Goal: Information Seeking & Learning: Learn about a topic

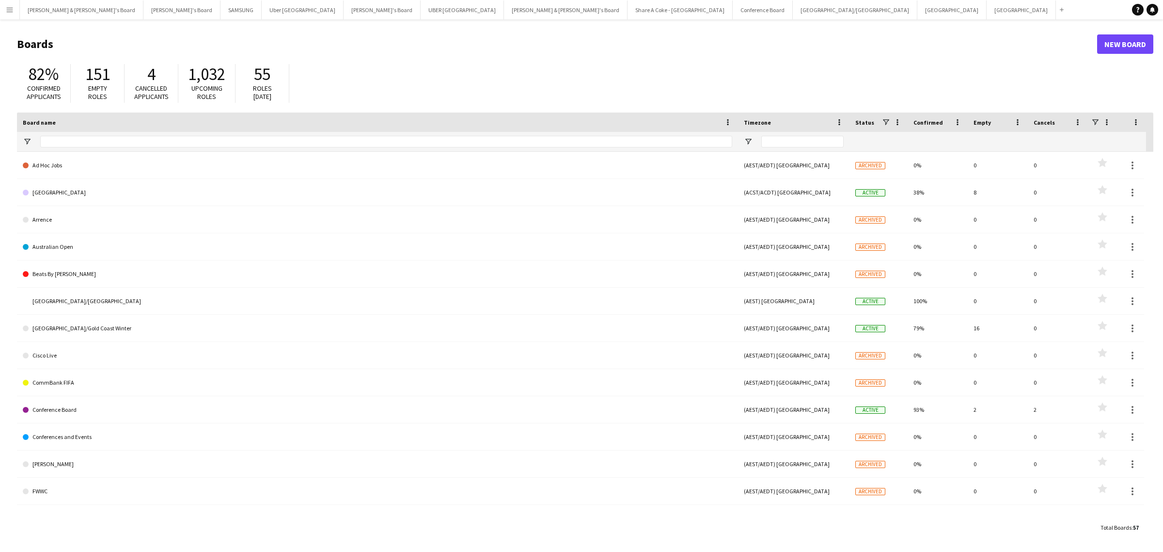
click at [7, 10] on app-icon "Menu" at bounding box center [10, 10] width 8 height 8
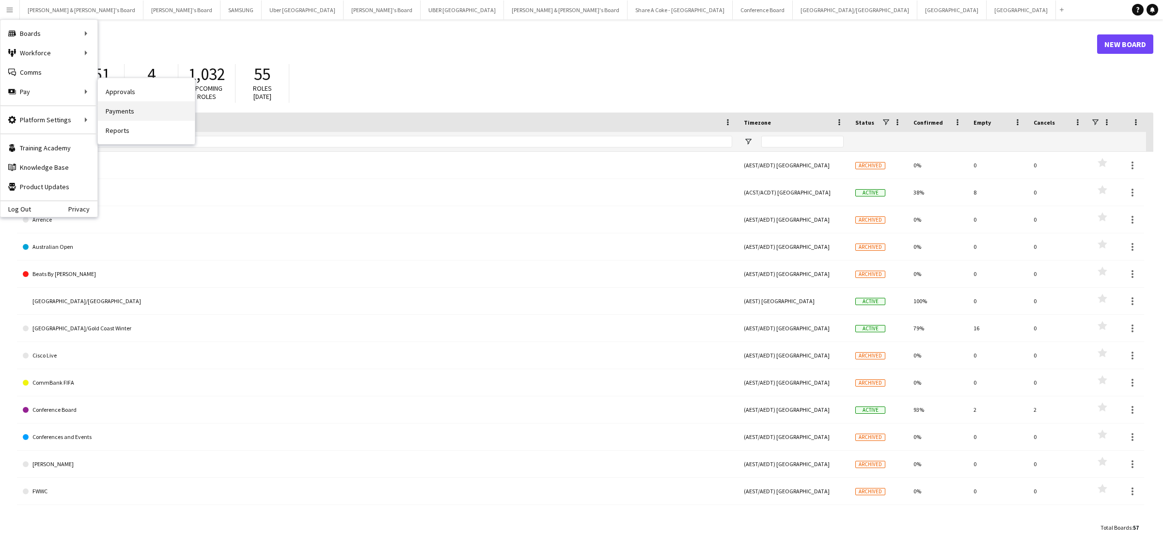
click at [129, 105] on link "Payments" at bounding box center [146, 110] width 97 height 19
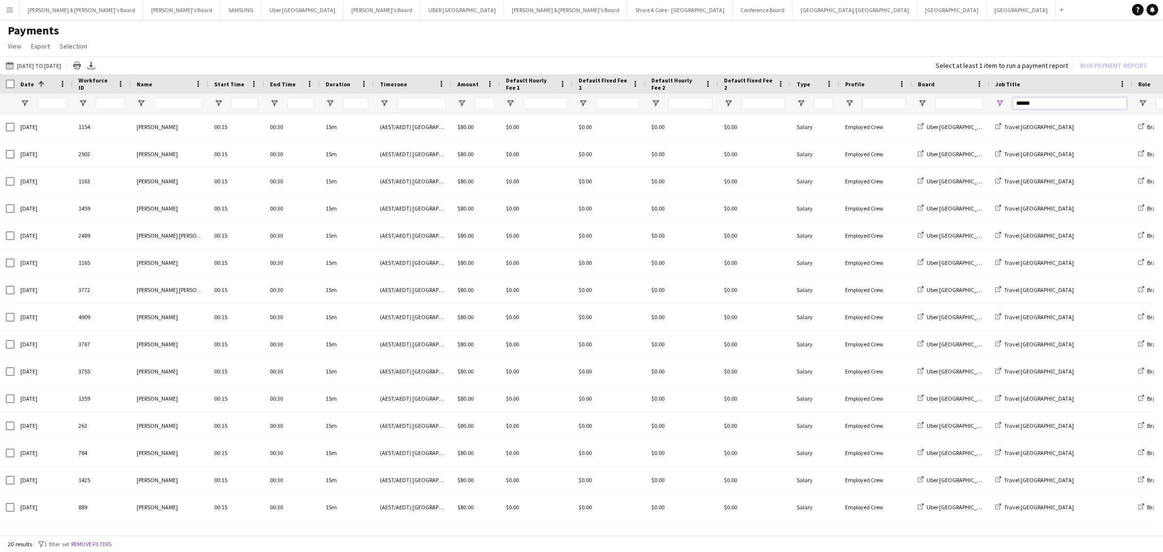
drag, startPoint x: 1053, startPoint y: 105, endPoint x: 948, endPoint y: 103, distance: 105.2
click at [948, 103] on div at bounding box center [833, 103] width 1666 height 19
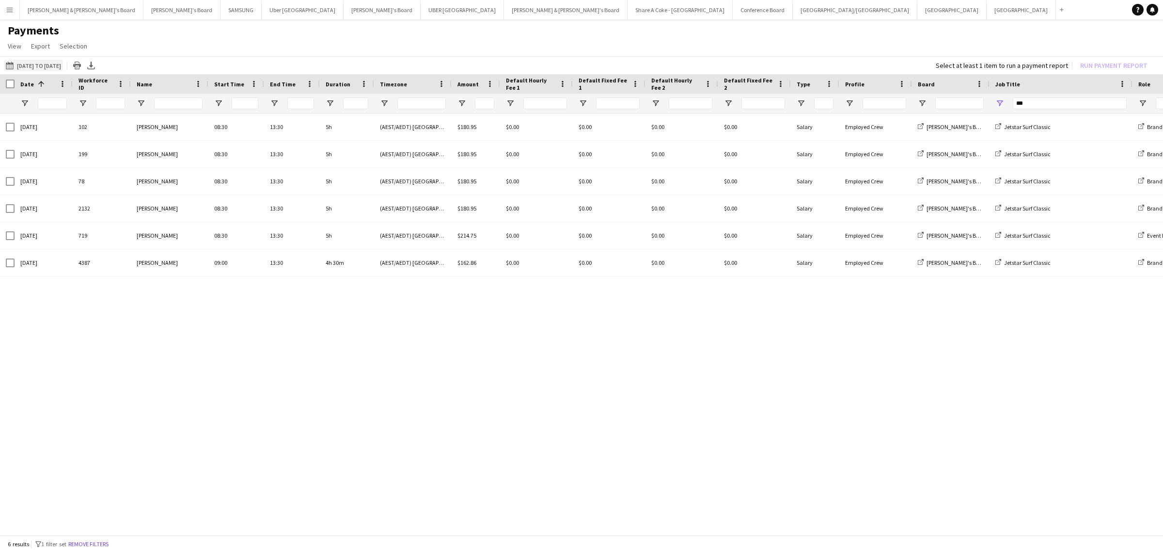
click at [32, 62] on button "25-08-2025 to 31-08-2025 25-08-2025 to 31-08-2025" at bounding box center [33, 66] width 59 height 12
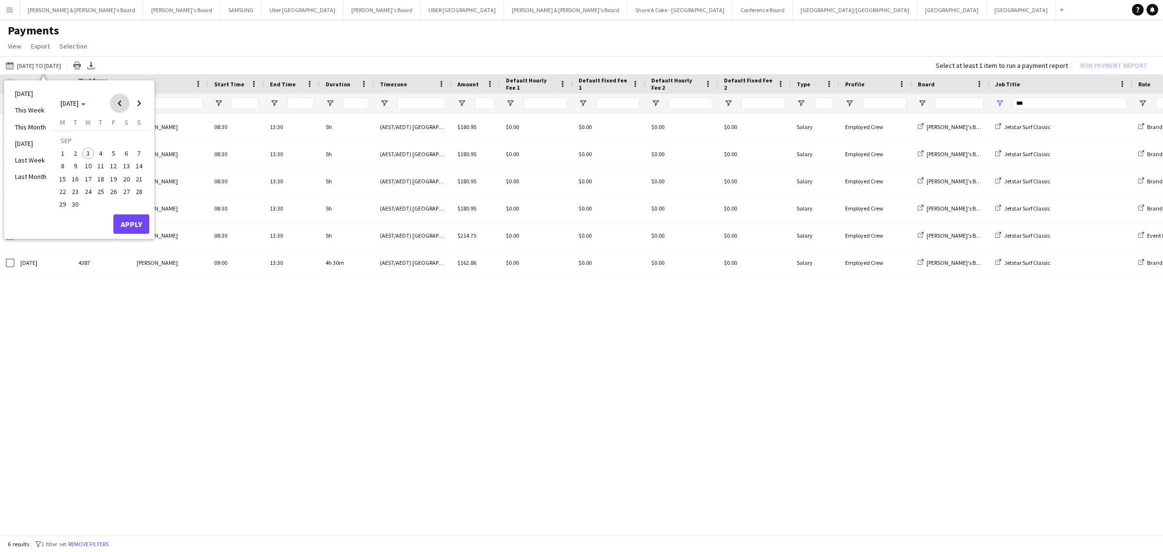
click at [119, 102] on span "Previous month" at bounding box center [119, 103] width 19 height 19
click at [122, 165] on span "16" at bounding box center [127, 168] width 12 height 12
click at [140, 188] on span "31" at bounding box center [139, 194] width 12 height 12
click at [141, 218] on button "Apply" at bounding box center [131, 213] width 36 height 19
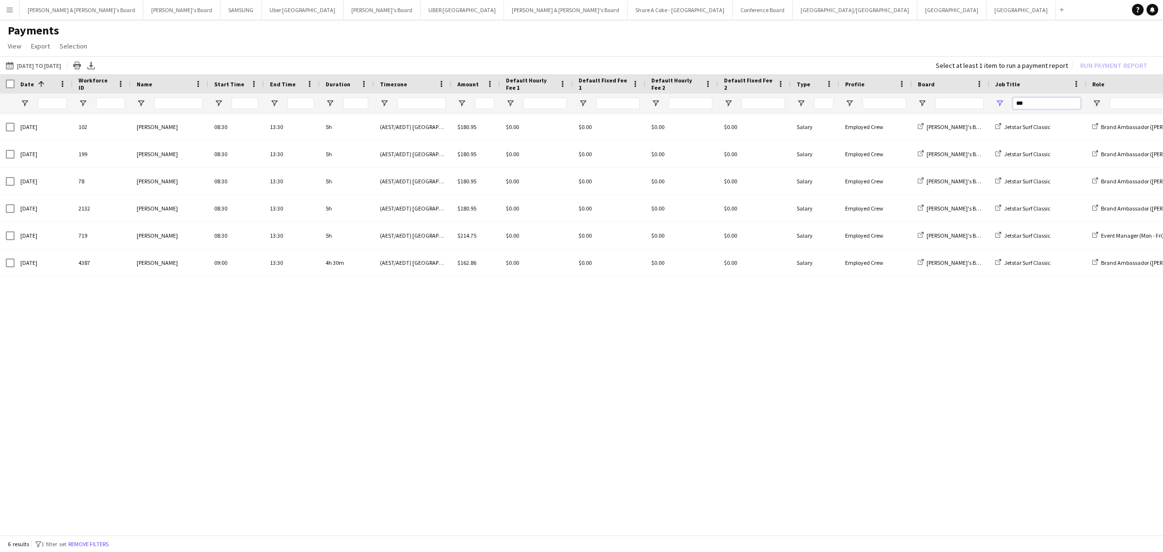
drag, startPoint x: 1051, startPoint y: 103, endPoint x: 995, endPoint y: 100, distance: 55.9
click at [995, 100] on div "***" at bounding box center [1038, 103] width 97 height 19
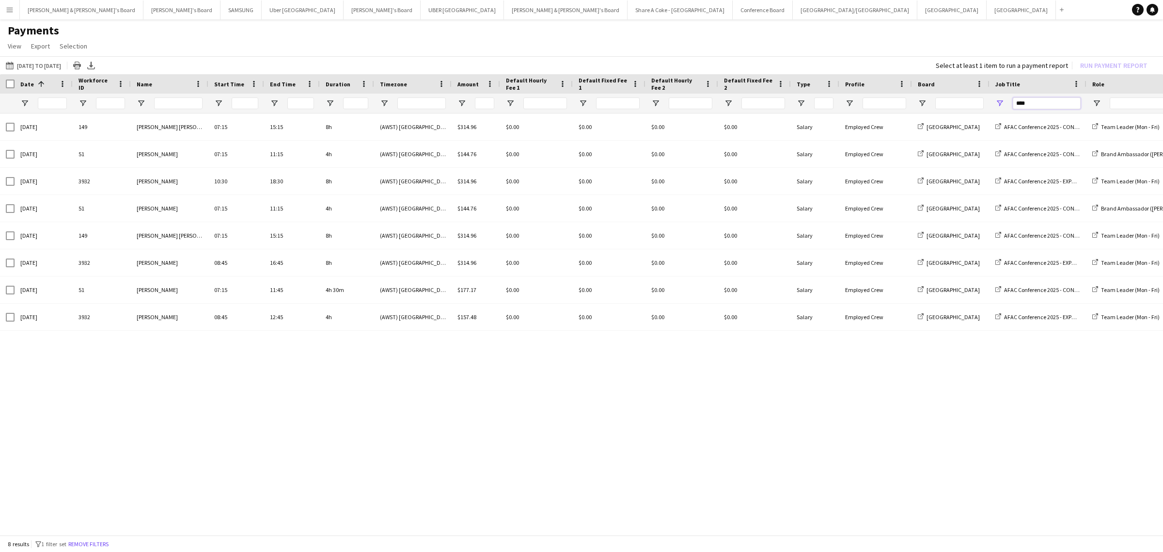
drag, startPoint x: 1031, startPoint y: 102, endPoint x: 977, endPoint y: 108, distance: 54.1
click at [977, 108] on div "****" at bounding box center [810, 103] width 1620 height 19
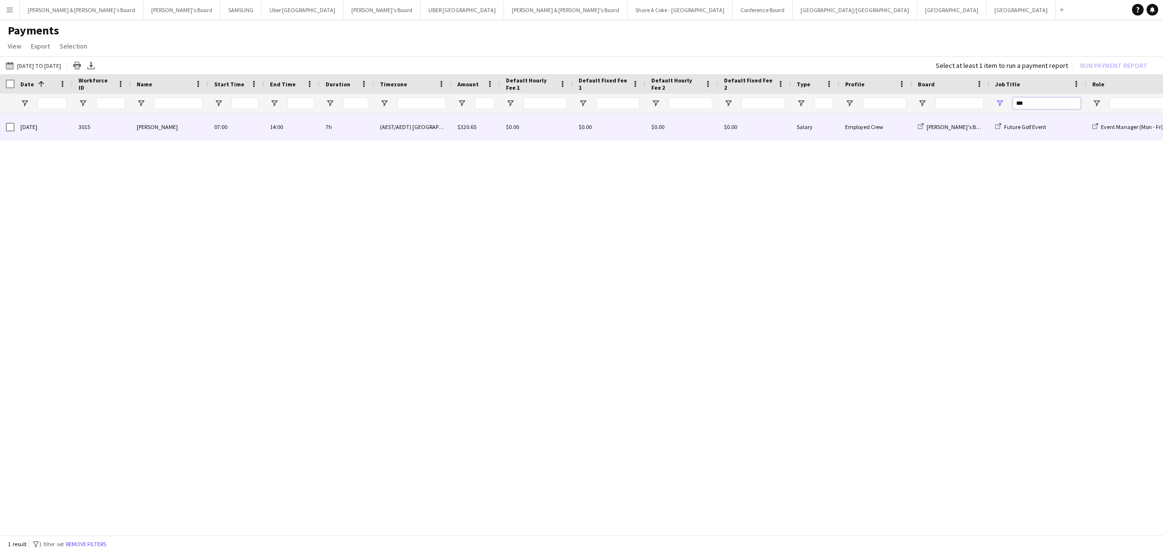
type input "***"
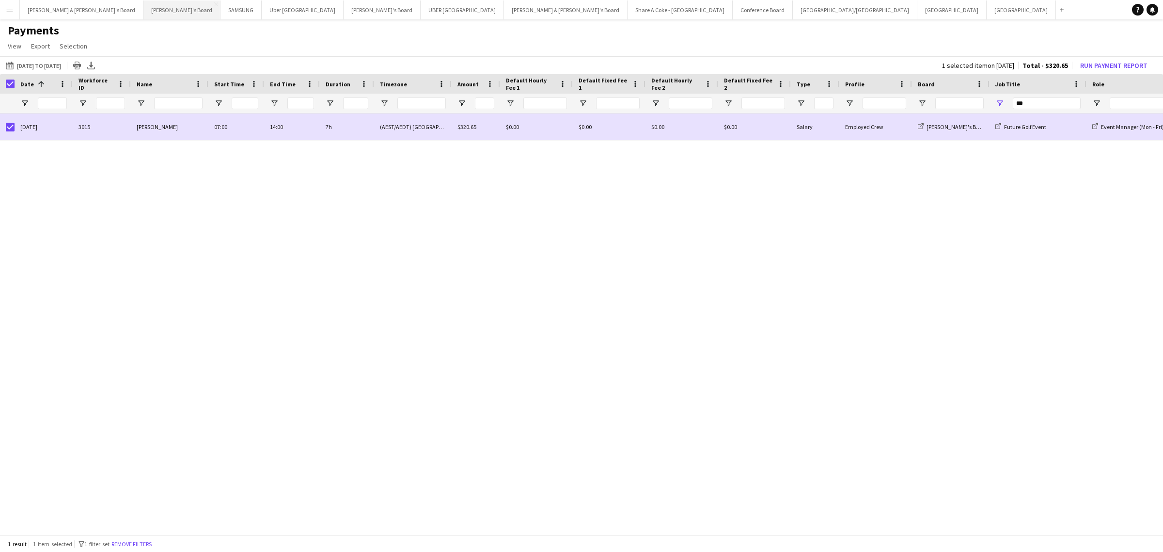
click at [143, 7] on button "Tennille's Board Close" at bounding box center [181, 9] width 77 height 19
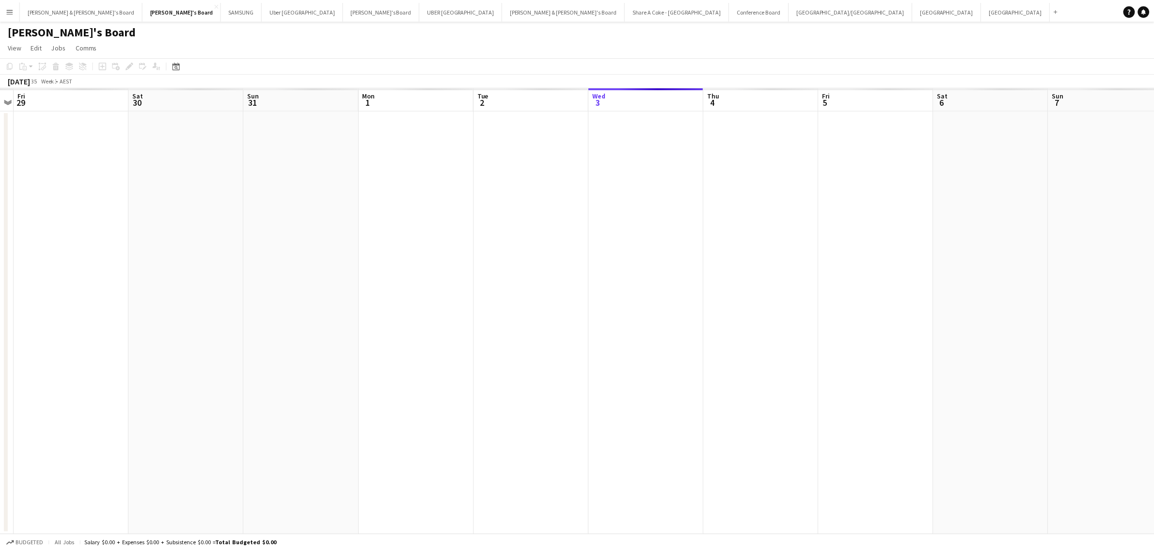
scroll to position [0, 298]
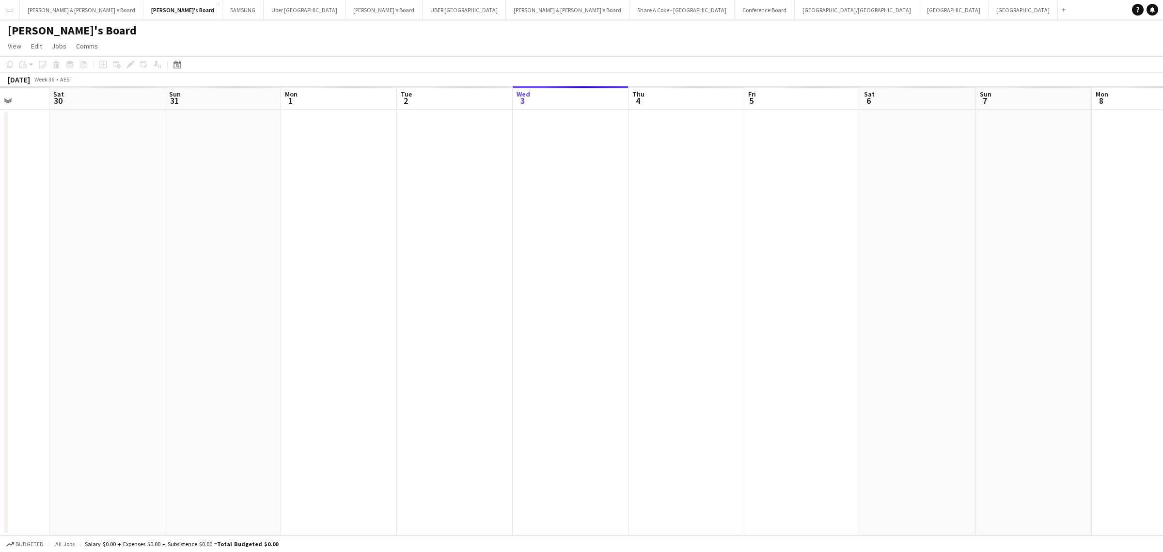
drag, startPoint x: 180, startPoint y: 225, endPoint x: 924, endPoint y: 209, distance: 744.3
click at [924, 209] on app-calendar-viewport "Wed 27 Thu 28 Fri 29 Sat 30 Sun 31 Mon 1 Tue 2 Wed 3 Thu 4 Fri 5 Sat 6 Sun 7 Mo…" at bounding box center [581, 310] width 1163 height 449
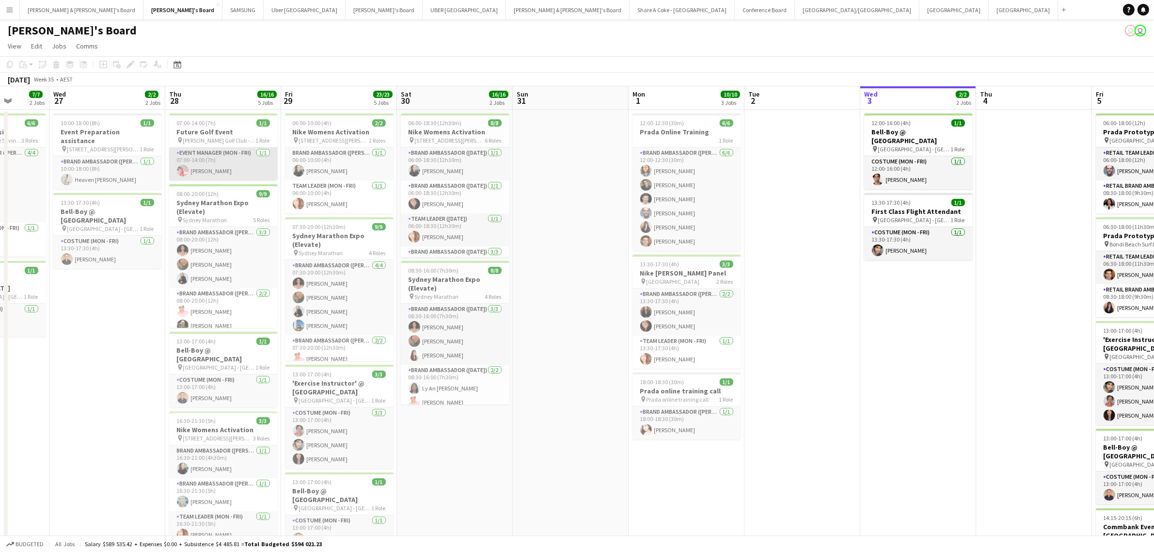
click at [205, 154] on app-card-role "Event Manager (Mon - Fri) 1/1 07:00-14:00 (7h) Michelle Cefai" at bounding box center [223, 163] width 109 height 33
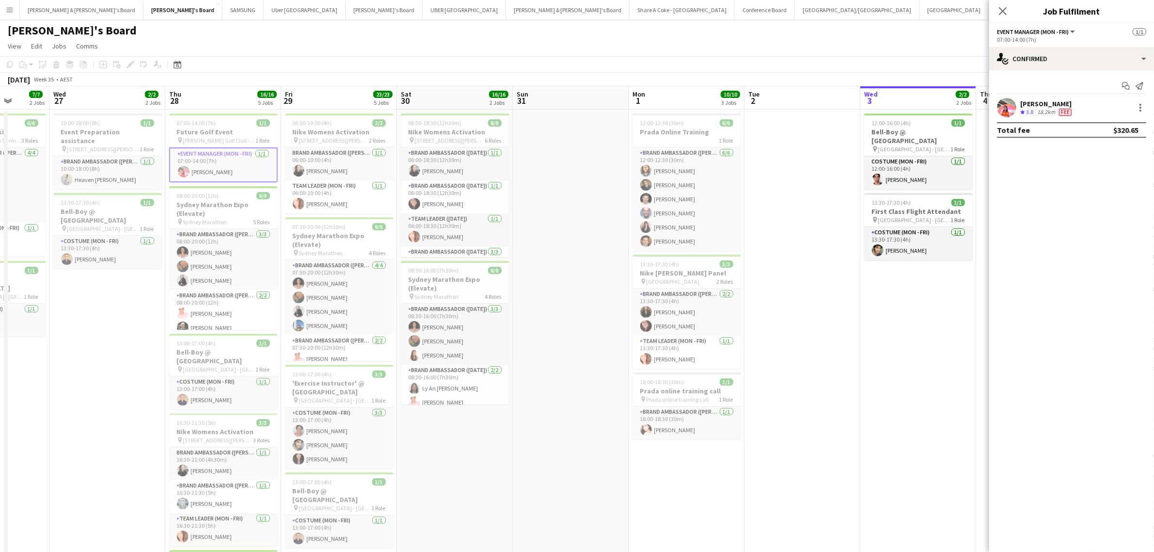
click at [1056, 101] on div "Michelle Cefai" at bounding box center [1046, 103] width 53 height 9
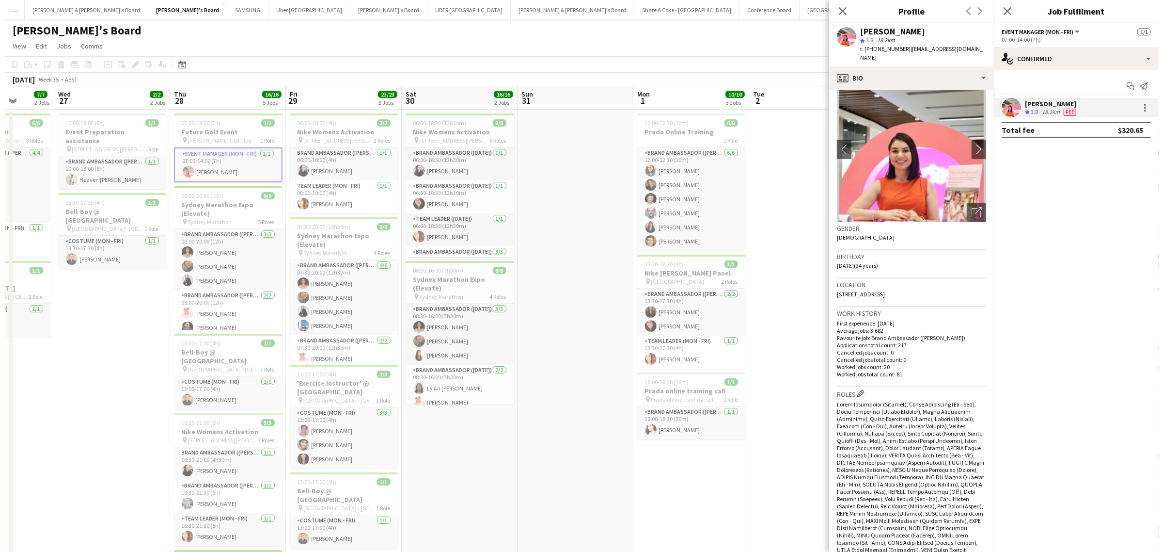
scroll to position [0, 0]
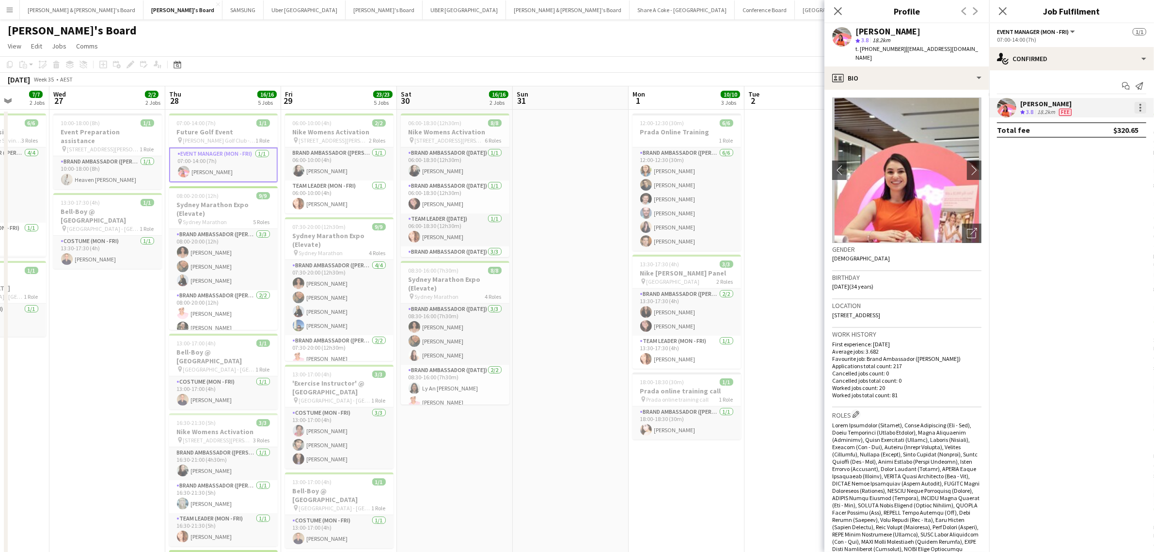
click at [1144, 103] on div at bounding box center [1141, 108] width 12 height 12
click at [1111, 123] on span "Edit fee" at bounding box center [1109, 125] width 60 height 9
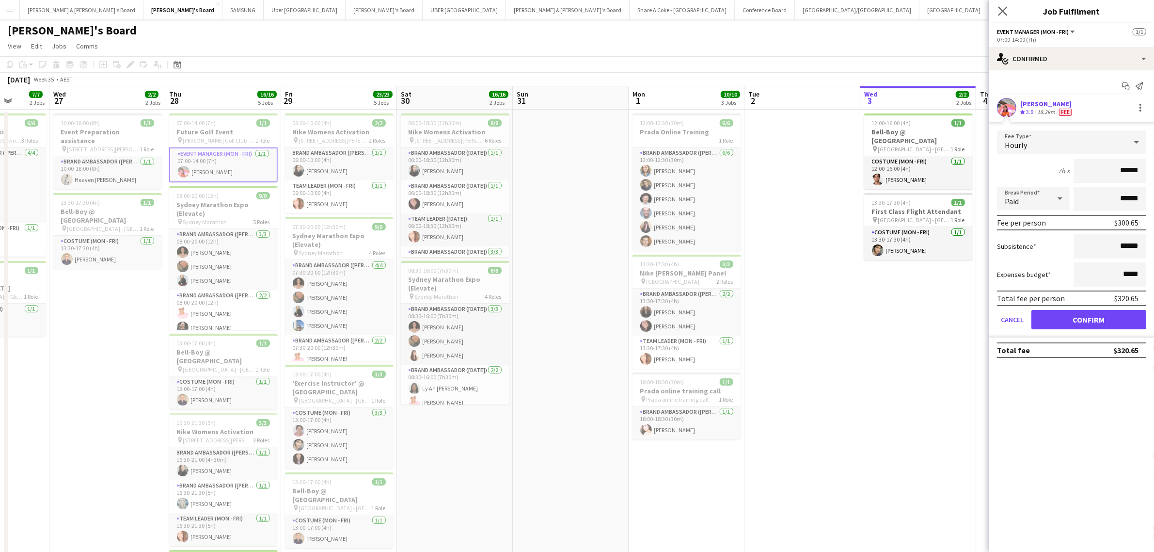
click at [1003, 5] on app-icon "Close pop-in" at bounding box center [1003, 11] width 14 height 14
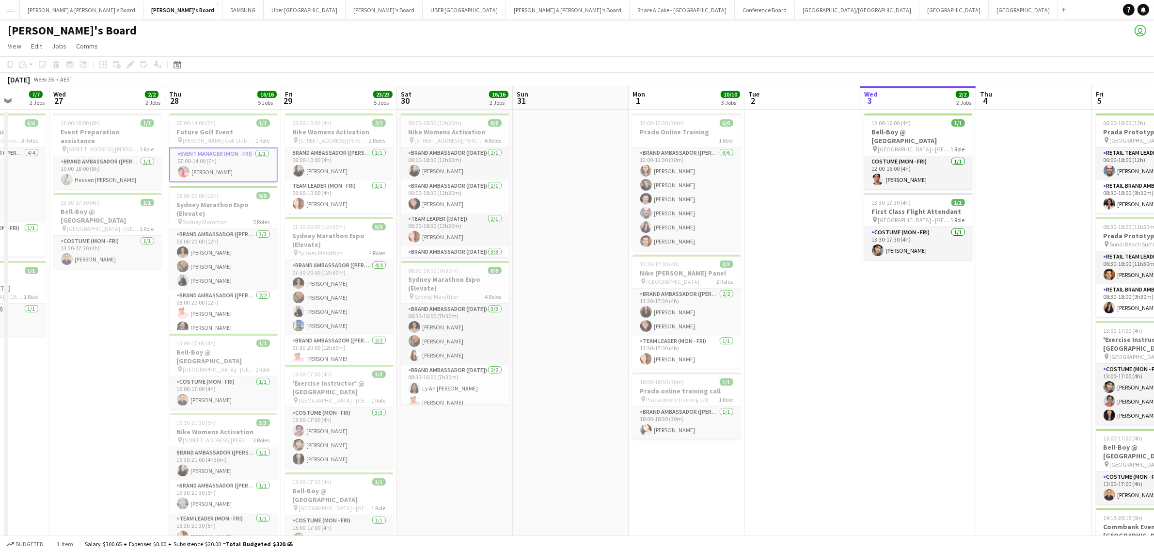
click at [216, 153] on app-card-role "Event Manager (Mon - Fri) 1/1 07:00-14:00 (7h) Michelle Cefai" at bounding box center [223, 164] width 109 height 35
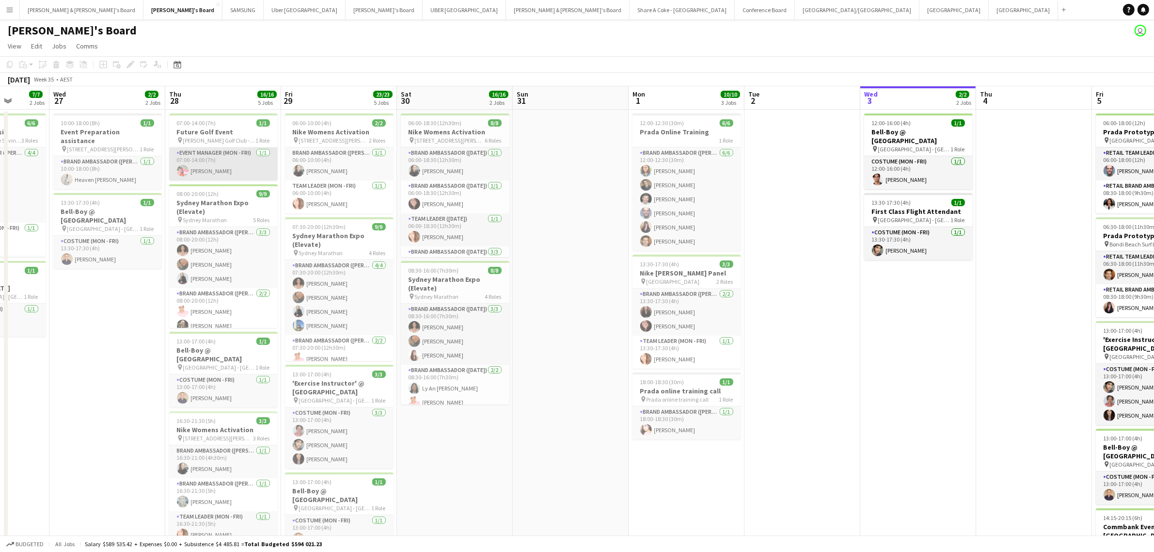
click at [216, 150] on app-card-role "Event Manager (Mon - Fri) 1/1 07:00-14:00 (7h) Michelle Cefai" at bounding box center [223, 163] width 109 height 33
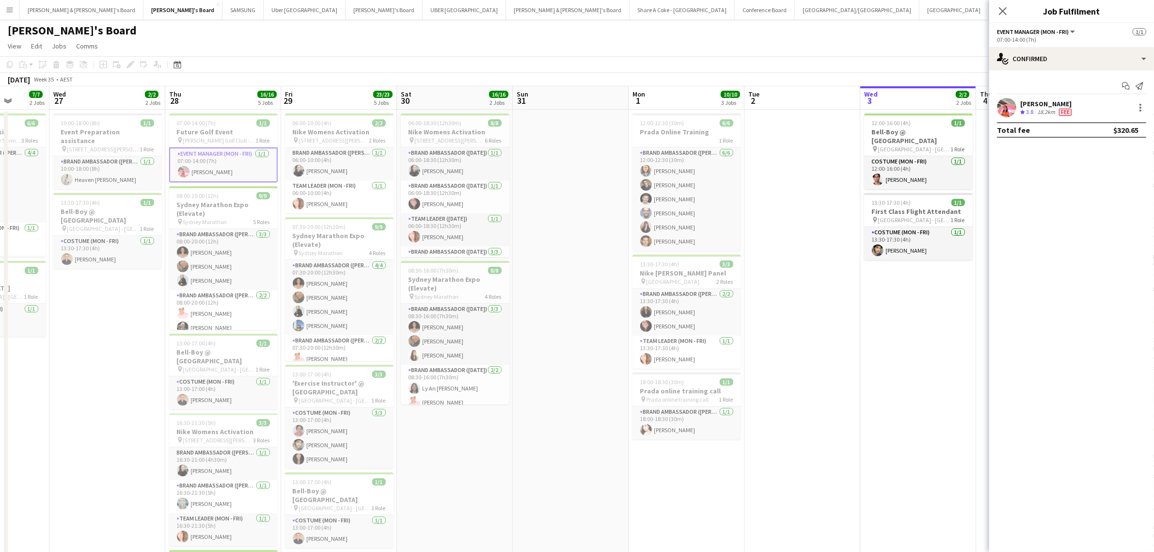
click at [5, 3] on button "Menu" at bounding box center [9, 9] width 19 height 19
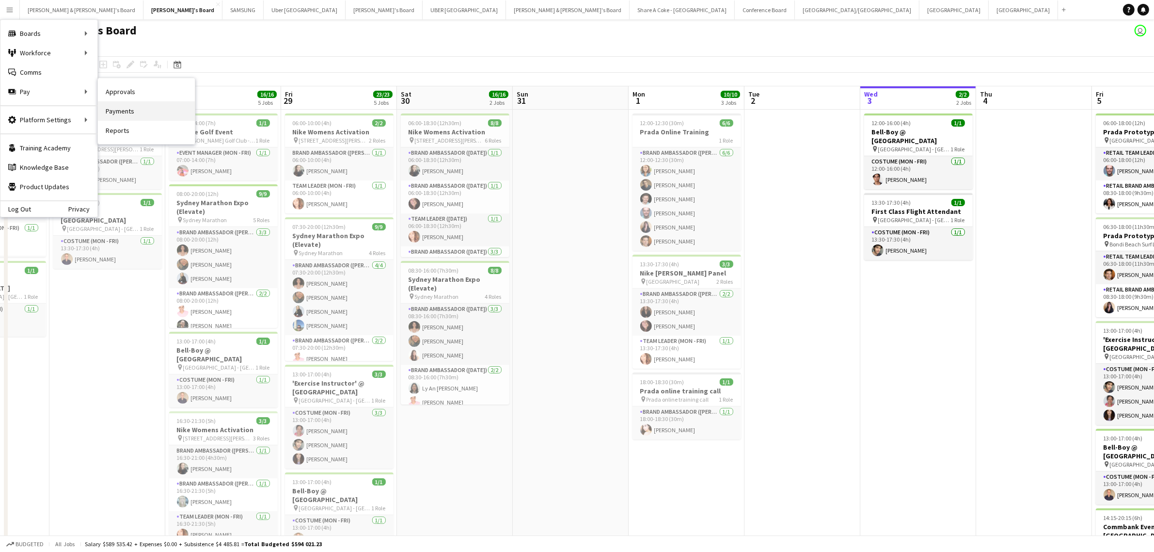
click at [136, 111] on link "Payments" at bounding box center [146, 110] width 97 height 19
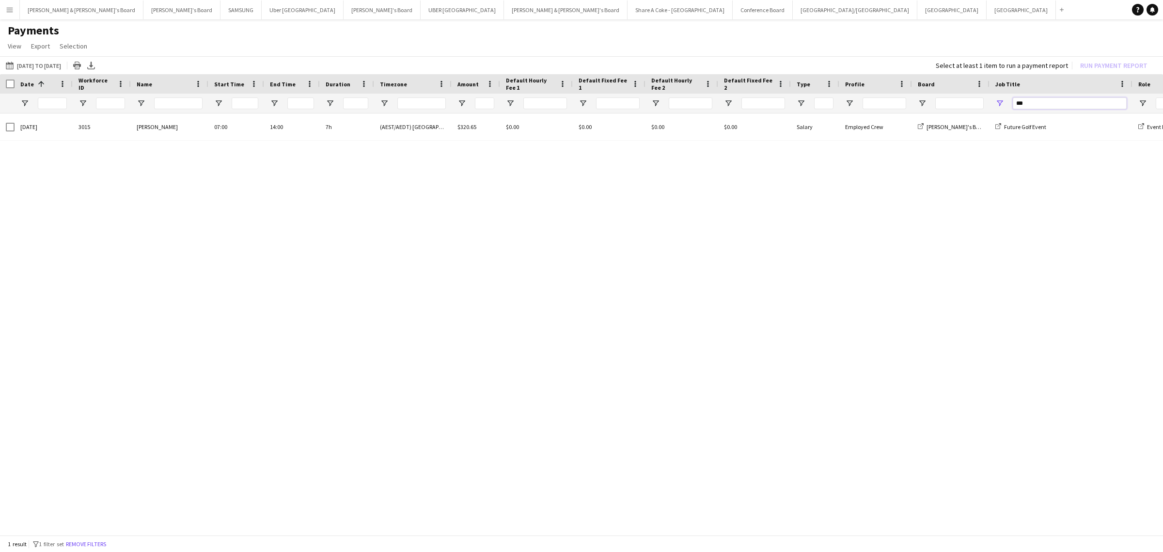
drag, startPoint x: 1035, startPoint y: 105, endPoint x: 1006, endPoint y: 104, distance: 29.1
click at [1006, 104] on div "***" at bounding box center [1061, 103] width 143 height 19
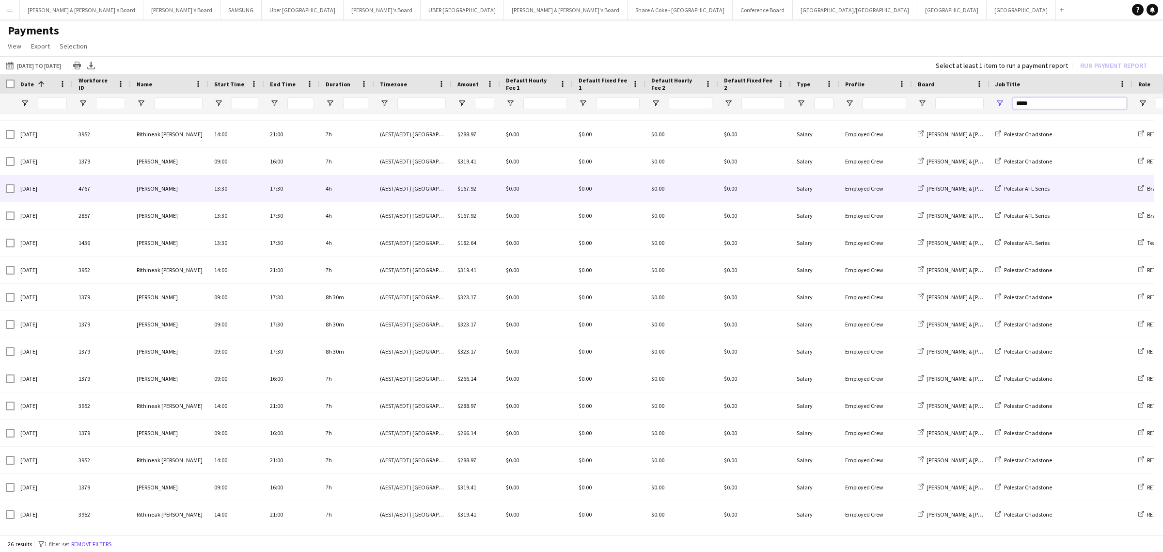
scroll to position [291, 0]
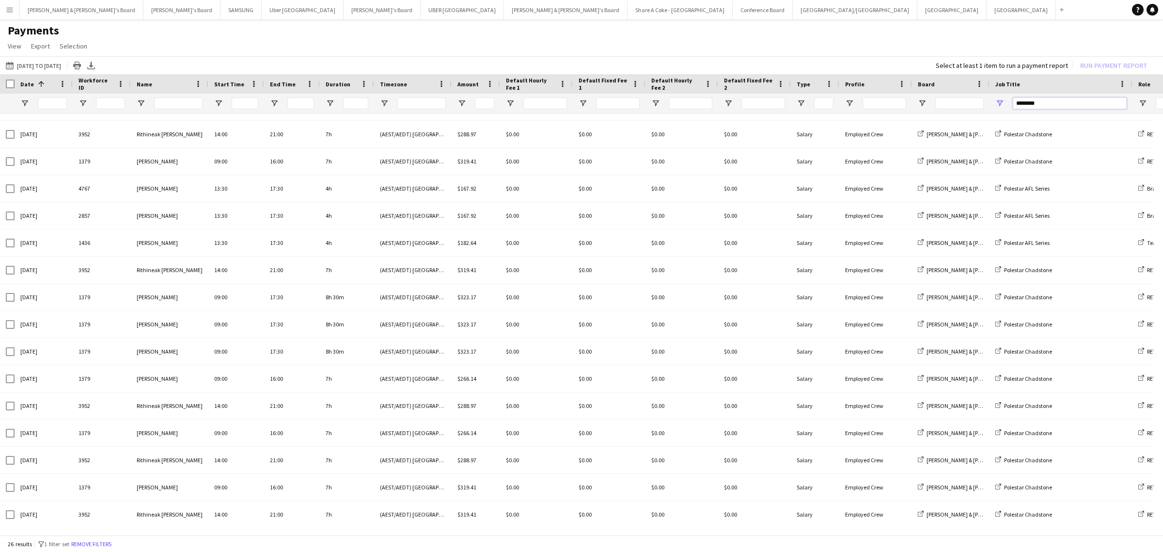
type input "********"
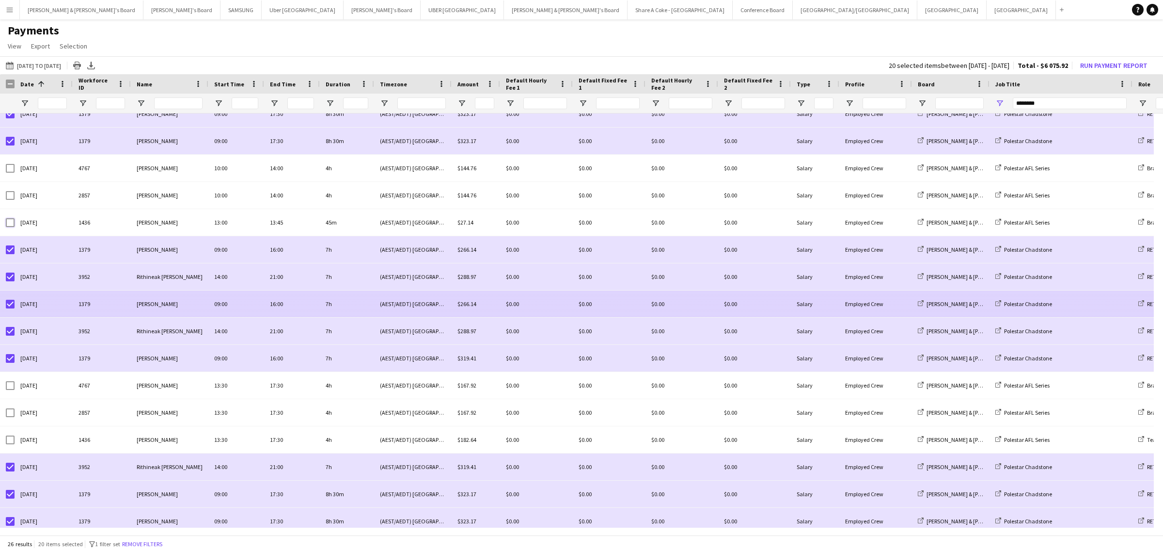
scroll to position [0, 0]
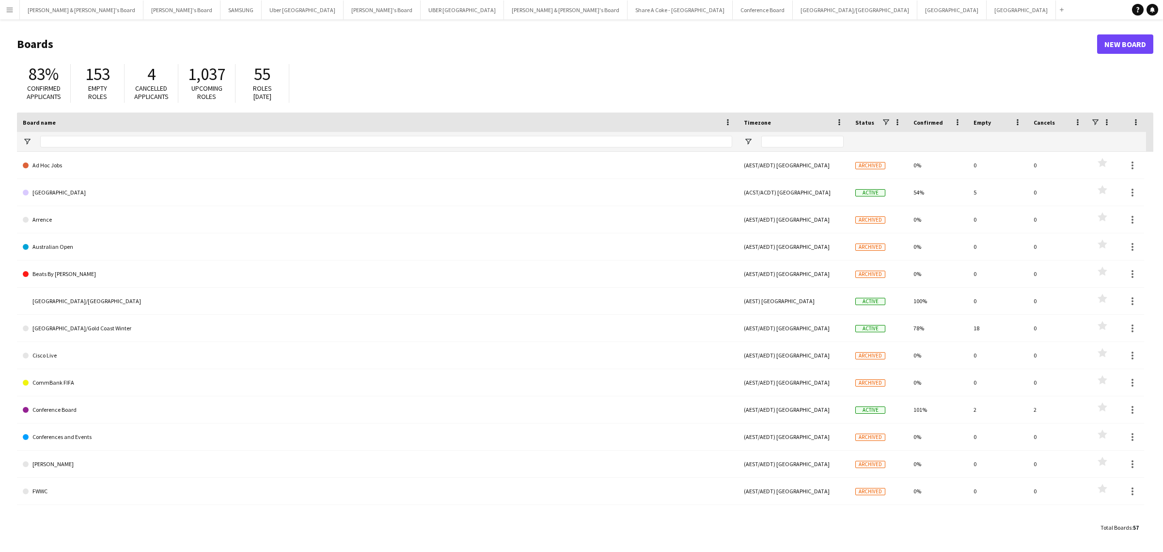
click at [10, 10] on app-icon "Menu" at bounding box center [10, 10] width 8 height 8
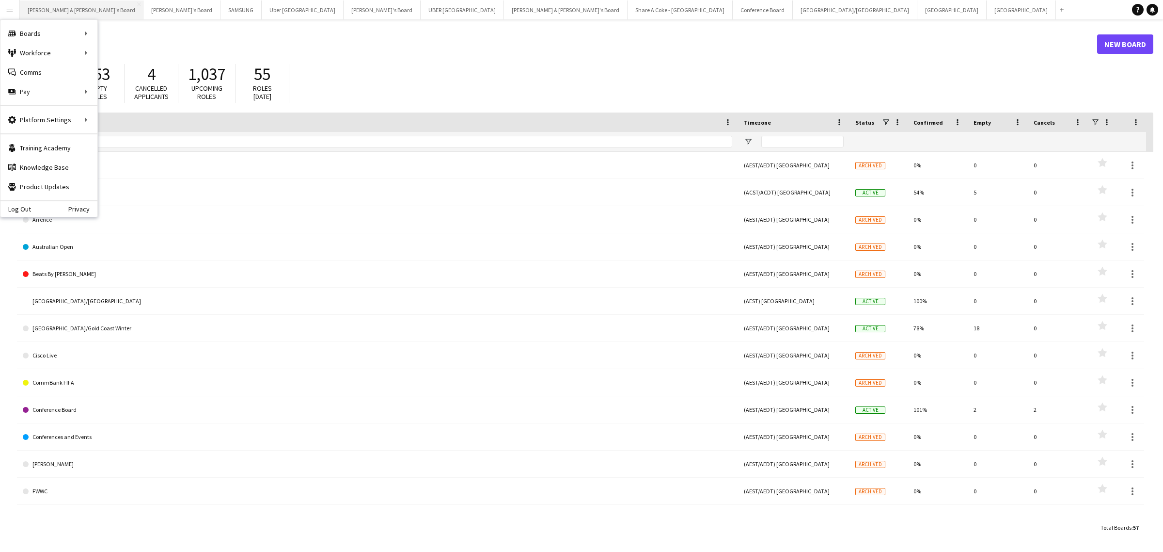
click at [61, 6] on button "[PERSON_NAME] & [PERSON_NAME]'s Board Close" at bounding box center [82, 9] width 124 height 19
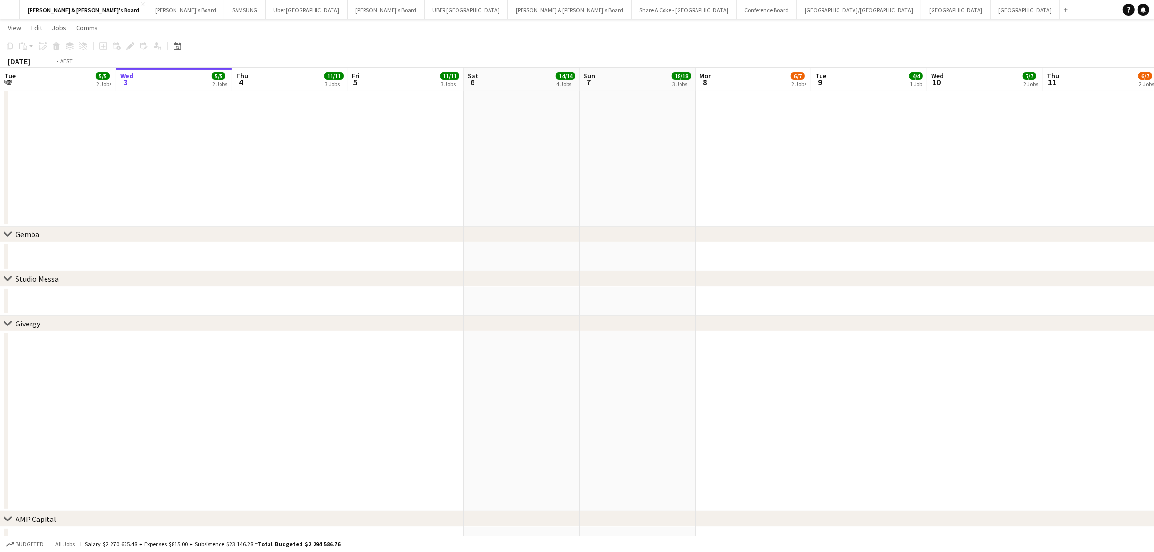
scroll to position [0, 250]
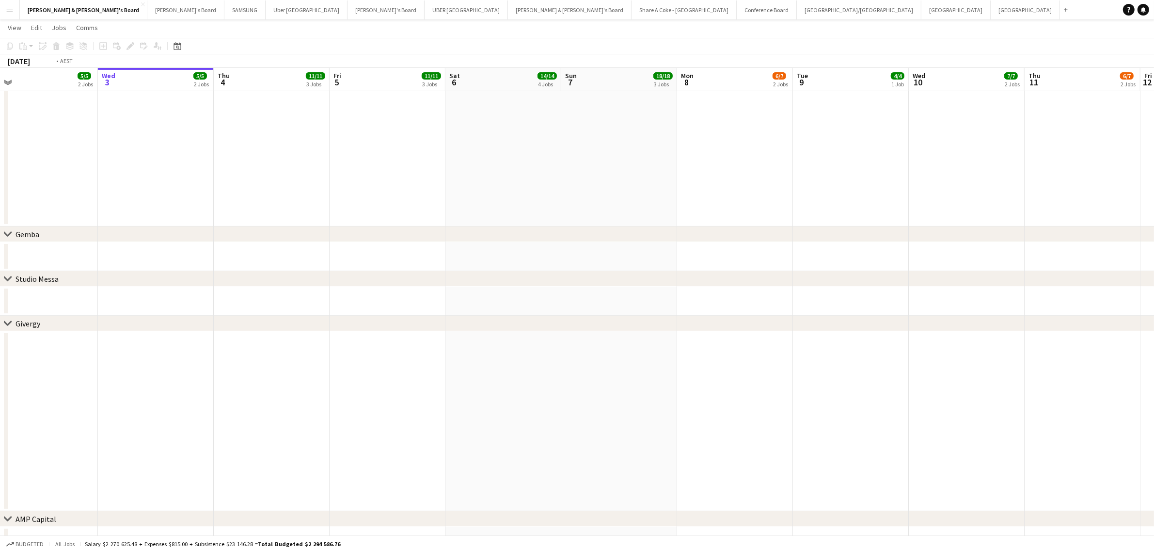
drag, startPoint x: 93, startPoint y: 393, endPoint x: 422, endPoint y: 360, distance: 331.3
click at [422, 360] on app-calendar-viewport "Sun 31 21/21 5 Jobs Mon 1 5/5 2 Jobs Tue 2 5/5 2 Jobs Wed 3 5/5 2 Jobs Thu 4 11…" at bounding box center [577, 421] width 1154 height 1252
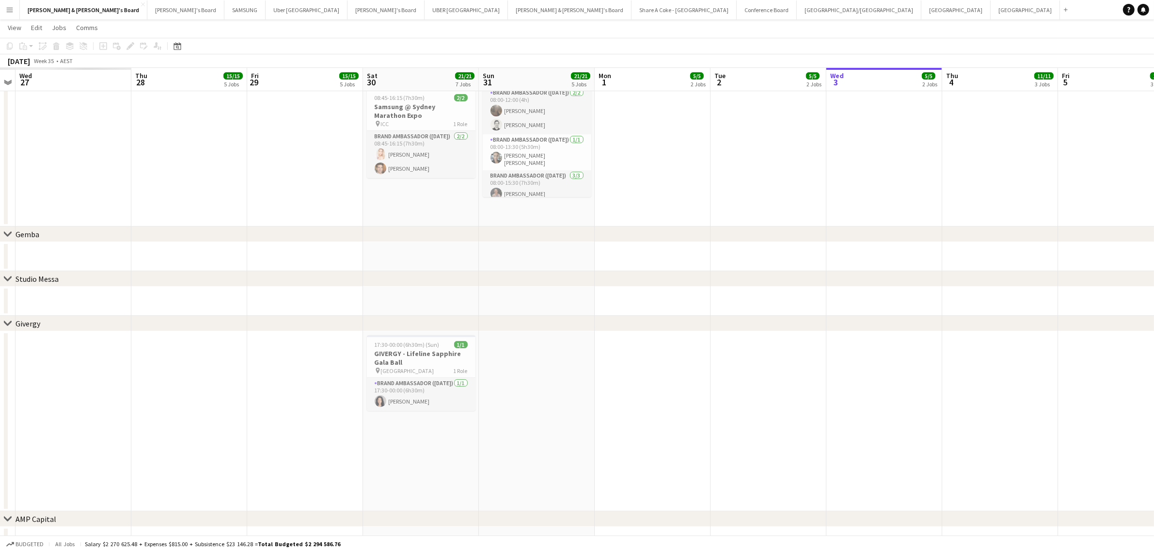
scroll to position [0, 274]
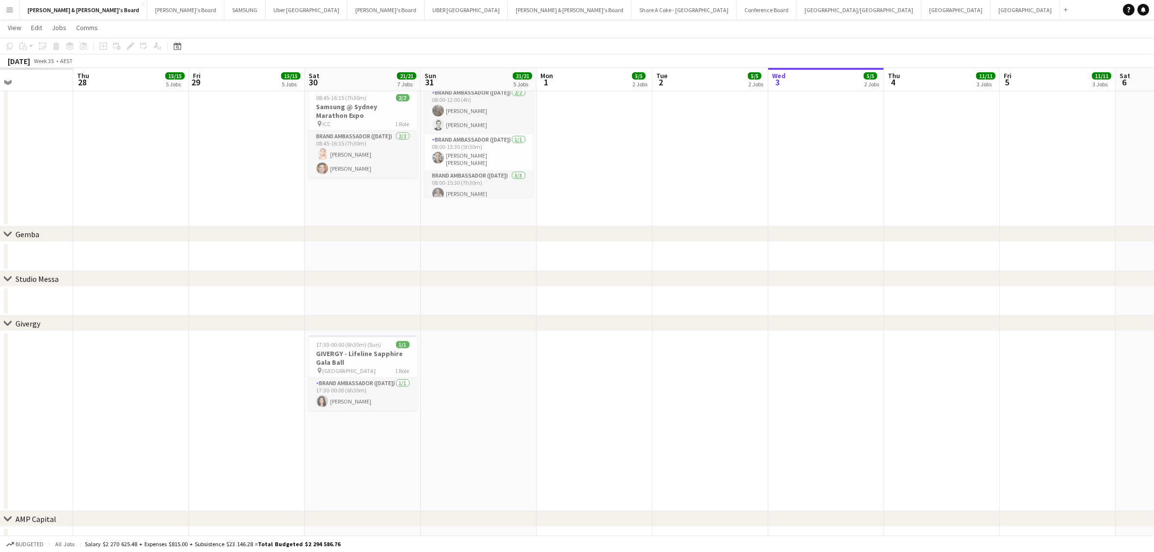
drag, startPoint x: 291, startPoint y: 452, endPoint x: 730, endPoint y: 413, distance: 440.4
click at [730, 413] on app-calendar-viewport "Mon 25 Tue 26 Wed 27 Thu 28 15/15 5 Jobs Fri 29 15/15 5 Jobs Sat 30 21/21 7 Job…" at bounding box center [577, 421] width 1154 height 1252
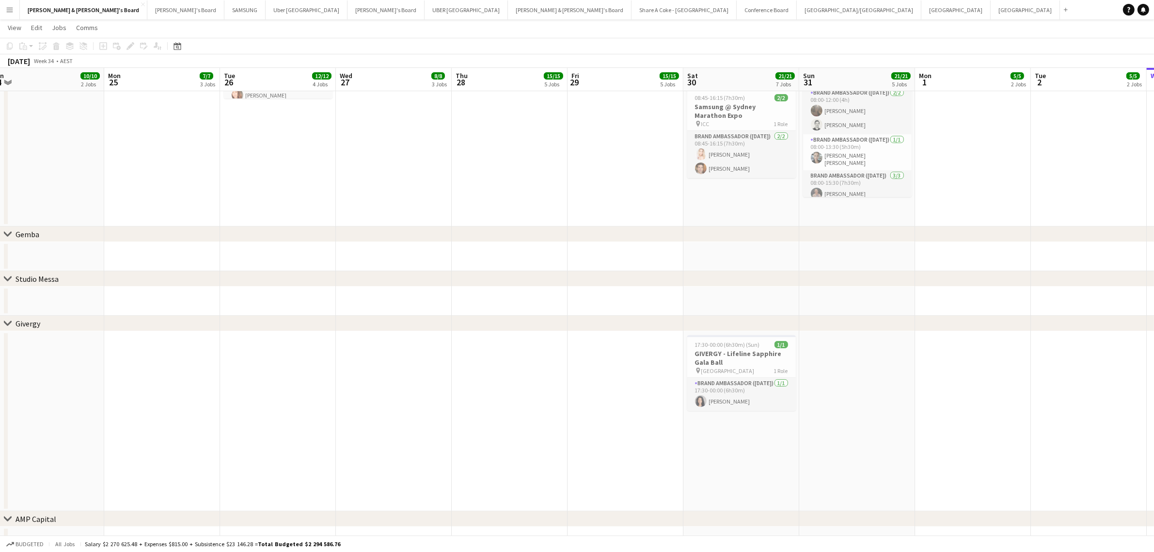
drag, startPoint x: 200, startPoint y: 451, endPoint x: 847, endPoint y: 391, distance: 650.0
click at [847, 391] on app-calendar-viewport "Fri 22 Sat 23 Sun 24 10/10 2 Jobs Mon 25 7/7 3 Jobs Tue 26 12/12 4 Jobs Wed 27 …" at bounding box center [577, 421] width 1154 height 1252
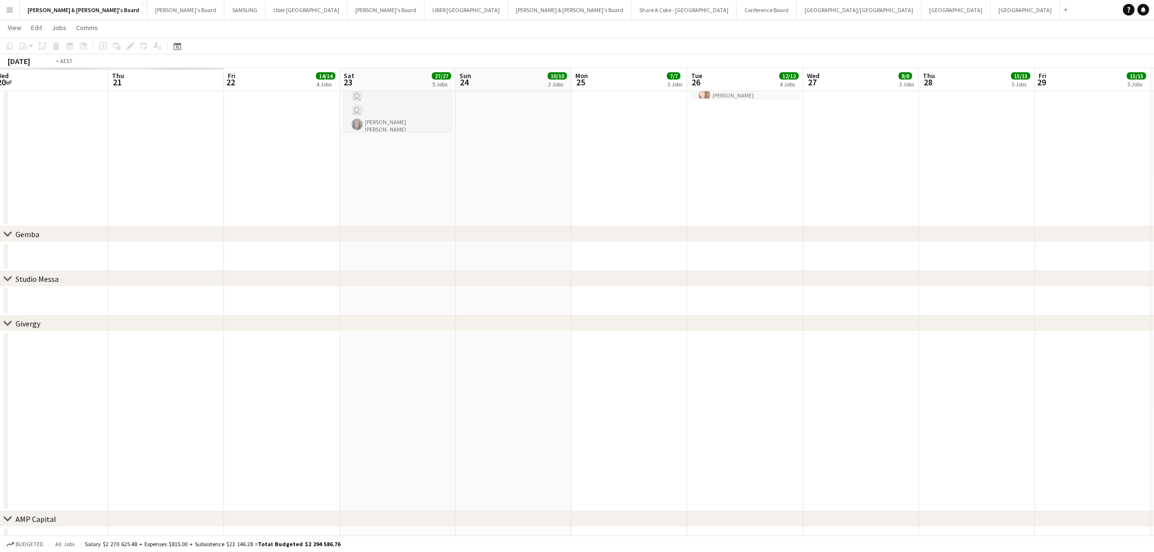
drag, startPoint x: 293, startPoint y: 445, endPoint x: 741, endPoint y: 396, distance: 450.1
click at [747, 397] on app-calendar-viewport "Tue 19 Wed 20 Thu 21 Fri 22 14/14 4 Jobs Sat 23 27/27 5 Jobs Sun 24 10/10 2 Job…" at bounding box center [577, 421] width 1154 height 1252
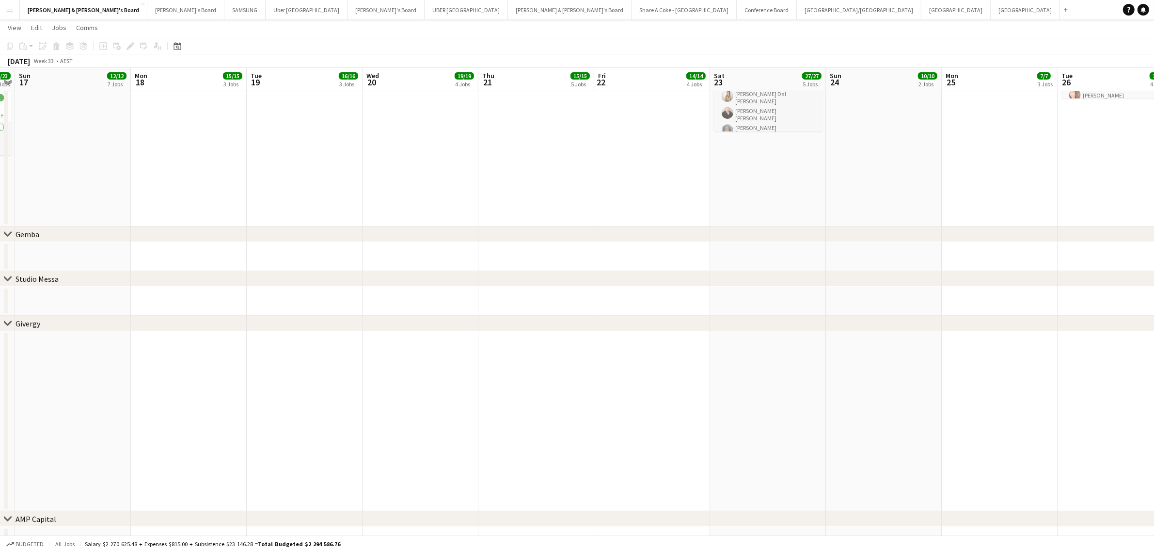
drag, startPoint x: 128, startPoint y: 447, endPoint x: 621, endPoint y: 391, distance: 495.7
click at [621, 392] on app-calendar-viewport "Fri 15 12/12 7 Jobs Sat 16 23/23 10 Jobs Sun 17 12/12 7 Jobs Mon 18 15/15 3 Job…" at bounding box center [577, 548] width 1154 height 1506
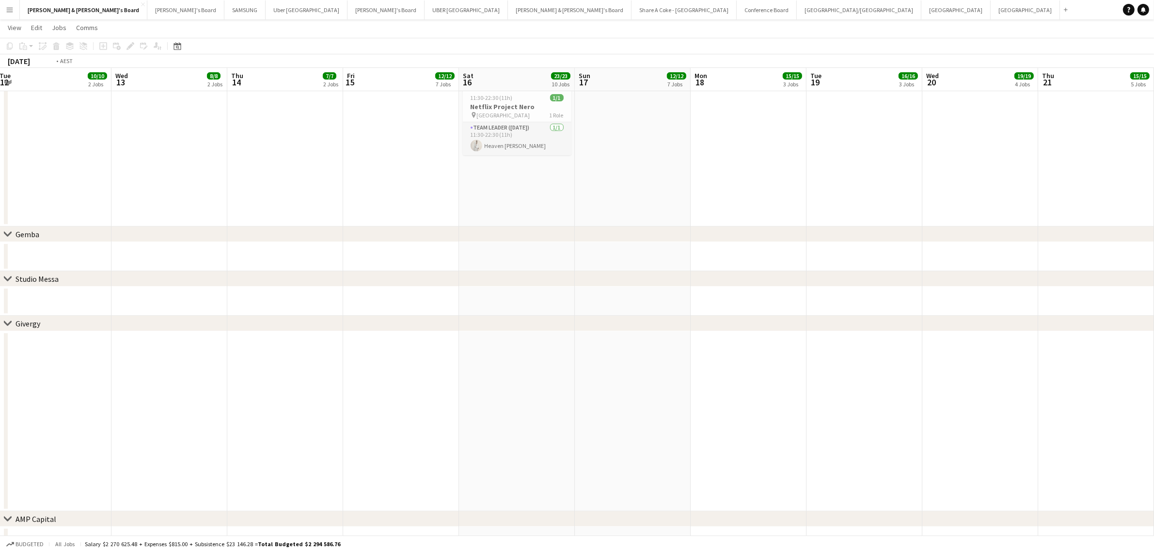
drag, startPoint x: 208, startPoint y: 439, endPoint x: 653, endPoint y: 396, distance: 447.1
click at [653, 396] on app-calendar-viewport "Sun 10 5/5 5 Jobs Mon 11 10/10 2 Jobs Tue 12 10/10 2 Jobs Wed 13 8/8 2 Jobs Thu…" at bounding box center [577, 548] width 1154 height 1506
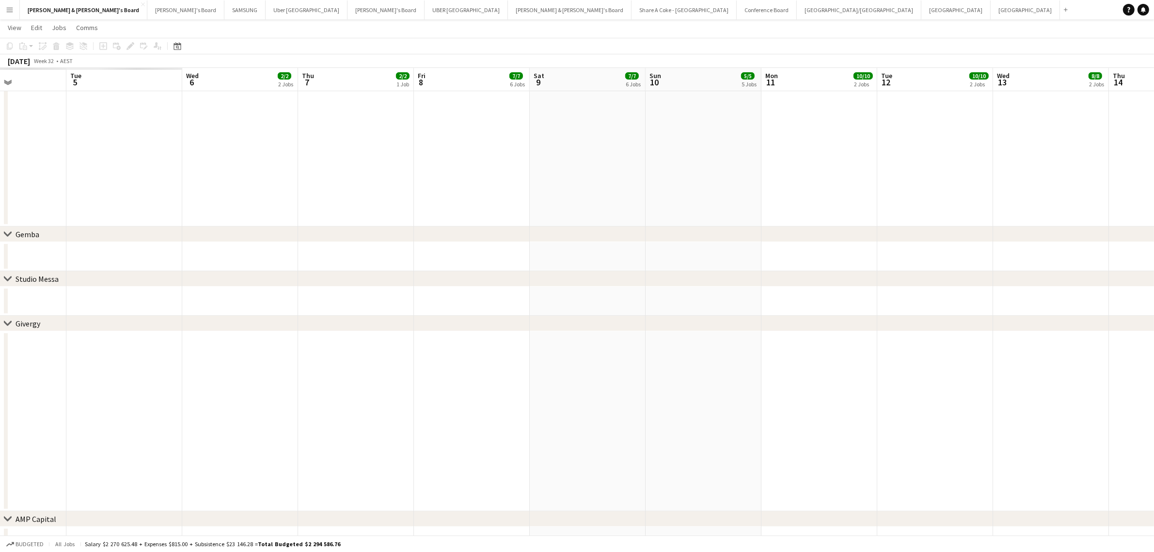
drag, startPoint x: 296, startPoint y: 420, endPoint x: 704, endPoint y: 395, distance: 409.4
click at [704, 395] on app-calendar-viewport "Sat 2 Sun 3 Mon 4 Tue 5 Wed 6 2/2 2 Jobs Thu 7 2/2 1 Job Fri 8 7/7 6 Jobs Sat 9…" at bounding box center [577, 548] width 1154 height 1506
drag, startPoint x: 391, startPoint y: 444, endPoint x: 749, endPoint y: 404, distance: 360.9
click at [750, 405] on app-calendar-viewport "Thu 31 Fri 1 Sat 2 9/9 2 Jobs Sun 3 Mon 4 1/1 1 Job Tue 5 7/7 2 Jobs Wed 6 2/2 …" at bounding box center [577, 548] width 1154 height 1506
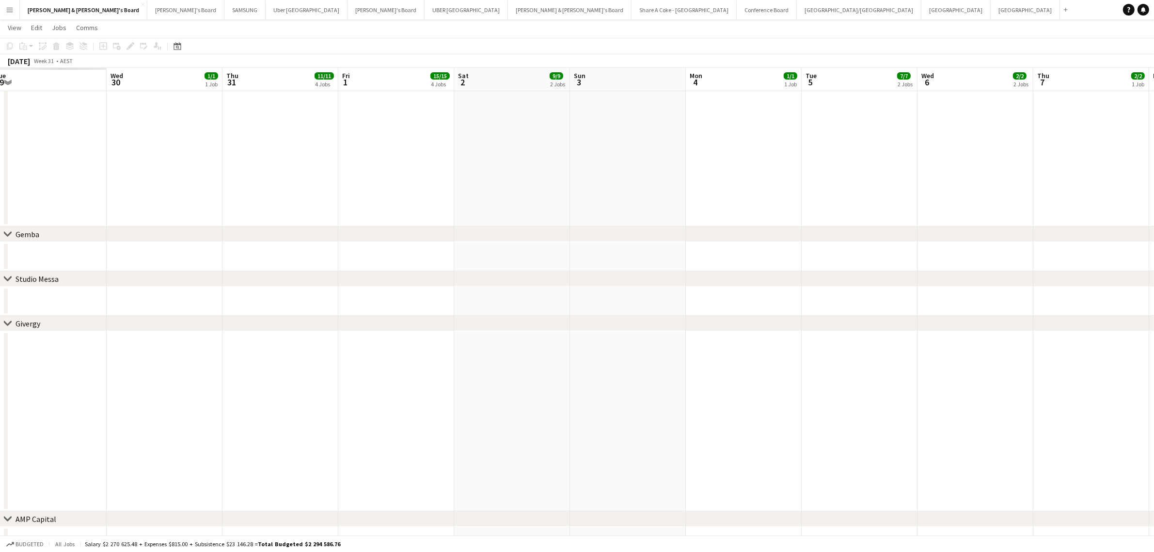
scroll to position [0, 284]
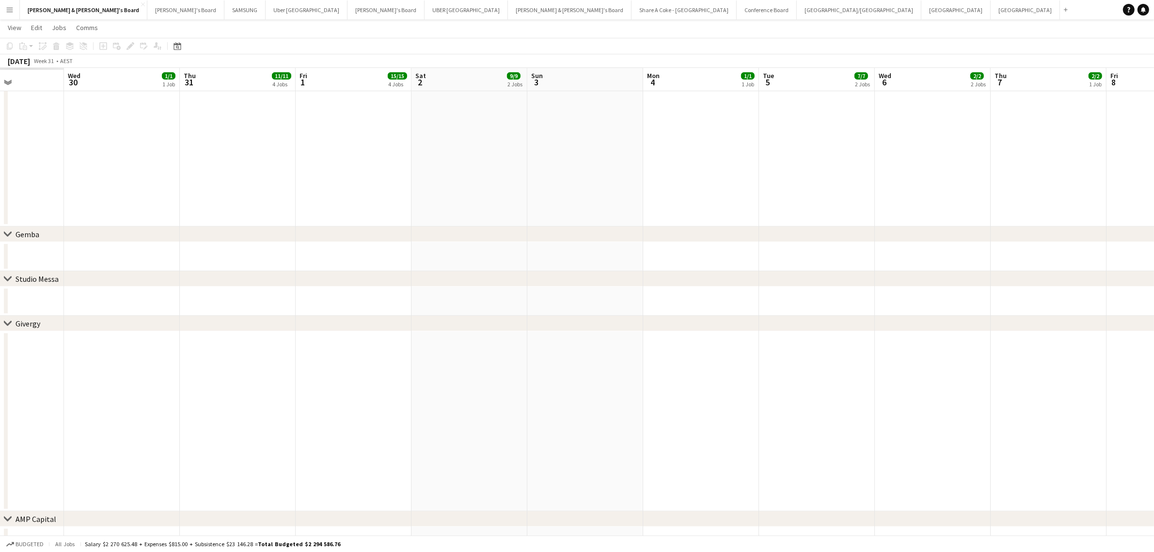
drag, startPoint x: 182, startPoint y: 435, endPoint x: 632, endPoint y: 393, distance: 451.4
click at [632, 393] on app-calendar-viewport "Sun 27 Mon 28 Tue 29 Wed 30 1/1 1 Job Thu 31 11/11 4 Jobs Fri 1 15/15 4 Jobs Sa…" at bounding box center [577, 556] width 1154 height 1522
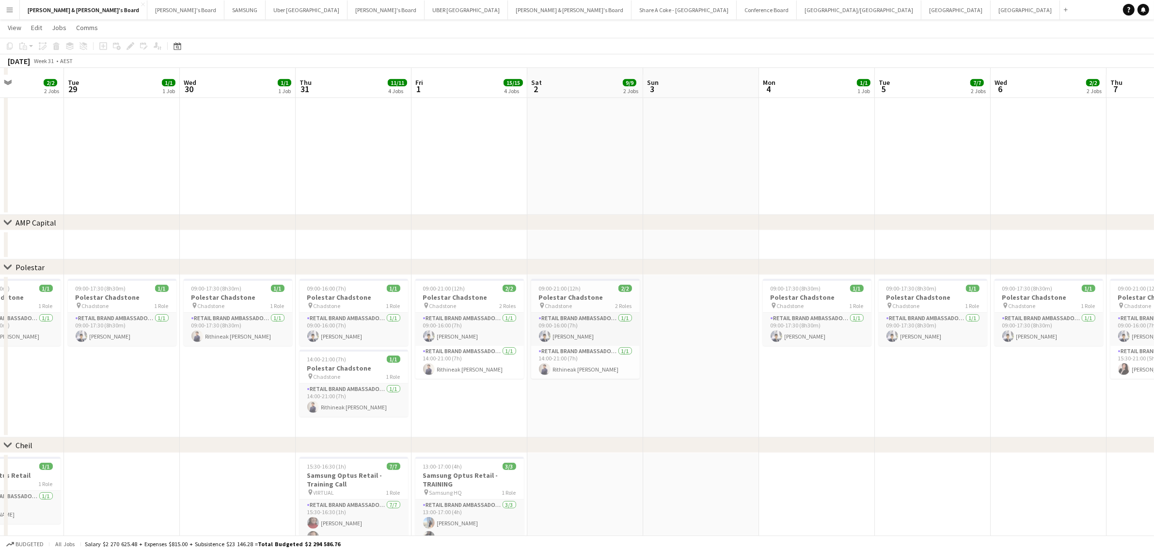
scroll to position [545, 0]
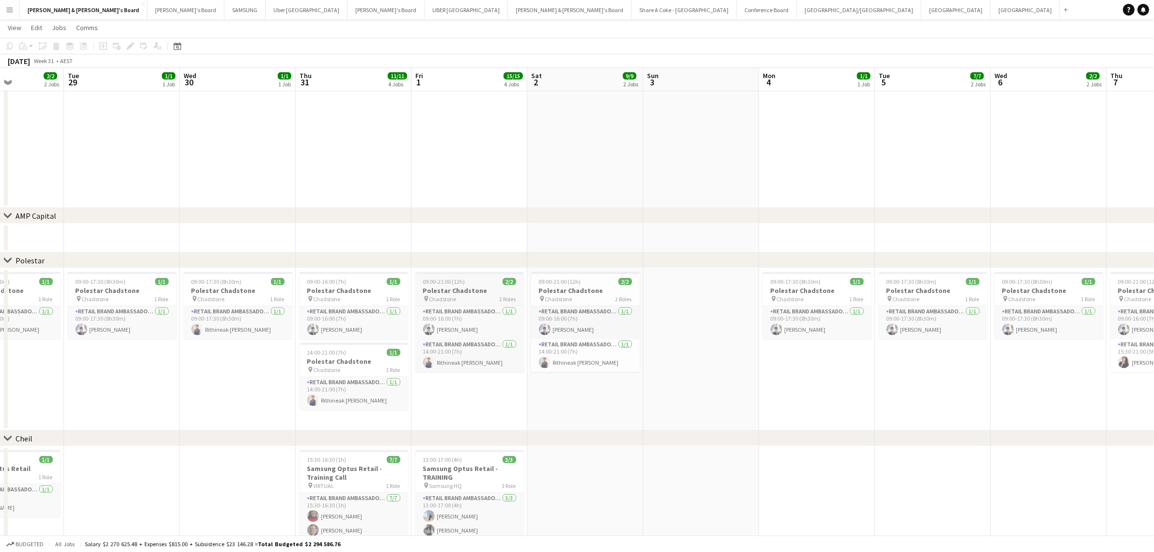
click at [459, 282] on span "09:00-21:00 (12h)" at bounding box center [444, 281] width 42 height 7
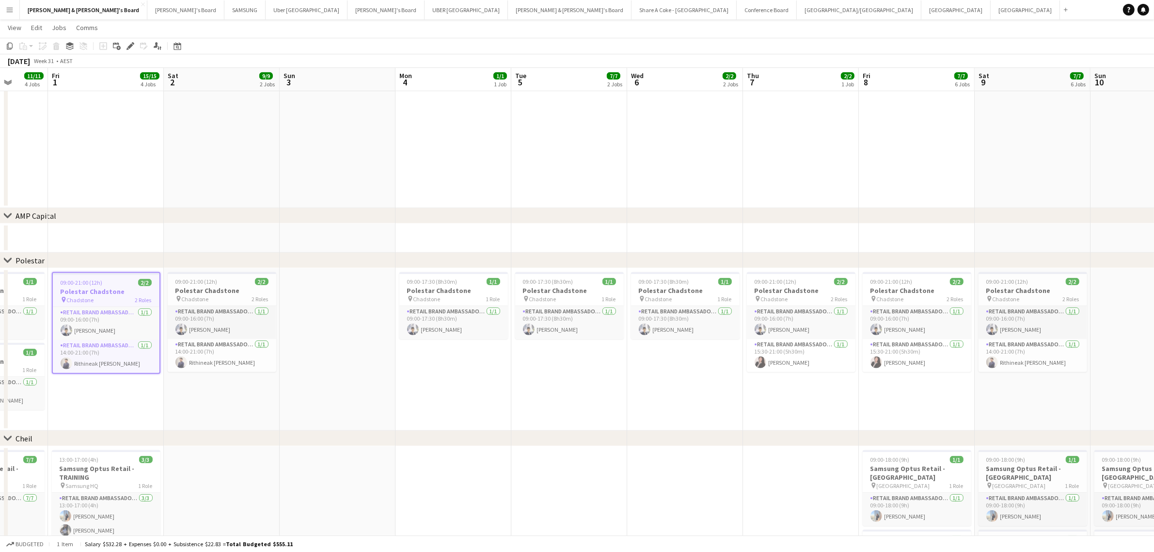
drag, startPoint x: 907, startPoint y: 388, endPoint x: 428, endPoint y: 423, distance: 480.7
click at [427, 423] on app-calendar-viewport "Tue 29 1/1 1 Job Wed 30 1/1 1 Job Thu 31 11/11 4 Jobs Fri 1 15/15 4 Jobs Sat 2 …" at bounding box center [577, 253] width 1154 height 1522
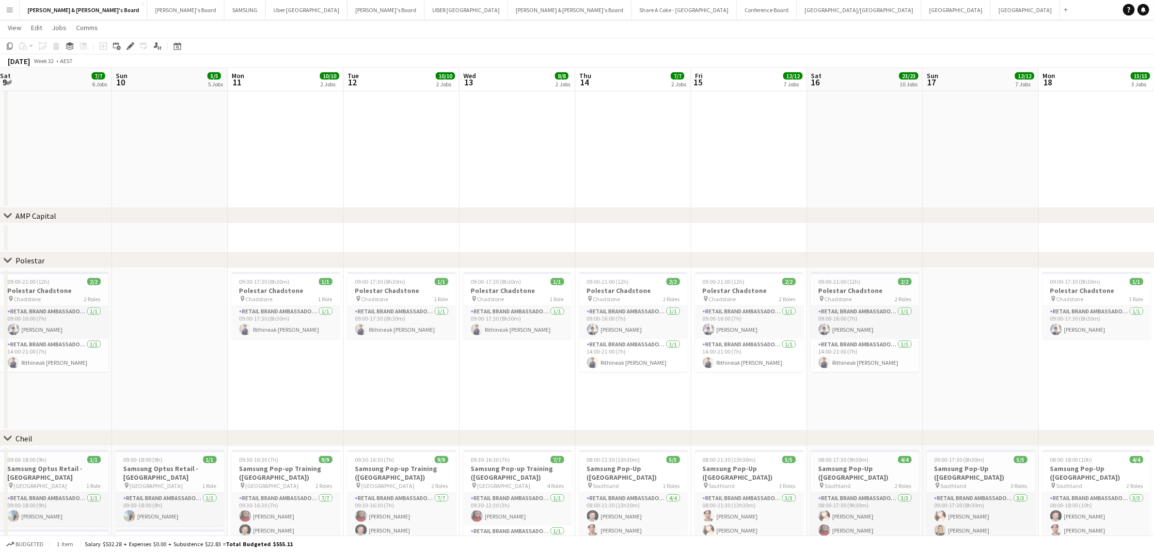
drag, startPoint x: 1070, startPoint y: 400, endPoint x: 435, endPoint y: 428, distance: 635.2
click at [435, 428] on app-calendar-viewport "Mon 4 1/1 1 Job Tue 5 7/7 2 Jobs Wed 6 2/2 2 Jobs Thu 7 2/2 1 Job Fri 8 7/7 6 J…" at bounding box center [577, 253] width 1154 height 1522
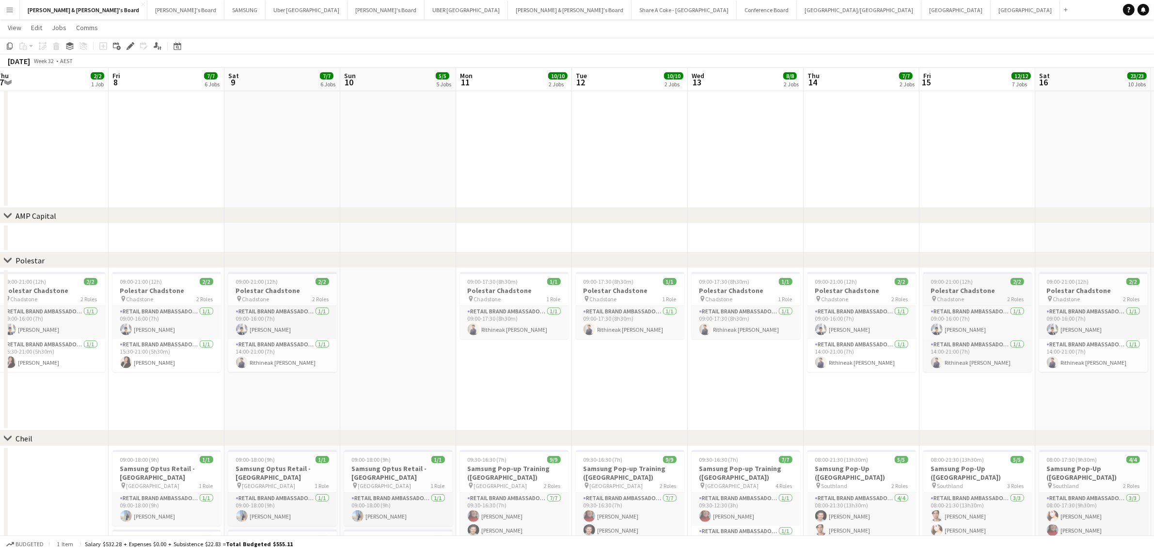
click at [956, 287] on h3 "Polestar Chadstone" at bounding box center [978, 290] width 109 height 9
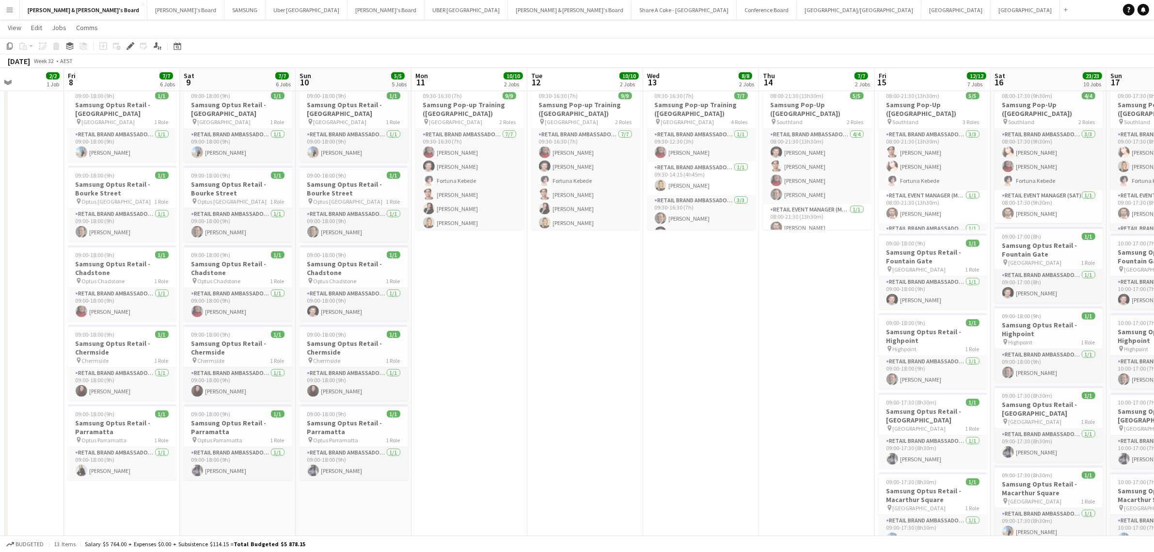
scroll to position [0, 285]
drag, startPoint x: 672, startPoint y: 386, endPoint x: 626, endPoint y: 386, distance: 45.6
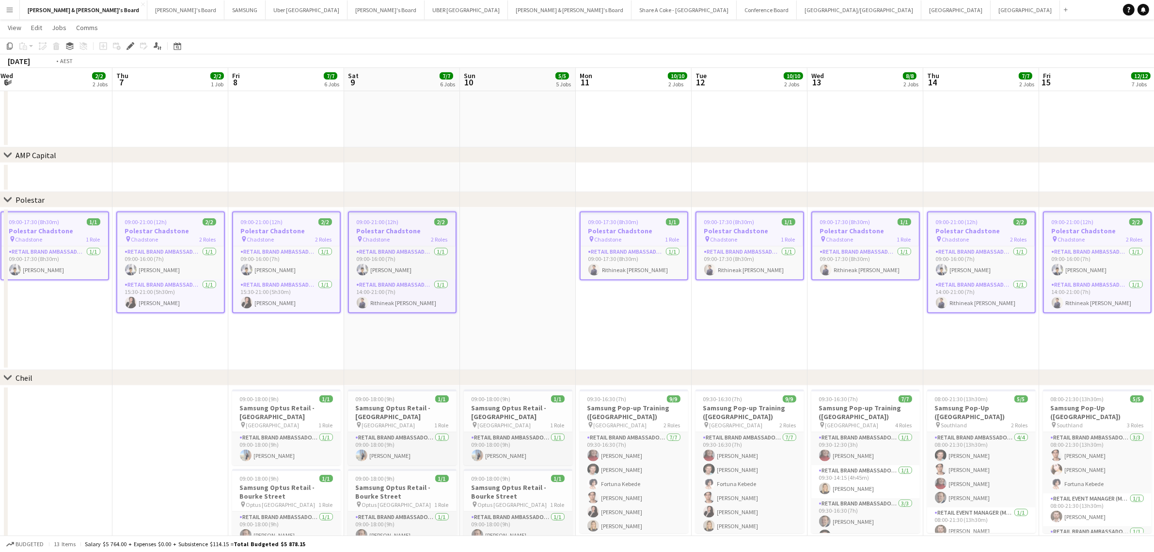
scroll to position [0, 217]
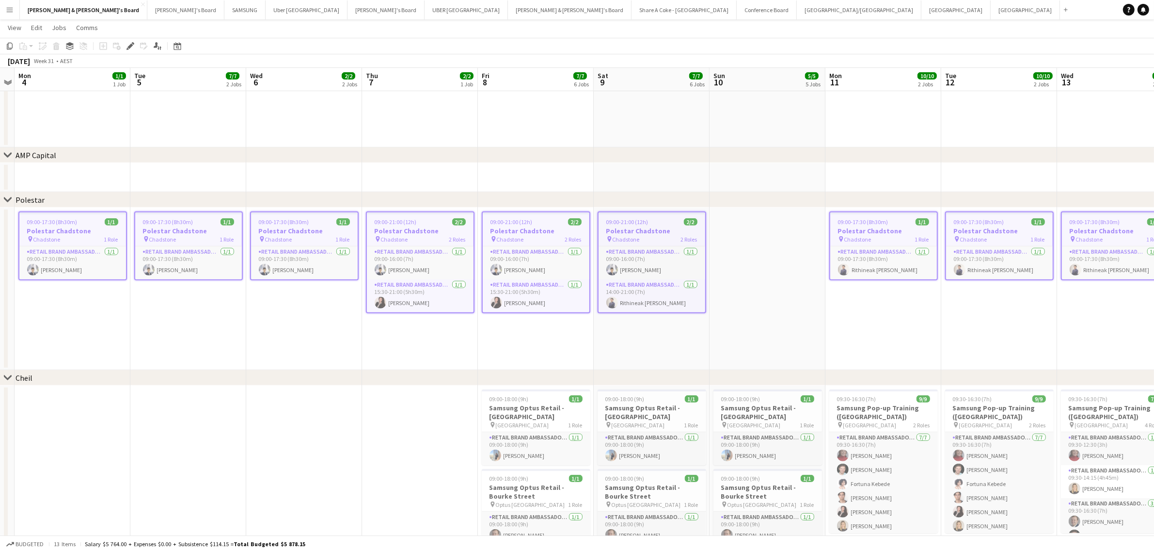
drag, startPoint x: 514, startPoint y: 342, endPoint x: 929, endPoint y: 325, distance: 415.3
click at [929, 325] on app-calendar-viewport "Sat 2 9/9 2 Jobs Sun 3 Mon 4 1/1 1 Job Tue 5 7/7 2 Jobs Wed 6 2/2 2 Jobs Thu 7 …" at bounding box center [577, 193] width 1154 height 1522
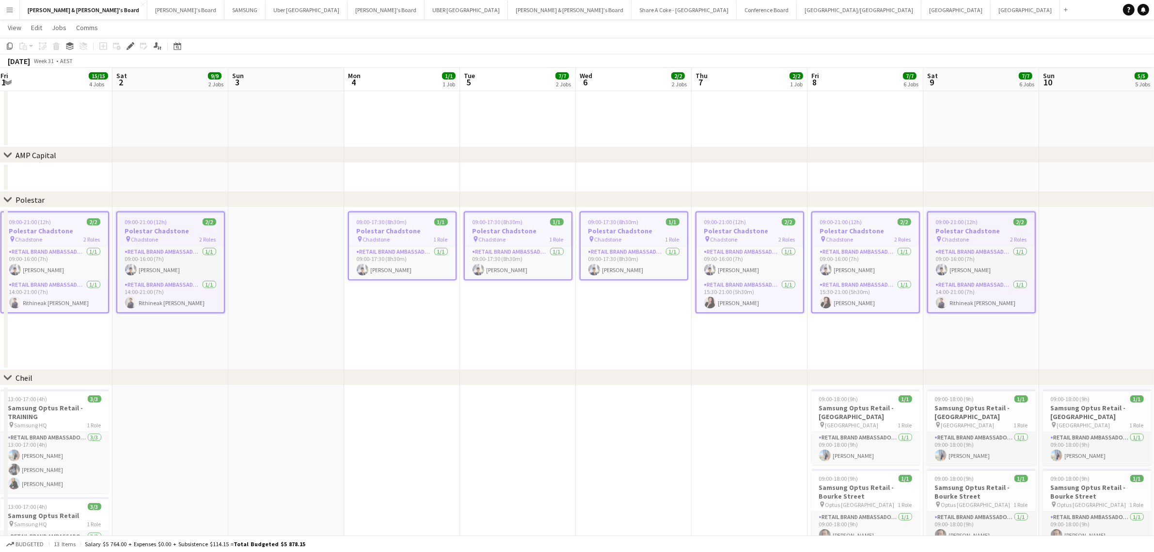
scroll to position [0, 267]
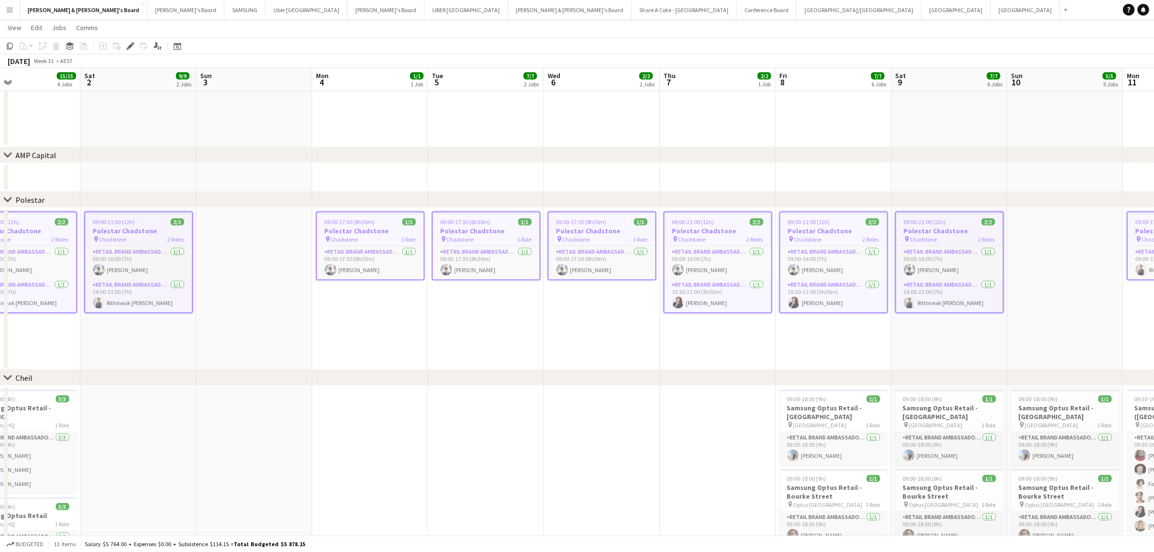
drag, startPoint x: 479, startPoint y: 360, endPoint x: 1009, endPoint y: 302, distance: 533.0
click at [1009, 302] on app-calendar-viewport "Wed 30 1/1 1 Job Thu 31 11/11 4 Jobs Fri 1 15/15 4 Jobs Sat 2 9/9 2 Jobs Sun 3 …" at bounding box center [577, 193] width 1154 height 1522
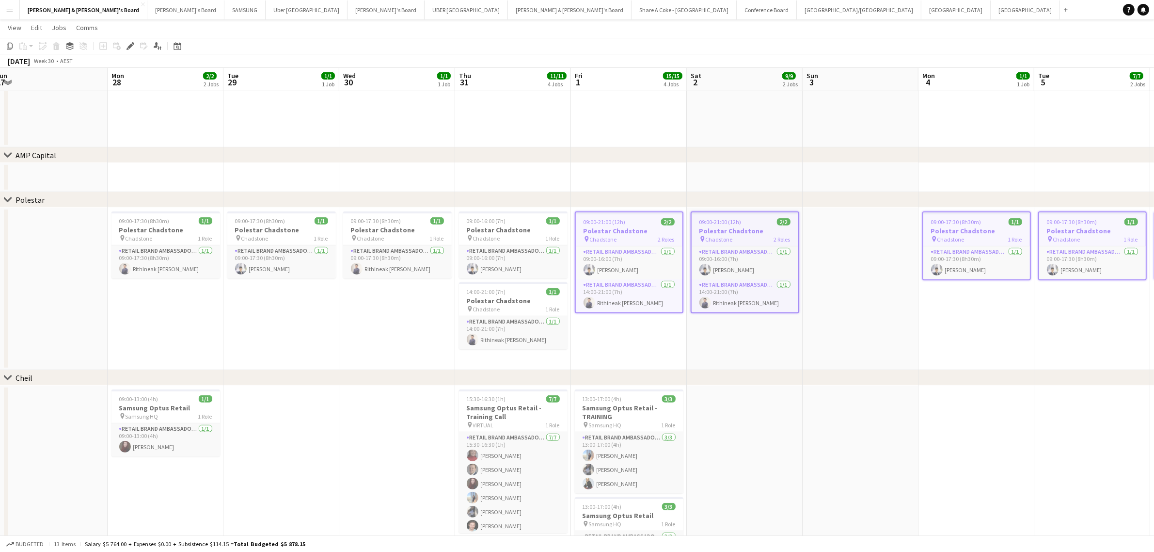
scroll to position [0, 301]
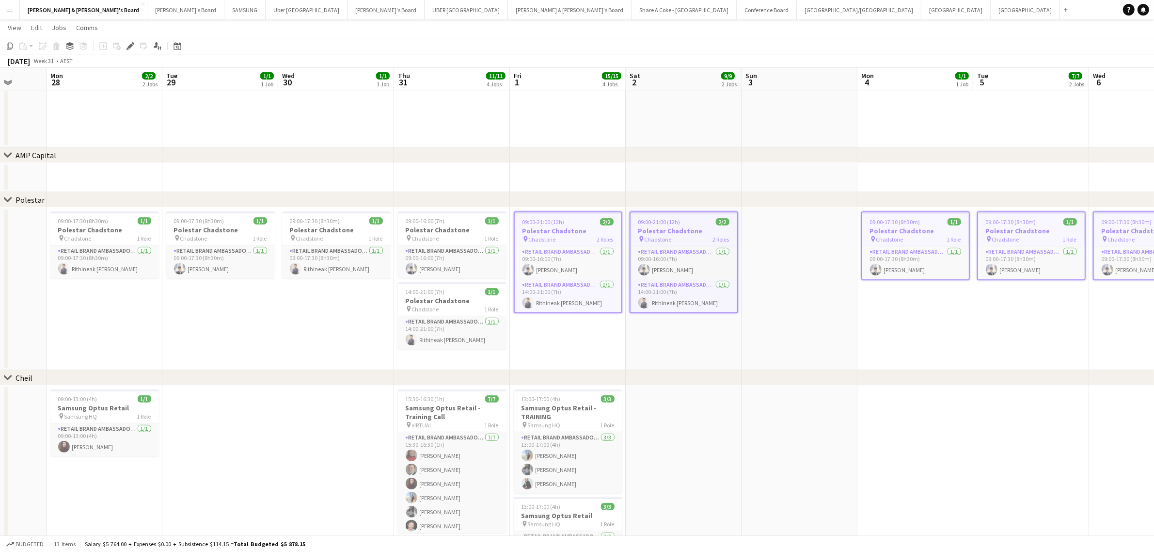
drag, startPoint x: 520, startPoint y: 350, endPoint x: 949, endPoint y: 294, distance: 433.1
click at [949, 294] on app-calendar-viewport "Fri 25 Sat 26 26/26 4 Jobs Sun 27 Mon 28 2/2 2 Jobs Tue 29 1/1 1 Job Wed 30 1/1…" at bounding box center [577, 193] width 1154 height 1522
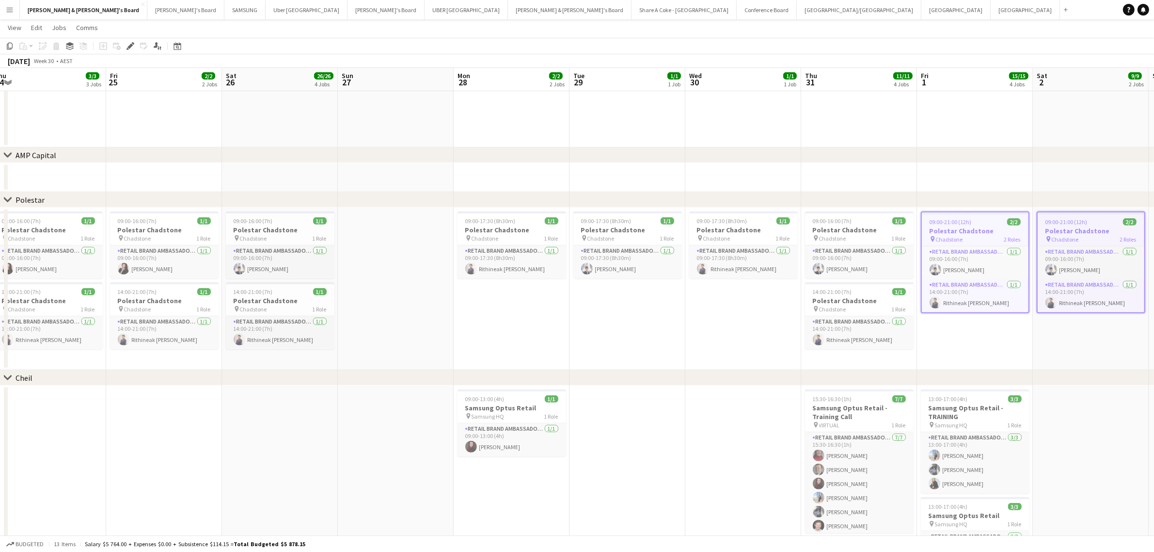
scroll to position [0, 241]
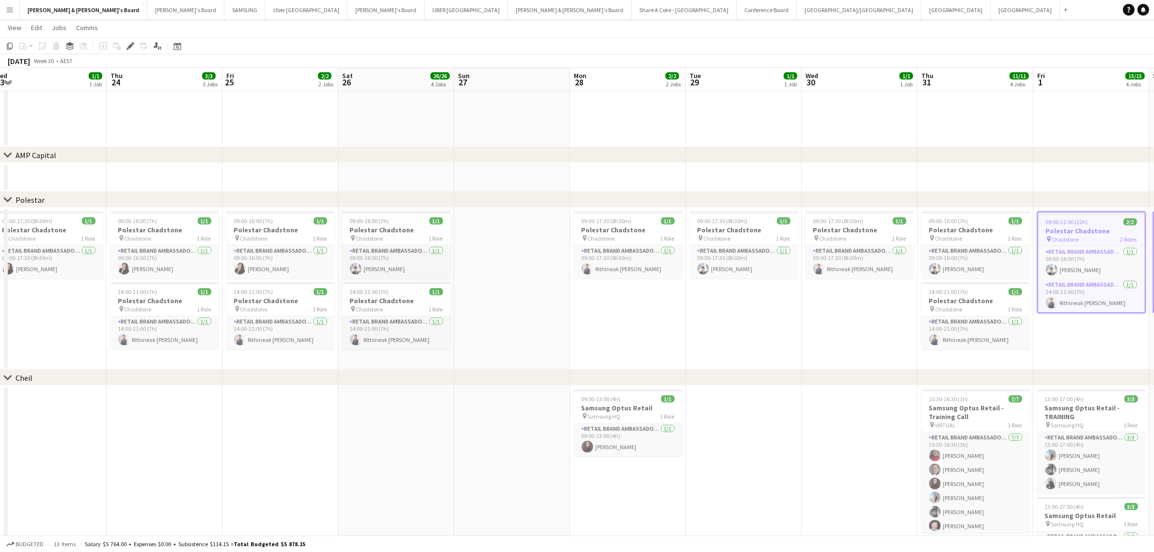
drag, startPoint x: 362, startPoint y: 347, endPoint x: 770, endPoint y: 300, distance: 410.4
click at [770, 300] on app-calendar-viewport "Mon 21 Tue 22 Wed 23 1/1 1 Job Thu 24 3/3 3 Jobs Fri 25 2/2 2 Jobs Sat 26 26/26…" at bounding box center [577, 193] width 1154 height 1522
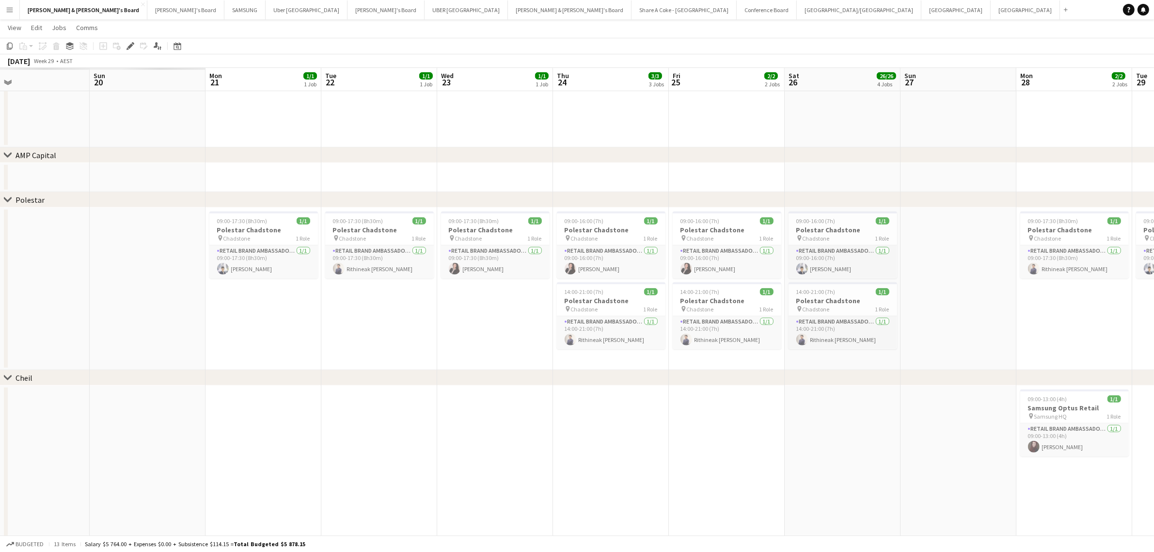
scroll to position [0, 205]
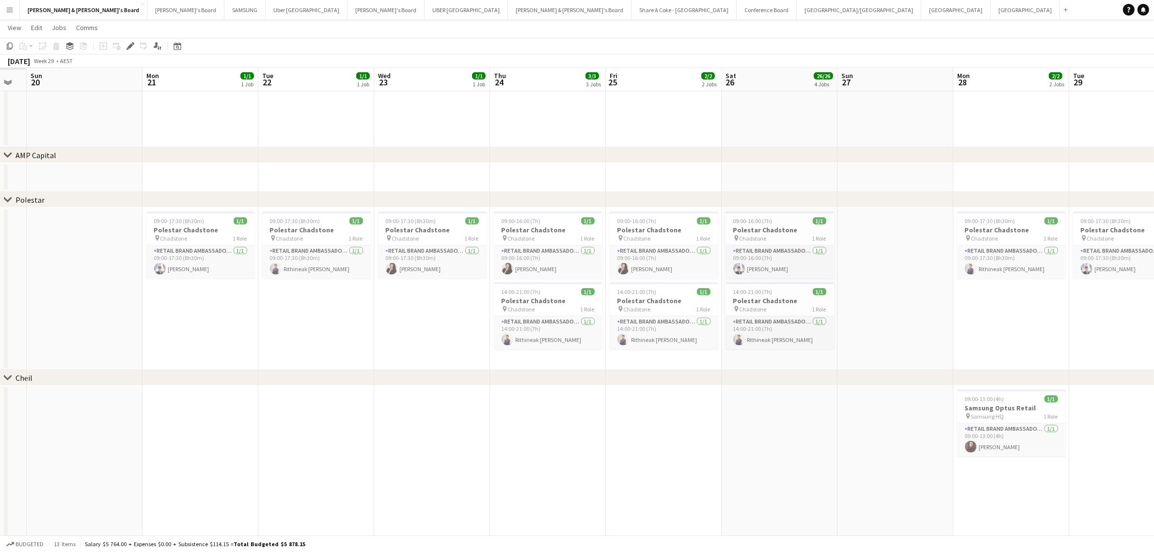
drag, startPoint x: 505, startPoint y: 335, endPoint x: 888, endPoint y: 297, distance: 385.4
click at [888, 297] on app-calendar-viewport "Fri 18 Sat 19 Sun 20 Mon 21 1/1 1 Job Tue 22 1/1 1 Job Wed 23 1/1 1 Job Thu 24 …" at bounding box center [577, 193] width 1154 height 1522
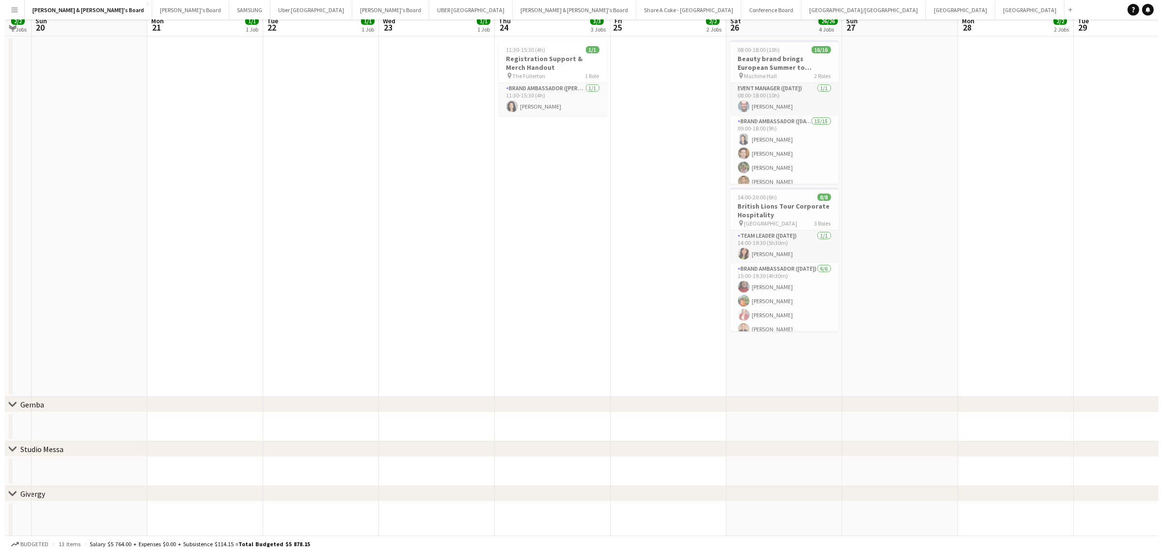
scroll to position [0, 0]
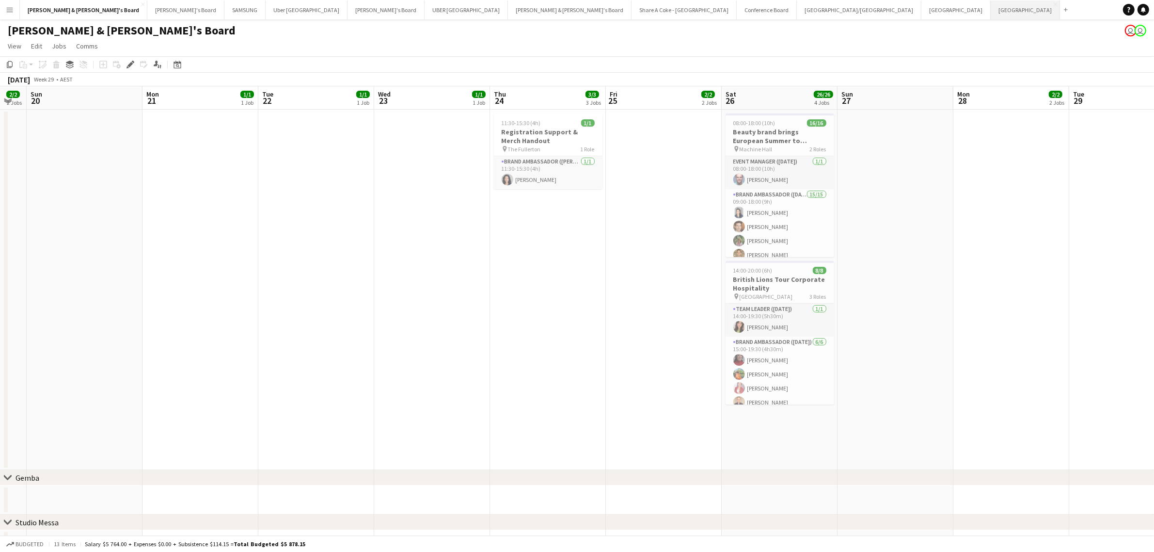
click at [991, 6] on button "Sydney Close" at bounding box center [1025, 9] width 69 height 19
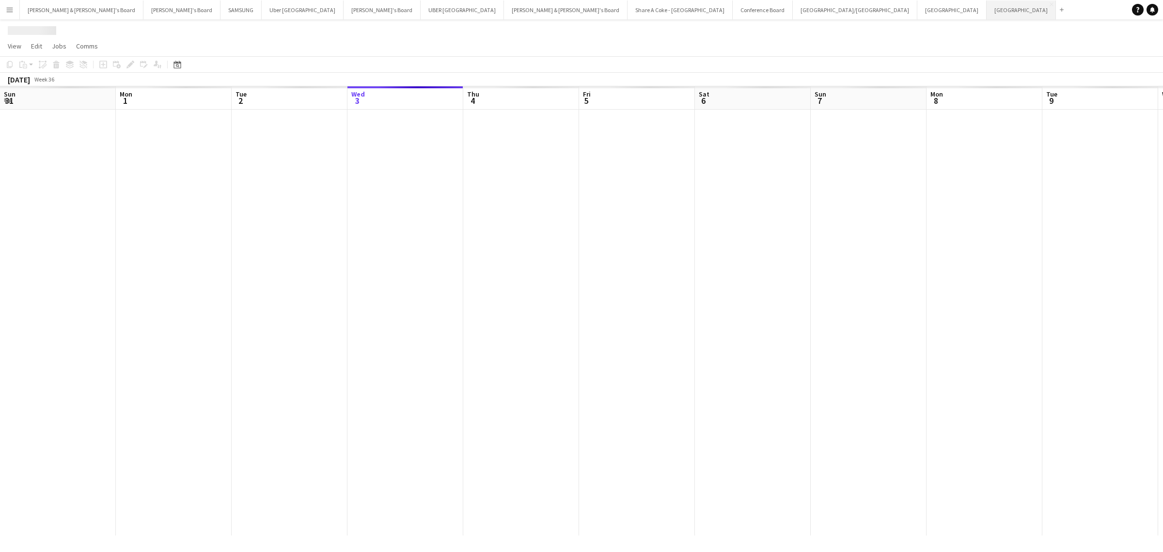
scroll to position [0, 231]
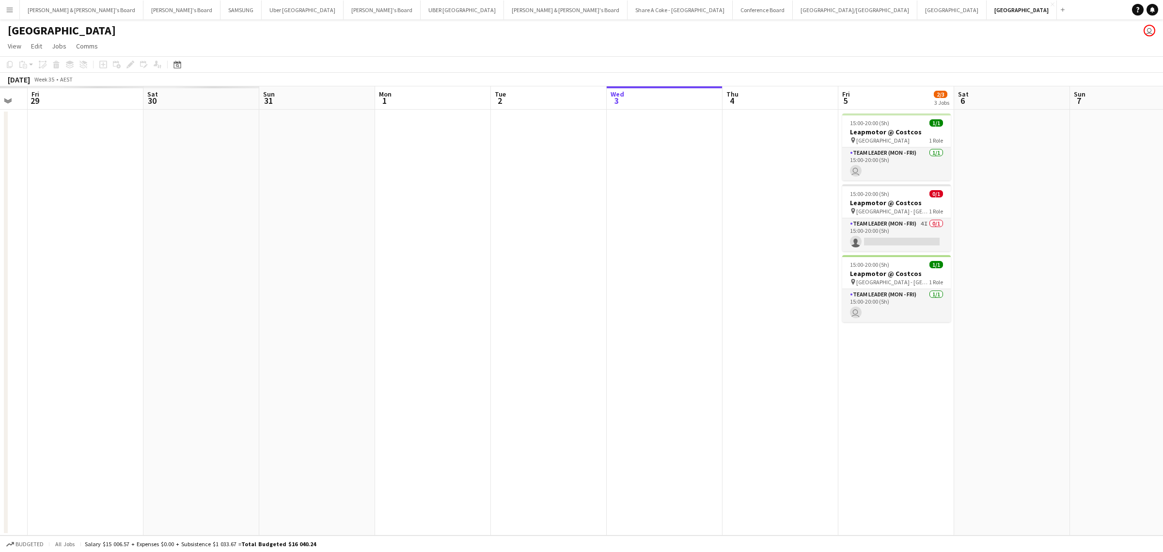
drag, startPoint x: 245, startPoint y: 326, endPoint x: 984, endPoint y: 219, distance: 746.6
click at [984, 219] on app-calendar-viewport "Tue 26 Wed 27 Thu 28 Fri 29 Sat 30 Sun 31 Mon 1 Tue 2 Wed 3 Thu 4 Fri 5 2/3 3 J…" at bounding box center [581, 310] width 1163 height 449
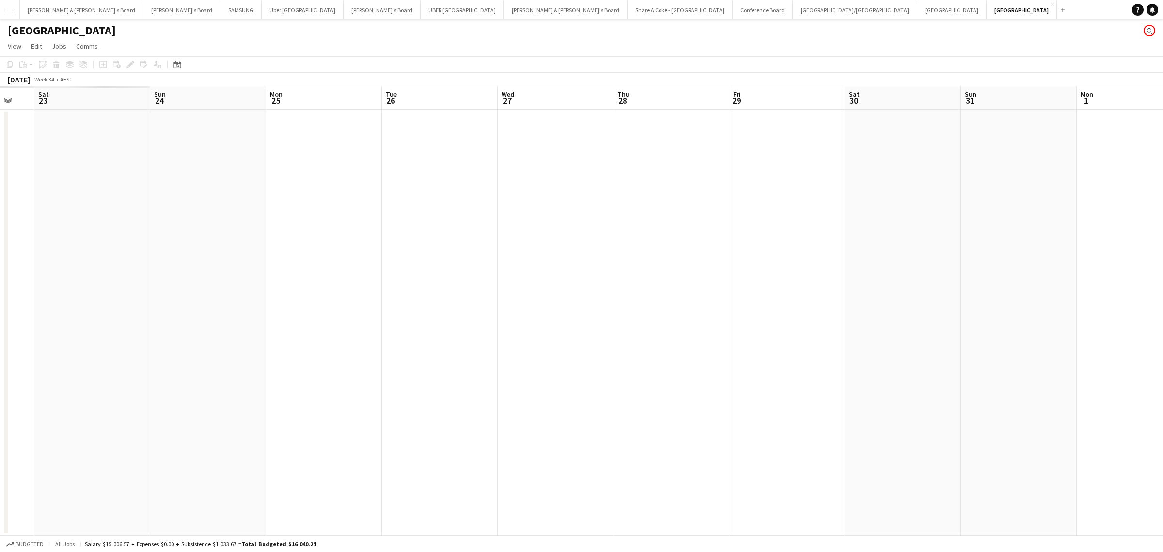
scroll to position [0, 252]
drag, startPoint x: 357, startPoint y: 351, endPoint x: 755, endPoint y: 296, distance: 402.4
click at [755, 296] on app-calendar-viewport "Thu 21 Fri 22 Sat 23 Sun 24 Mon 25 Tue 26 Wed 27 Thu 28 Fri 29 Sat 30 Sun 31 Mo…" at bounding box center [581, 310] width 1163 height 449
click at [56, 8] on button "[PERSON_NAME] & [PERSON_NAME]'s Board Close" at bounding box center [82, 9] width 124 height 19
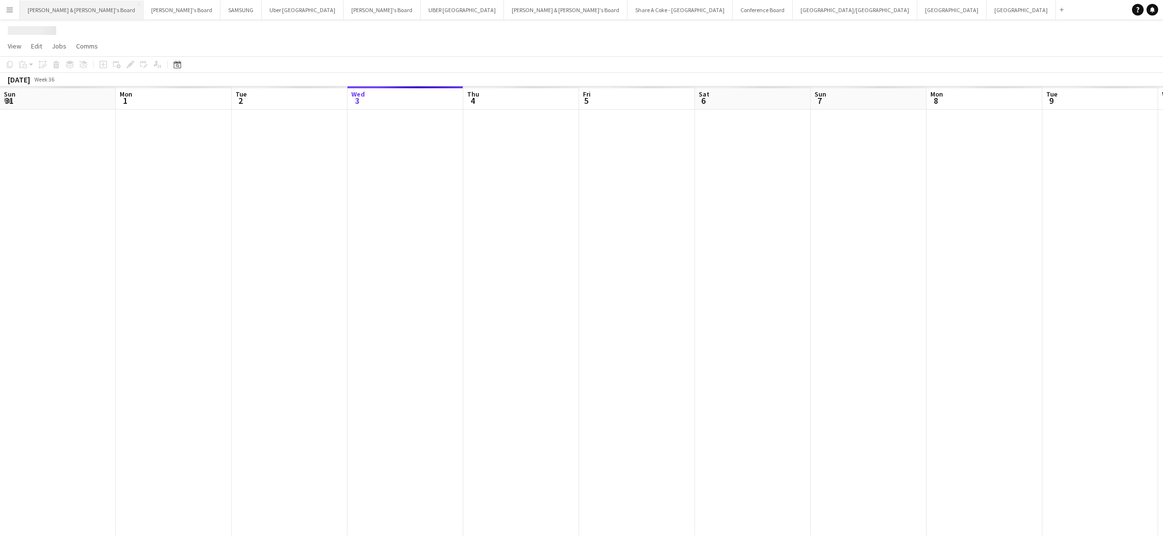
scroll to position [0, 231]
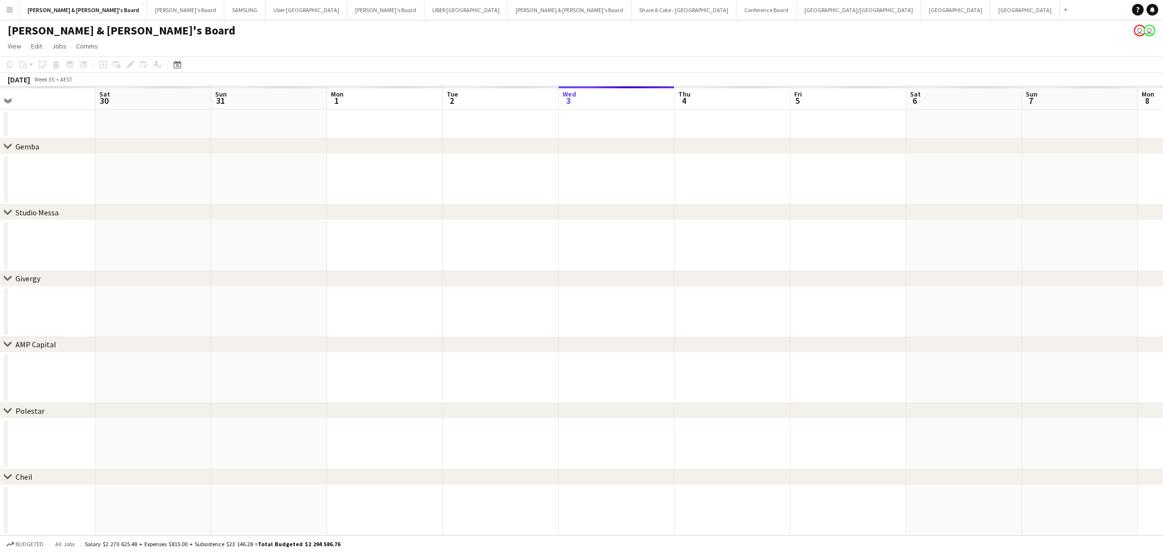
drag, startPoint x: 195, startPoint y: 292, endPoint x: 762, endPoint y: 219, distance: 570.9
click at [773, 219] on div "chevron-right Gemba chevron-right Studio Messa chevron-right Givergy chevron-ri…" at bounding box center [581, 310] width 1163 height 449
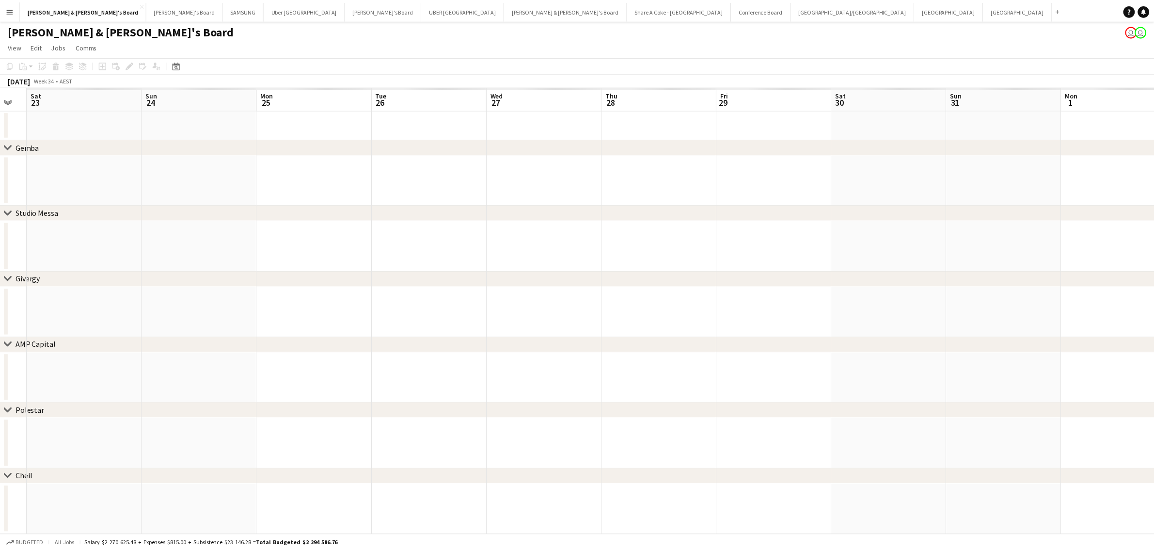
scroll to position [0, 216]
drag, startPoint x: 161, startPoint y: 331, endPoint x: 776, endPoint y: 259, distance: 619.3
click at [776, 259] on app-calendar-viewport "Thu 21 Fri 22 Sat 23 Sun 24 Mon 25 Tue 26 Wed 27 Thu 28 Fri 29 Sat 30 Sun 31 Mo…" at bounding box center [581, 310] width 1163 height 449
drag, startPoint x: 267, startPoint y: 323, endPoint x: 709, endPoint y: 282, distance: 444.0
click at [709, 282] on app-calendar-viewport "Thu 21 Fri 22 Sat 23 Sun 24 Mon 25 Tue 26 Wed 27 Thu 28 Fri 29 Sat 30 Sun 31 Mo…" at bounding box center [577, 310] width 1154 height 449
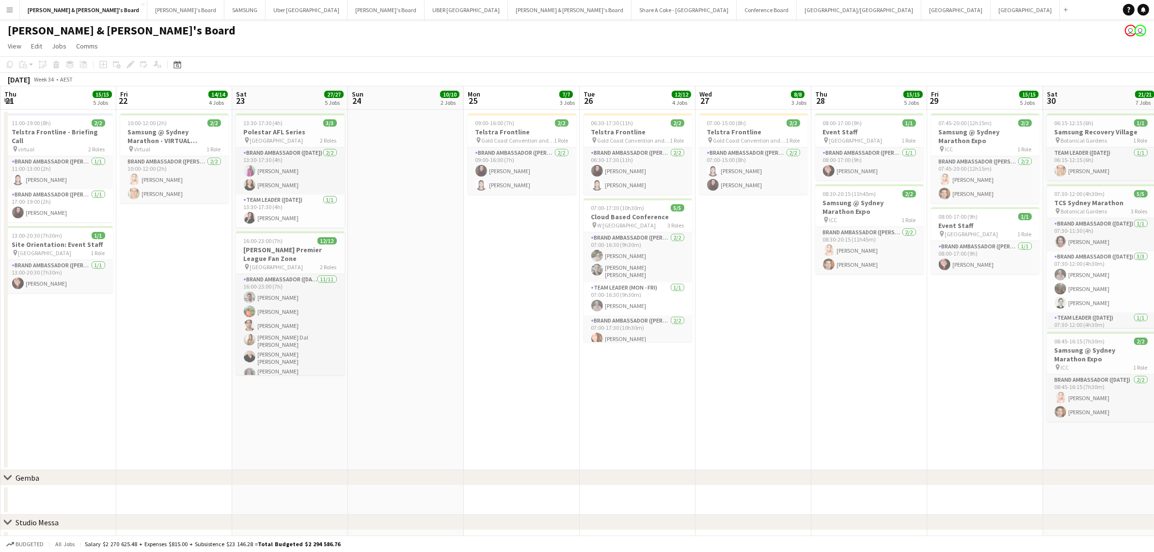
scroll to position [0, 275]
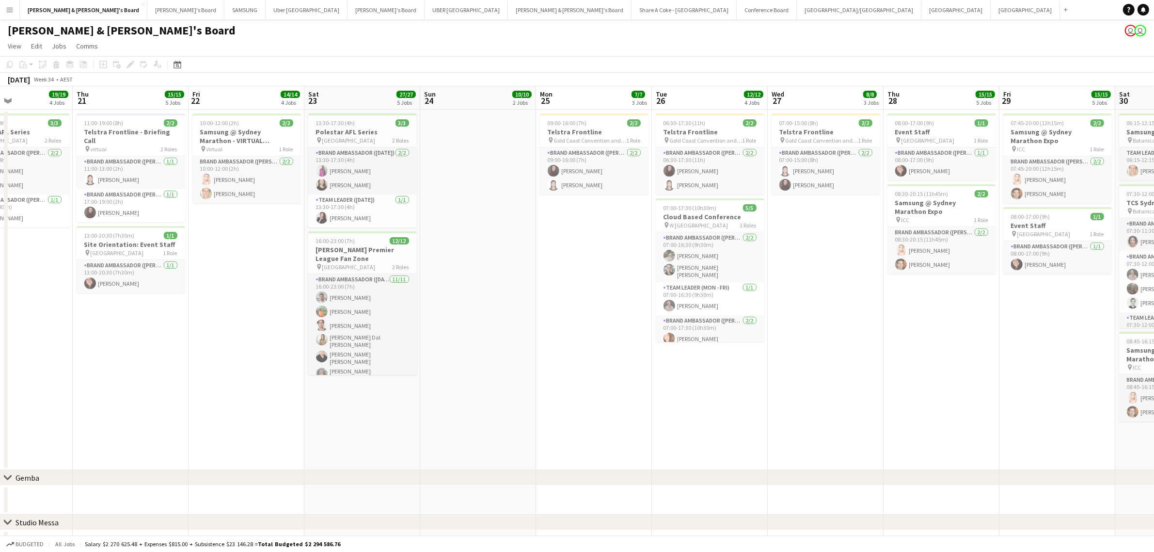
drag, startPoint x: 187, startPoint y: 350, endPoint x: 259, endPoint y: 349, distance: 72.2
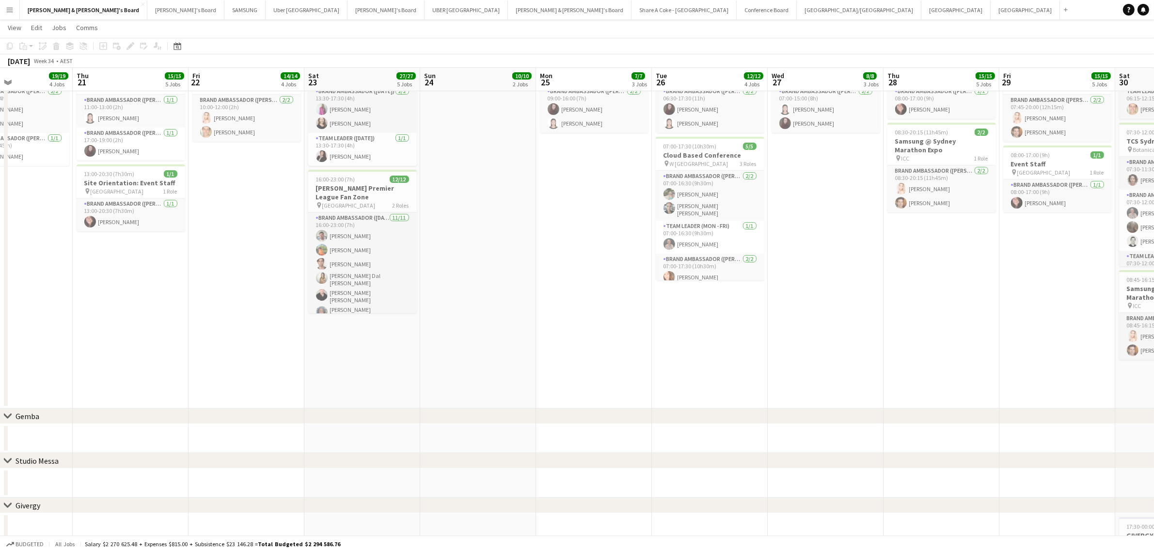
scroll to position [0, 259]
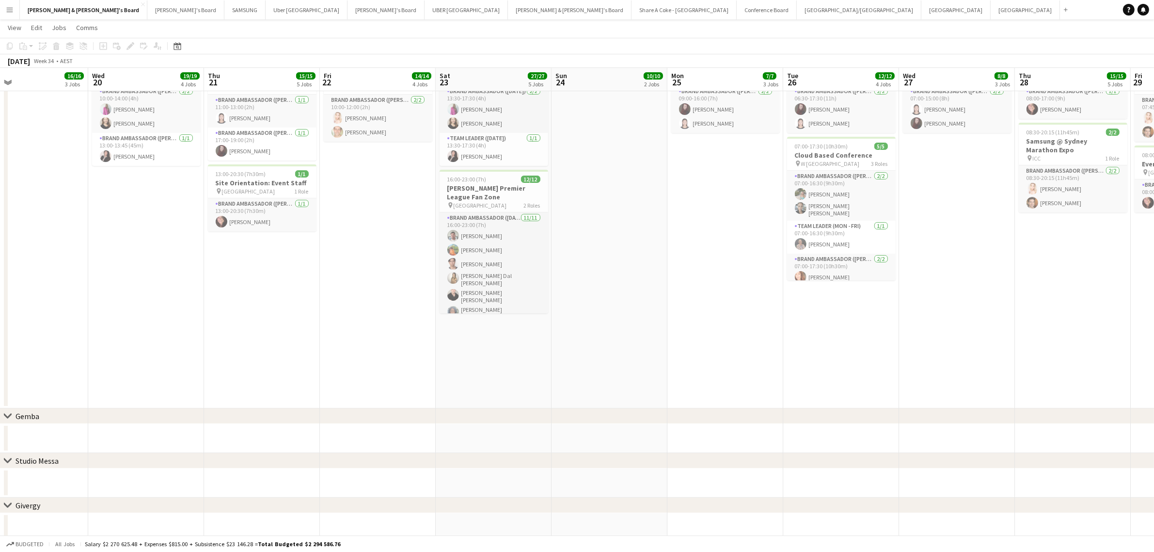
drag, startPoint x: 260, startPoint y: 348, endPoint x: 391, endPoint y: 334, distance: 132.0
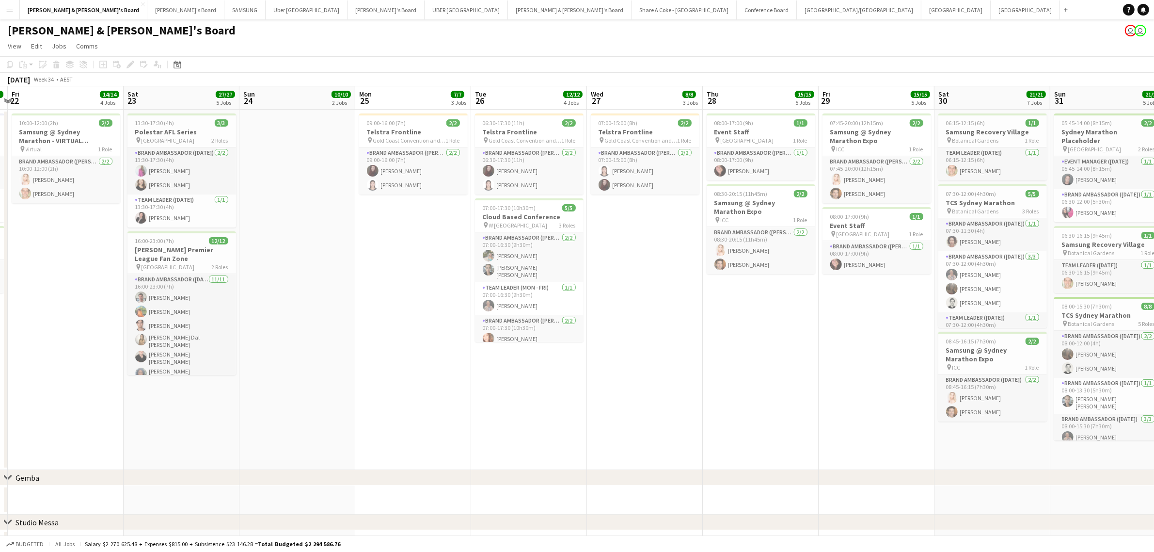
scroll to position [0, 294]
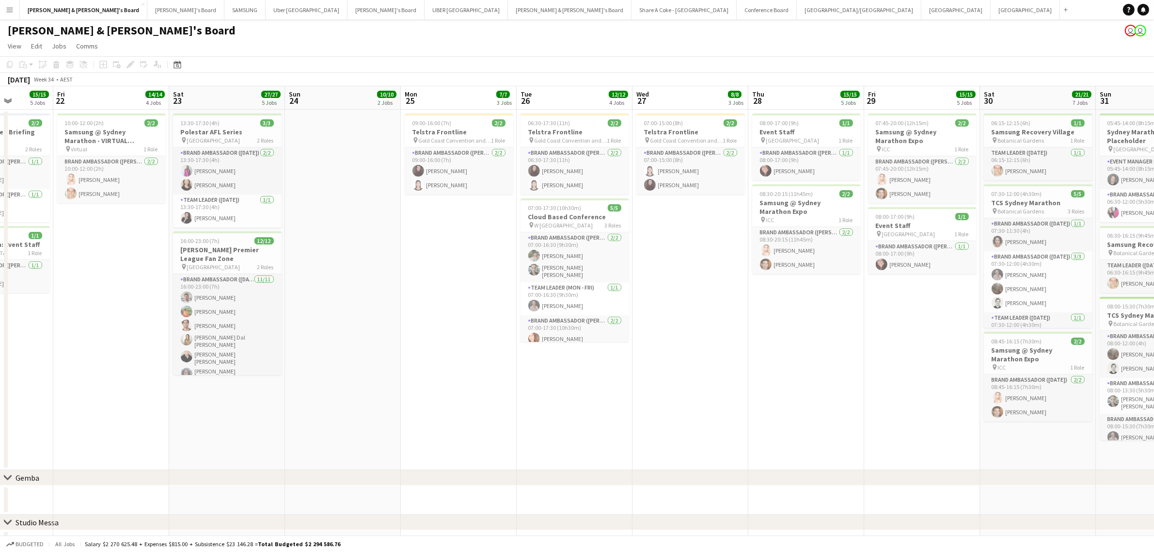
drag, startPoint x: 728, startPoint y: 393, endPoint x: 345, endPoint y: 417, distance: 383.3
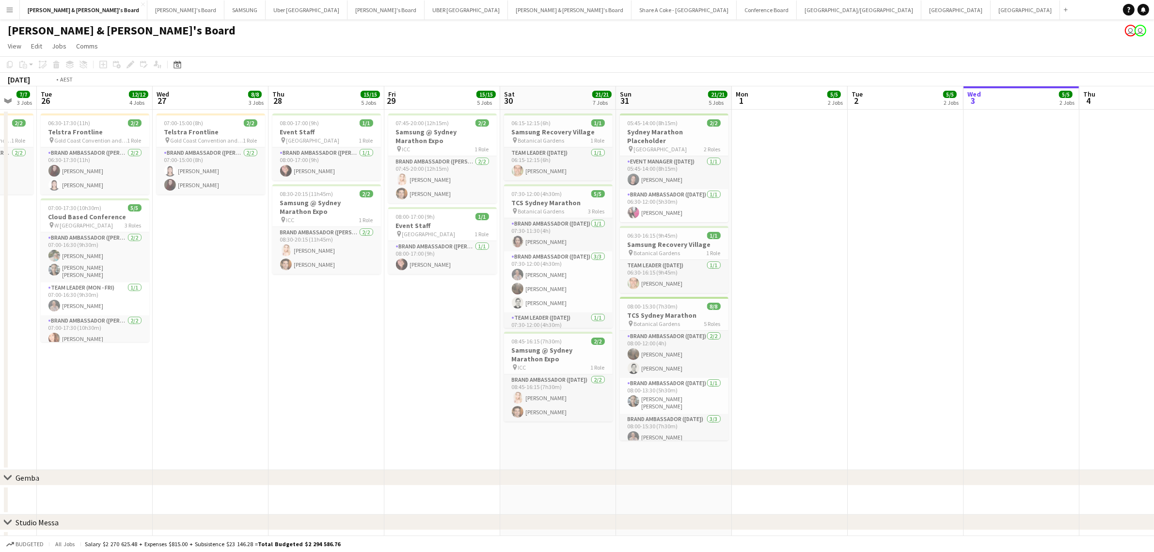
scroll to position [0, 318]
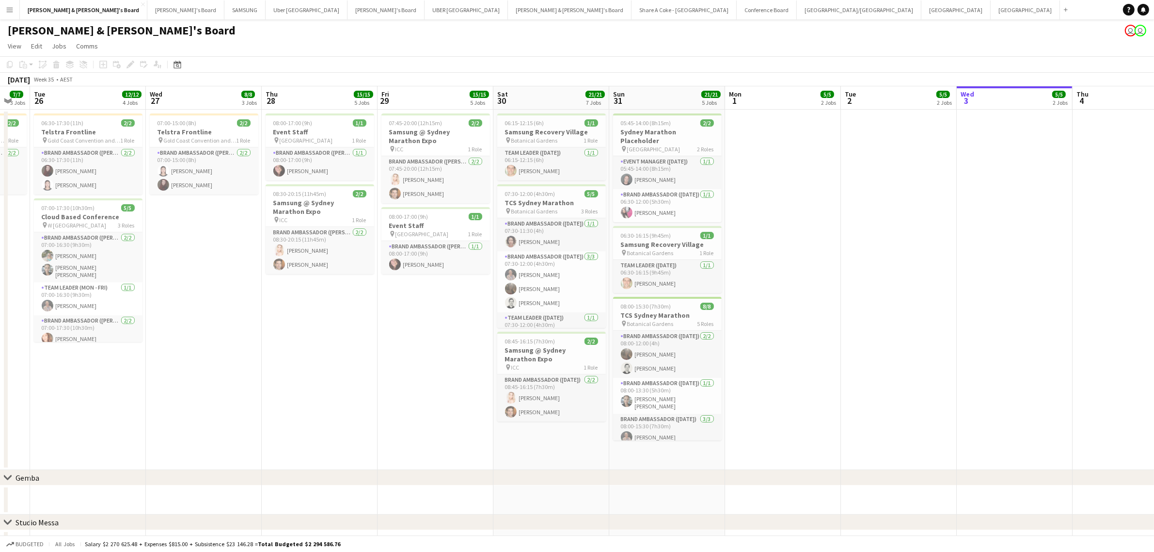
drag, startPoint x: 699, startPoint y: 413, endPoint x: 328, endPoint y: 420, distance: 370.4
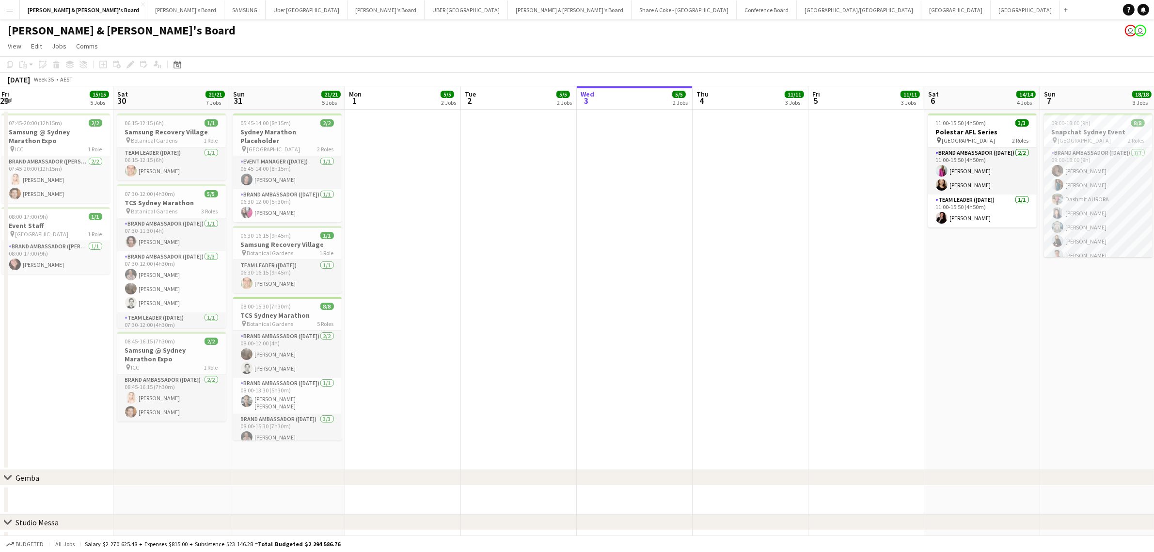
scroll to position [0, 353]
drag, startPoint x: 975, startPoint y: 365, endPoint x: 592, endPoint y: 386, distance: 384.1
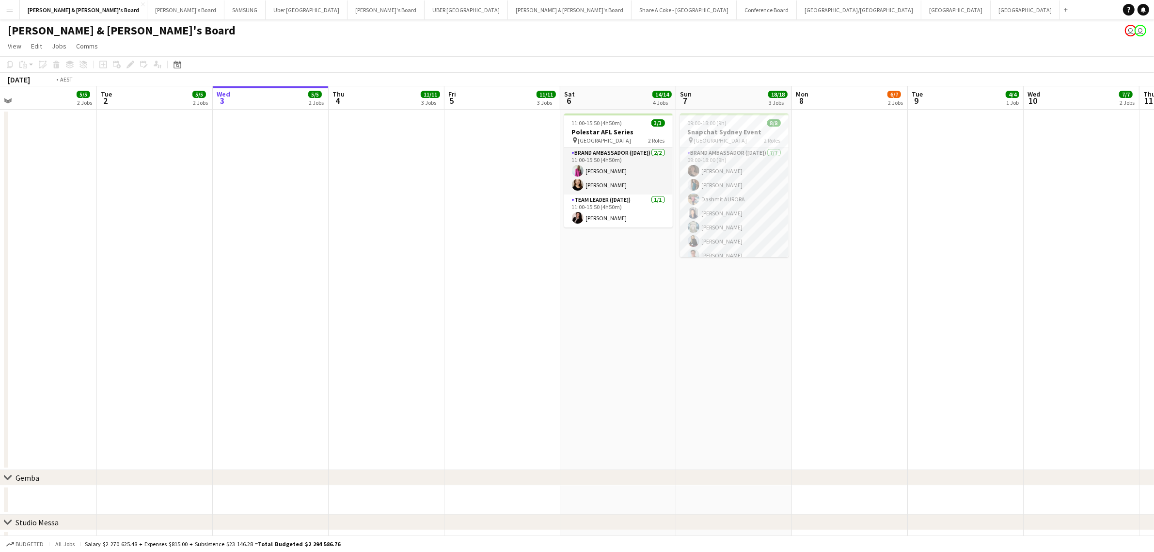
scroll to position [0, 371]
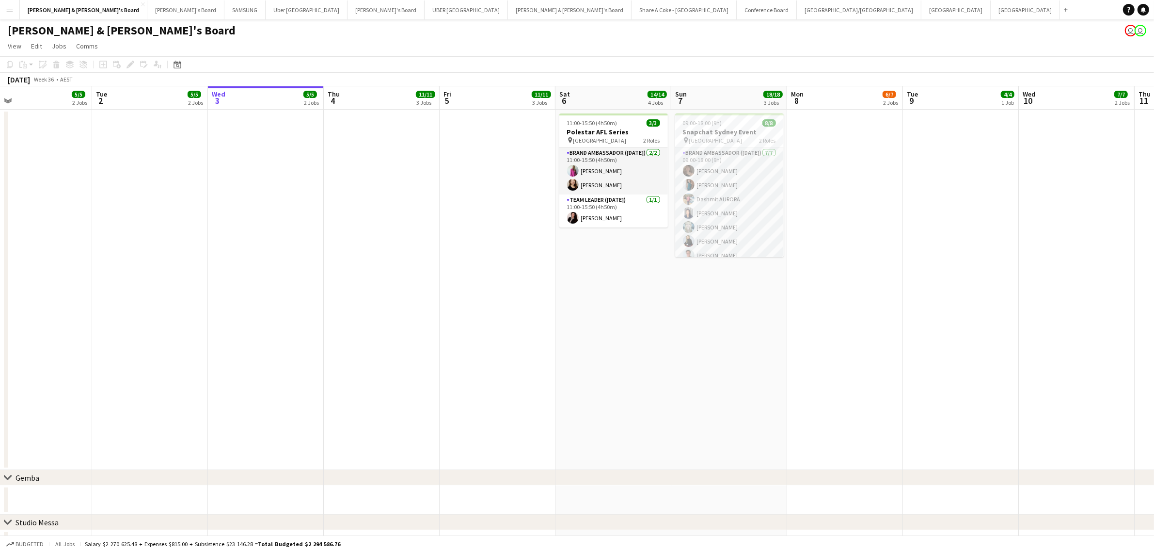
drag, startPoint x: 905, startPoint y: 366, endPoint x: 539, endPoint y: 386, distance: 366.5
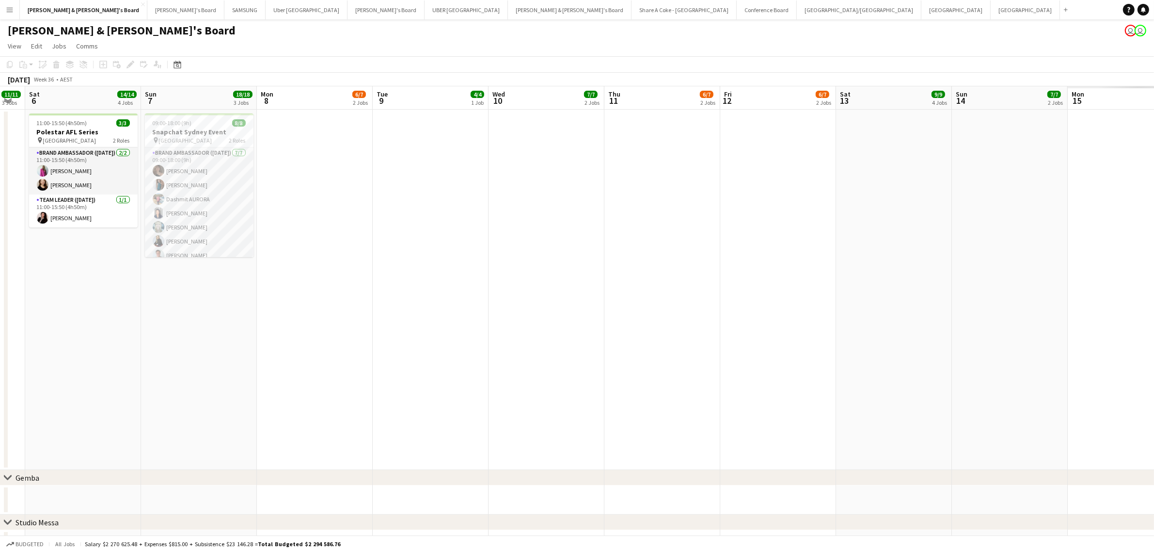
drag, startPoint x: 960, startPoint y: 359, endPoint x: 430, endPoint y: 397, distance: 531.7
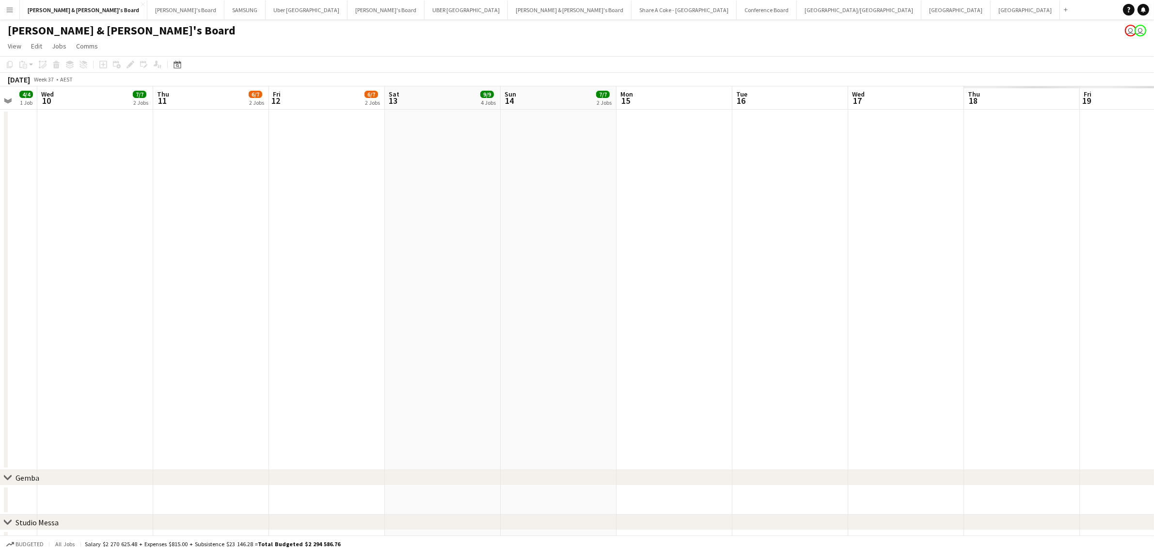
drag, startPoint x: 990, startPoint y: 342, endPoint x: 539, endPoint y: 365, distance: 451.9
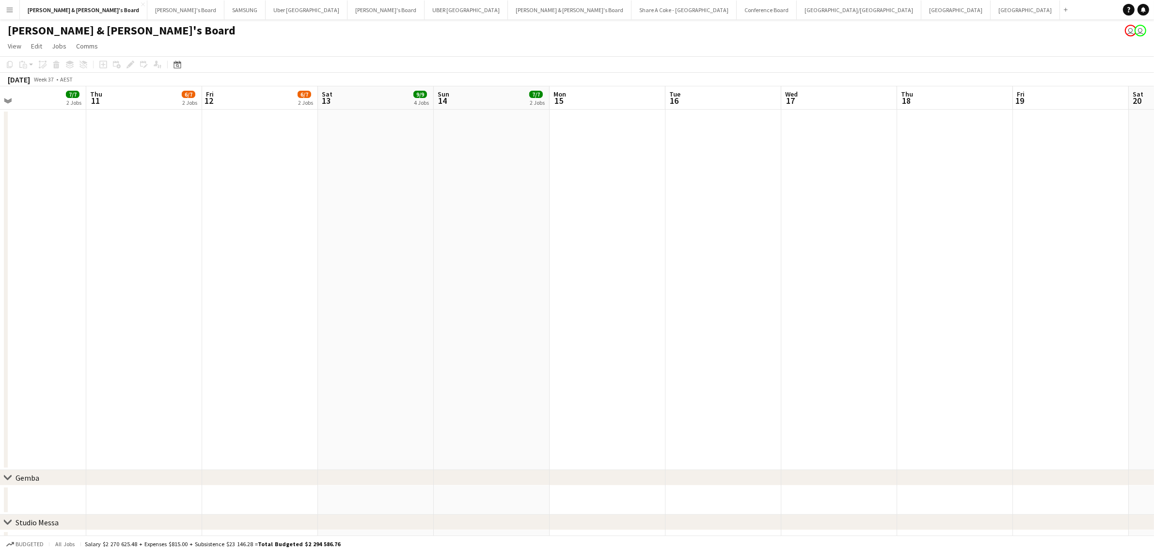
drag, startPoint x: 1033, startPoint y: 332, endPoint x: 703, endPoint y: 359, distance: 330.8
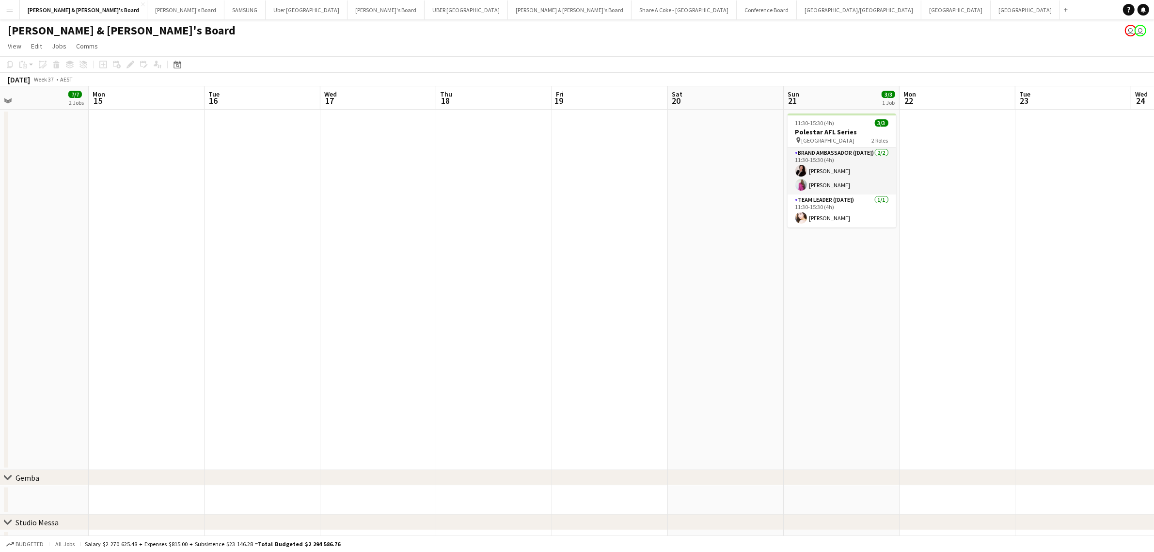
scroll to position [0, 318]
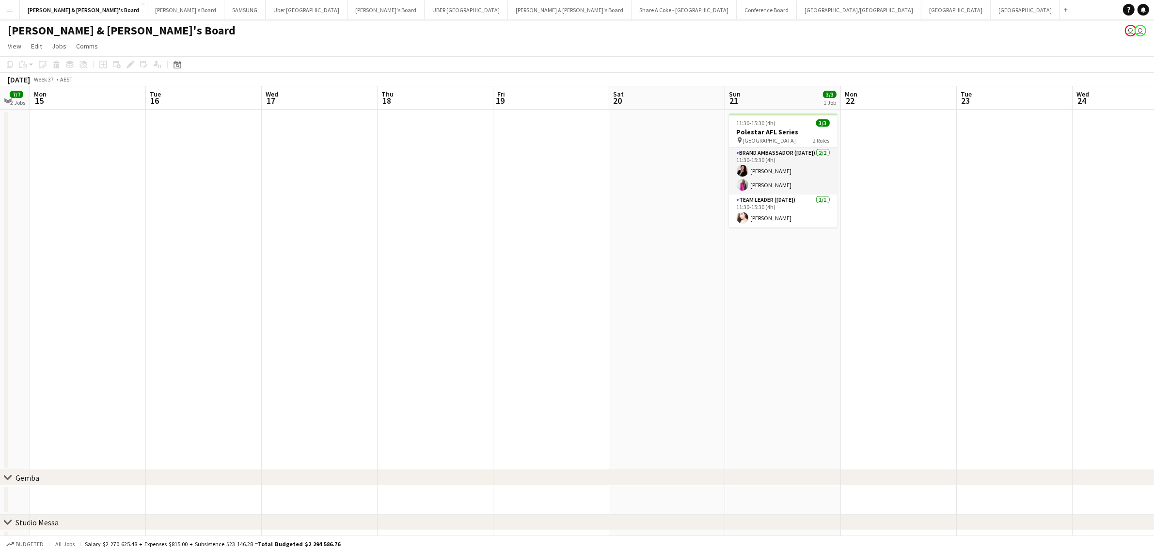
drag, startPoint x: 1069, startPoint y: 318, endPoint x: 812, endPoint y: 345, distance: 258.3
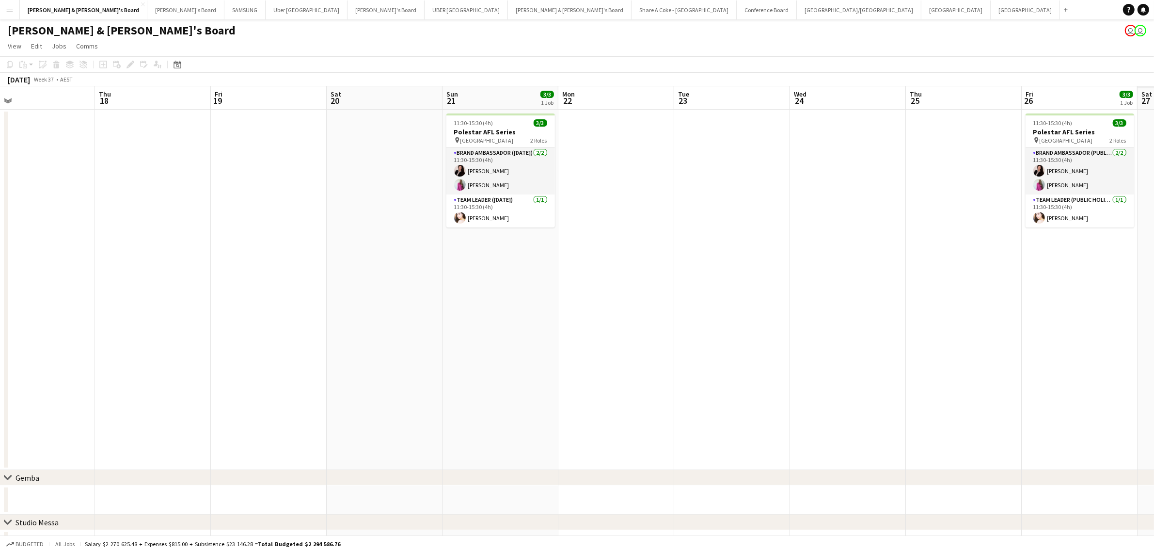
drag, startPoint x: 1049, startPoint y: 325, endPoint x: 752, endPoint y: 347, distance: 297.0
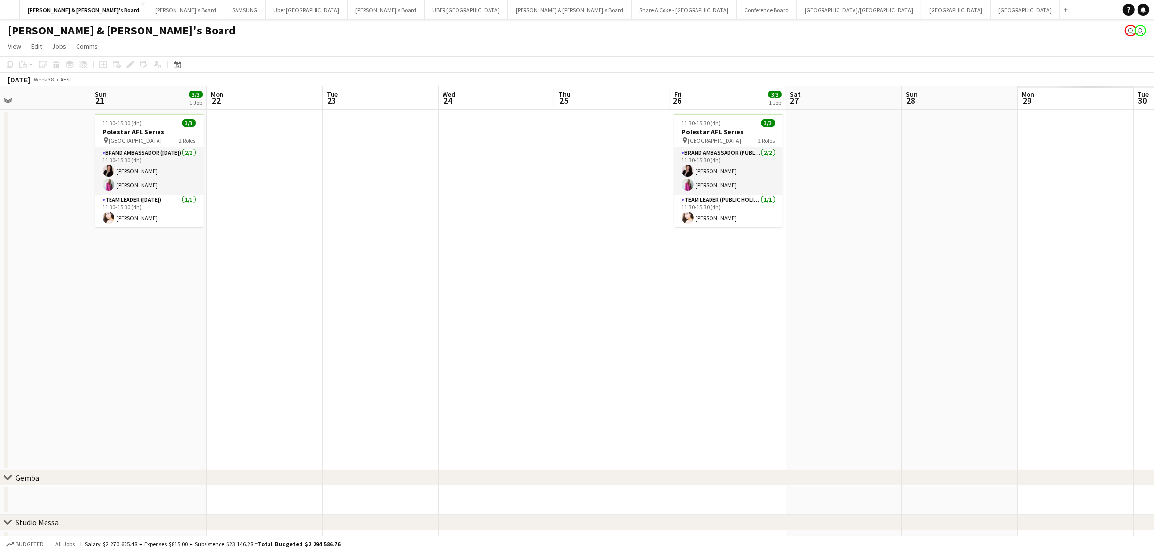
drag, startPoint x: 1068, startPoint y: 308, endPoint x: 724, endPoint y: 338, distance: 345.5
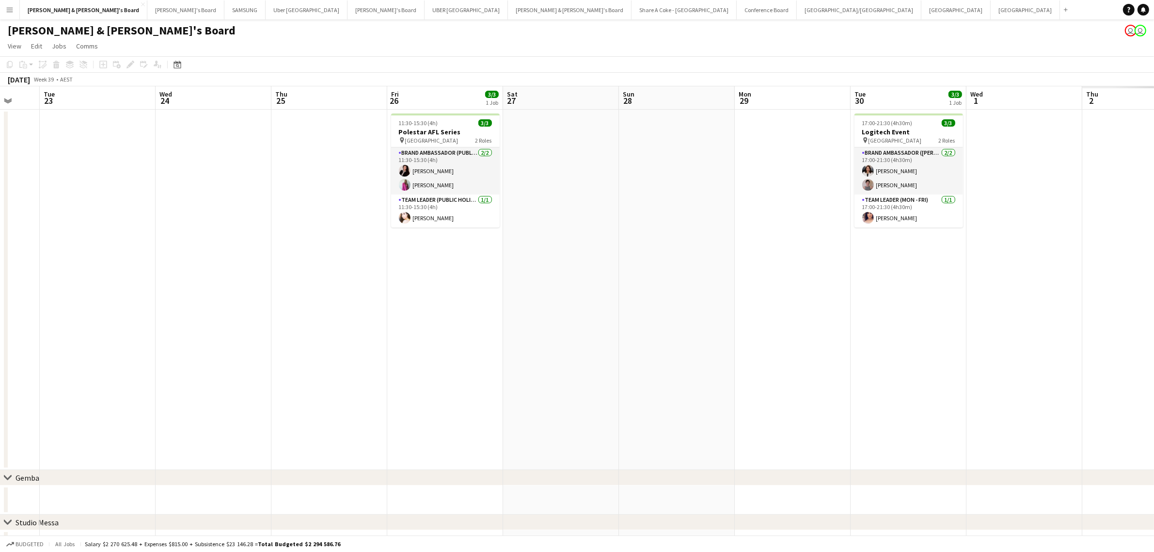
drag, startPoint x: 1033, startPoint y: 320, endPoint x: 755, endPoint y: 343, distance: 278.2
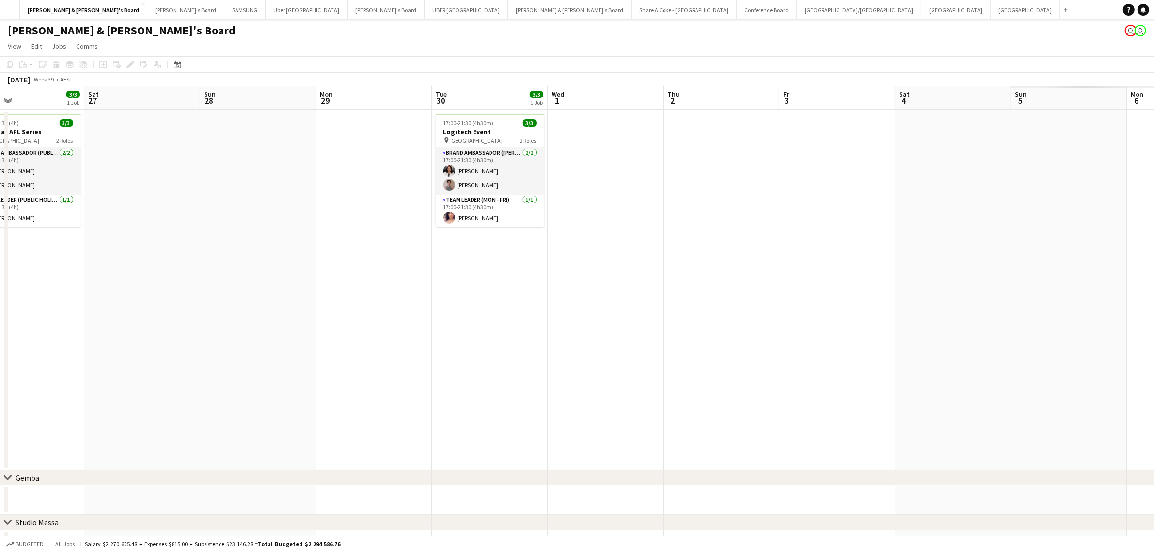
drag, startPoint x: 986, startPoint y: 332, endPoint x: 551, endPoint y: 376, distance: 437.1
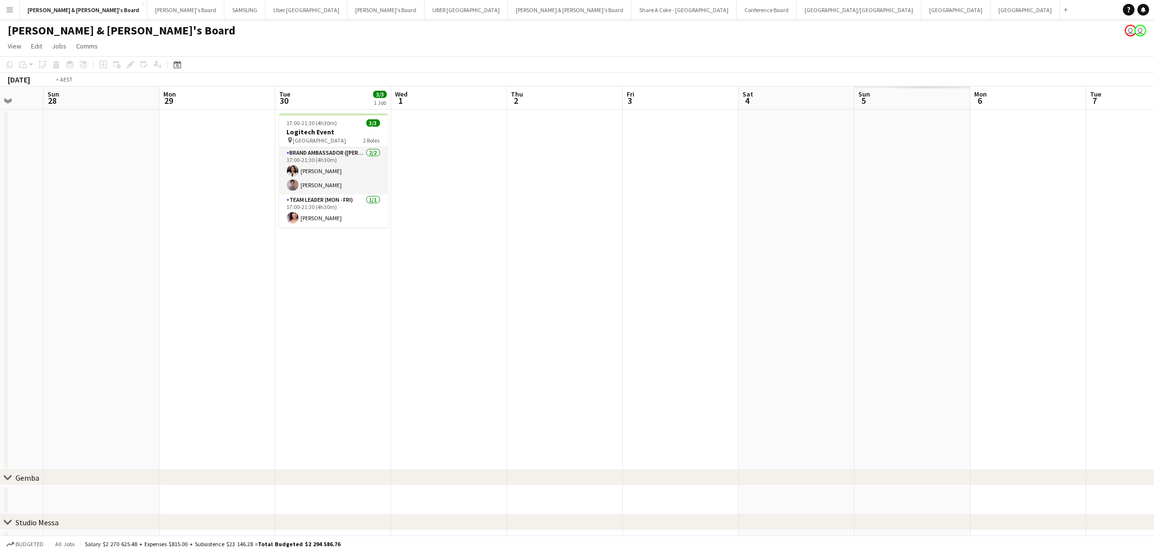
drag, startPoint x: 1078, startPoint y: 320, endPoint x: 589, endPoint y: 341, distance: 488.6
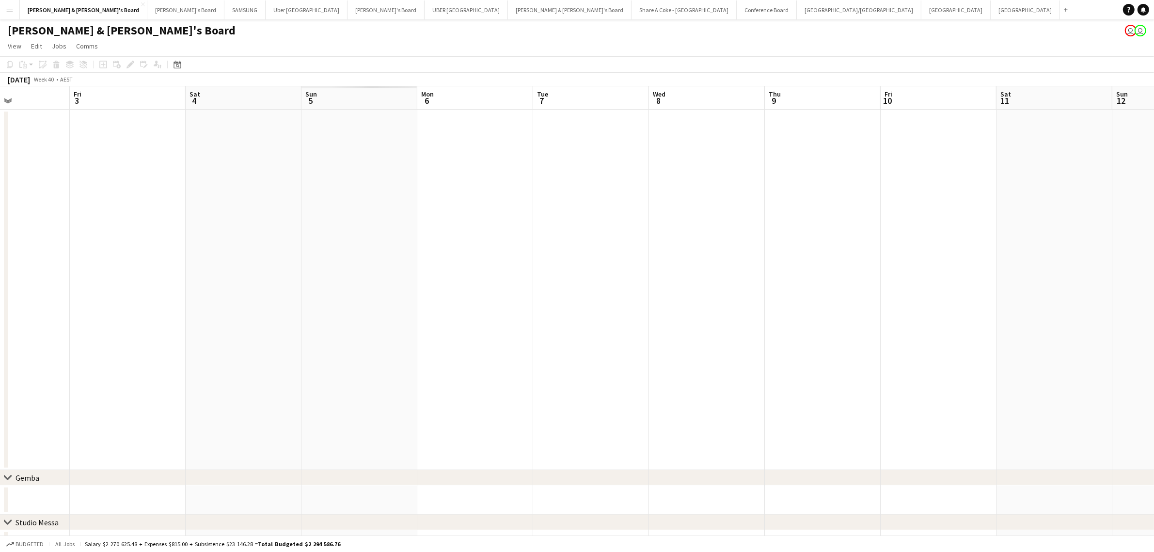
drag, startPoint x: 987, startPoint y: 319, endPoint x: 669, endPoint y: 348, distance: 319.8
drag, startPoint x: 980, startPoint y: 331, endPoint x: 561, endPoint y: 372, distance: 420.4
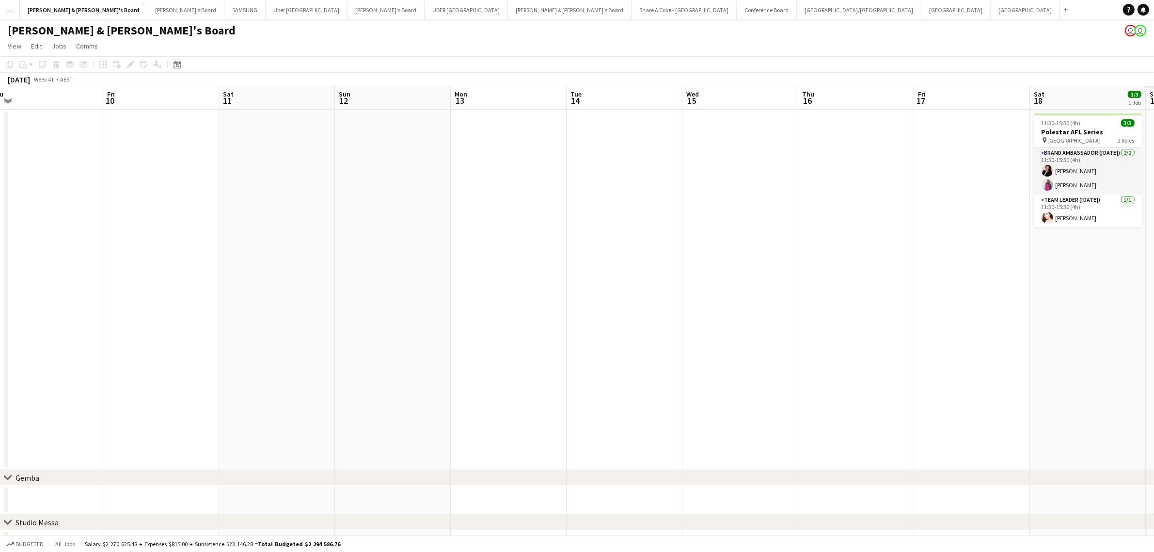
drag, startPoint x: 991, startPoint y: 330, endPoint x: 748, endPoint y: 348, distance: 244.0
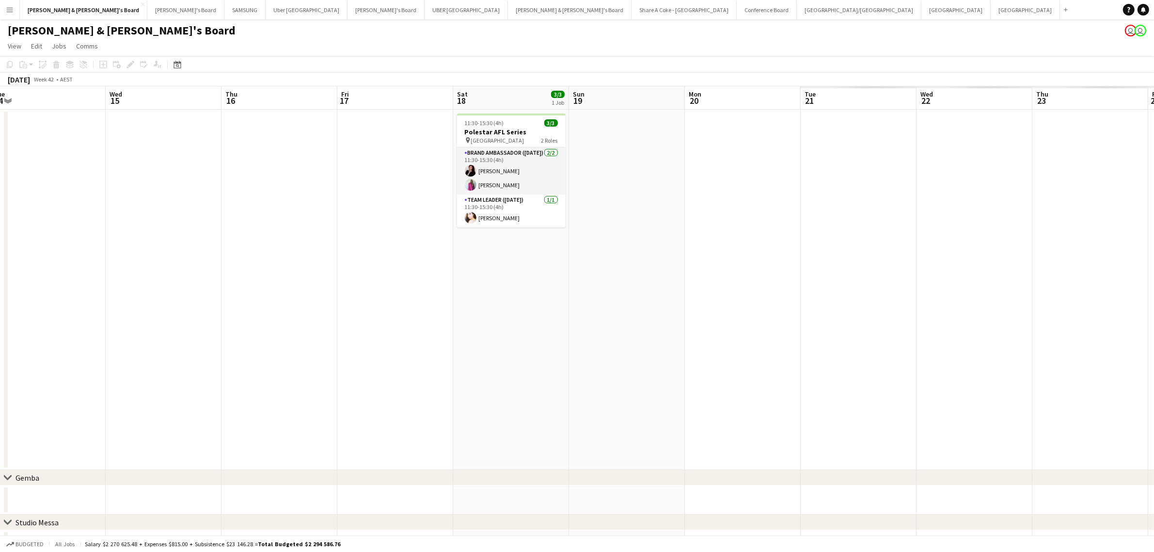
scroll to position [0, 375]
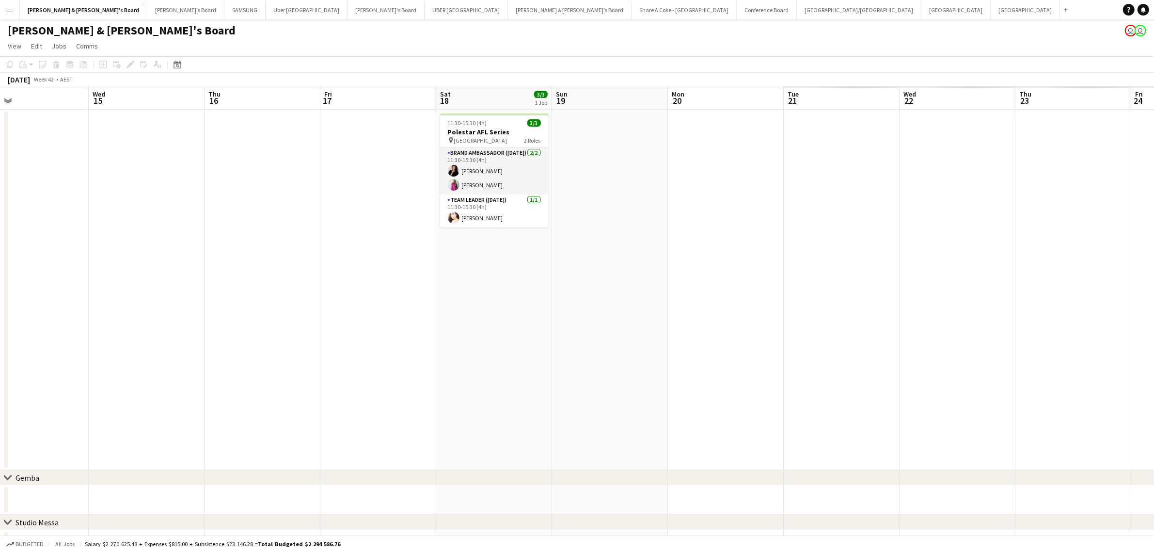
drag, startPoint x: 985, startPoint y: 296, endPoint x: 392, endPoint y: 328, distance: 593.7
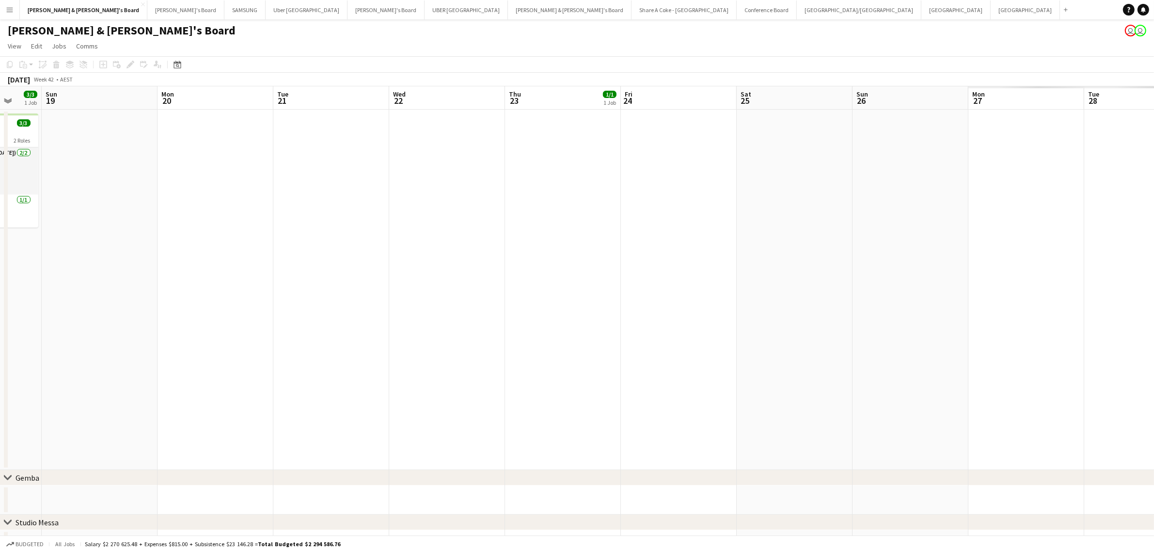
drag, startPoint x: 819, startPoint y: 336, endPoint x: 309, endPoint y: 365, distance: 510.8
drag, startPoint x: 976, startPoint y: 304, endPoint x: 399, endPoint y: 345, distance: 578.3
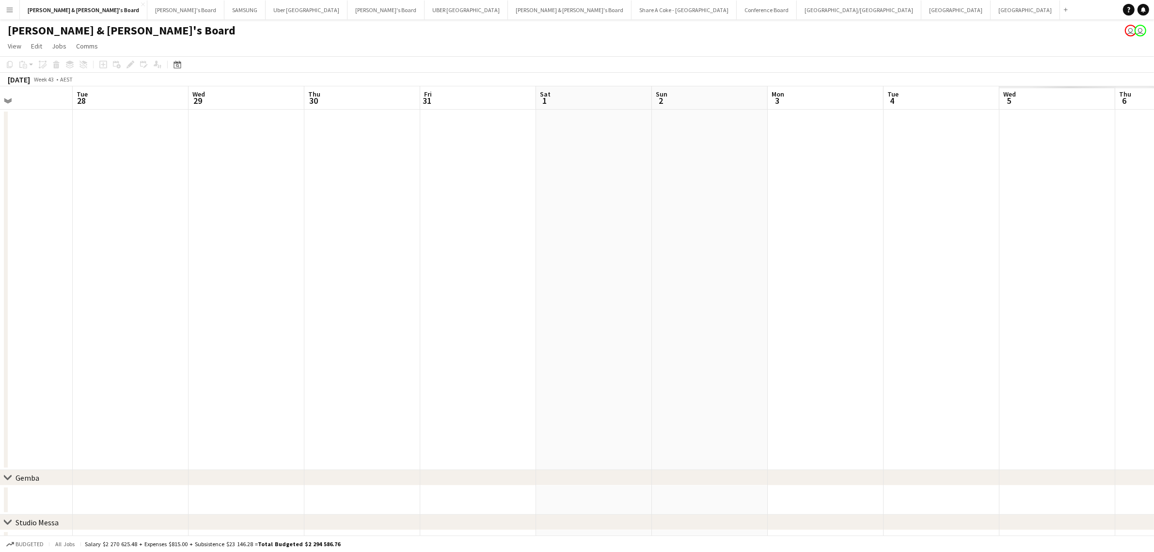
scroll to position [0, 313]
drag, startPoint x: 822, startPoint y: 312, endPoint x: 465, endPoint y: 345, distance: 358.3
drag, startPoint x: 465, startPoint y: 345, endPoint x: 1067, endPoint y: 289, distance: 603.7
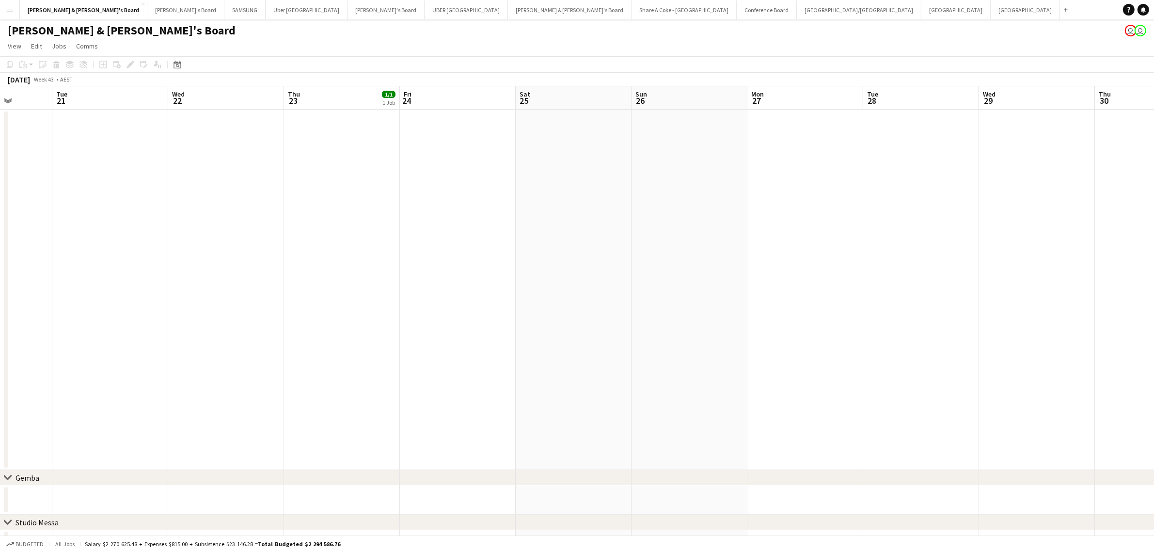
scroll to position [0, 280]
drag, startPoint x: 333, startPoint y: 290, endPoint x: 828, endPoint y: 274, distance: 495.2
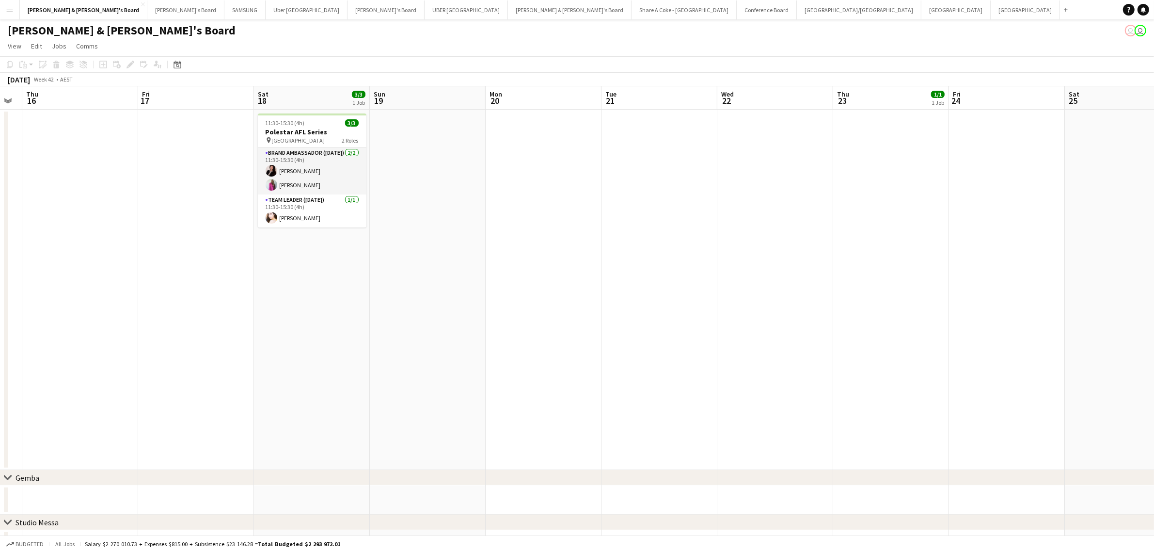
drag, startPoint x: 272, startPoint y: 321, endPoint x: 730, endPoint y: 279, distance: 459.6
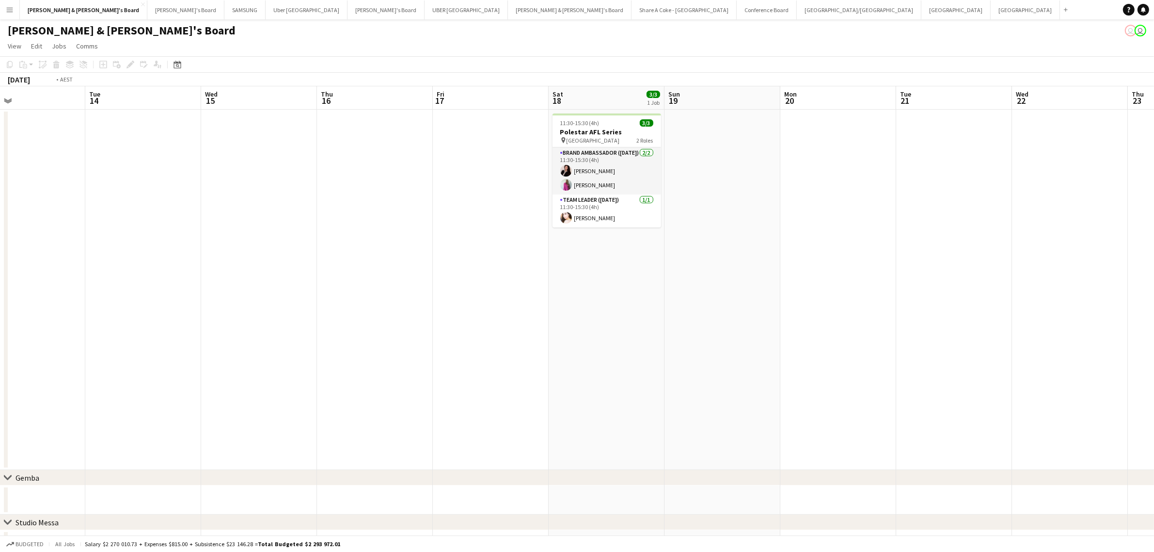
drag, startPoint x: 570, startPoint y: 371, endPoint x: 869, endPoint y: 335, distance: 301.2
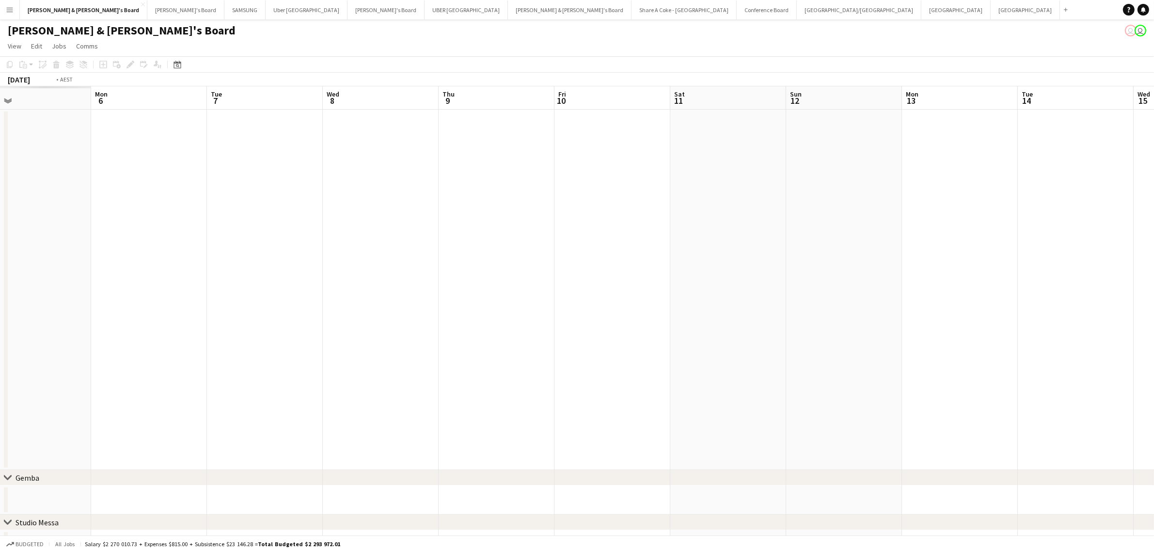
drag, startPoint x: 262, startPoint y: 394, endPoint x: 675, endPoint y: 359, distance: 415.0
drag, startPoint x: 306, startPoint y: 398, endPoint x: 624, endPoint y: 332, distance: 324.7
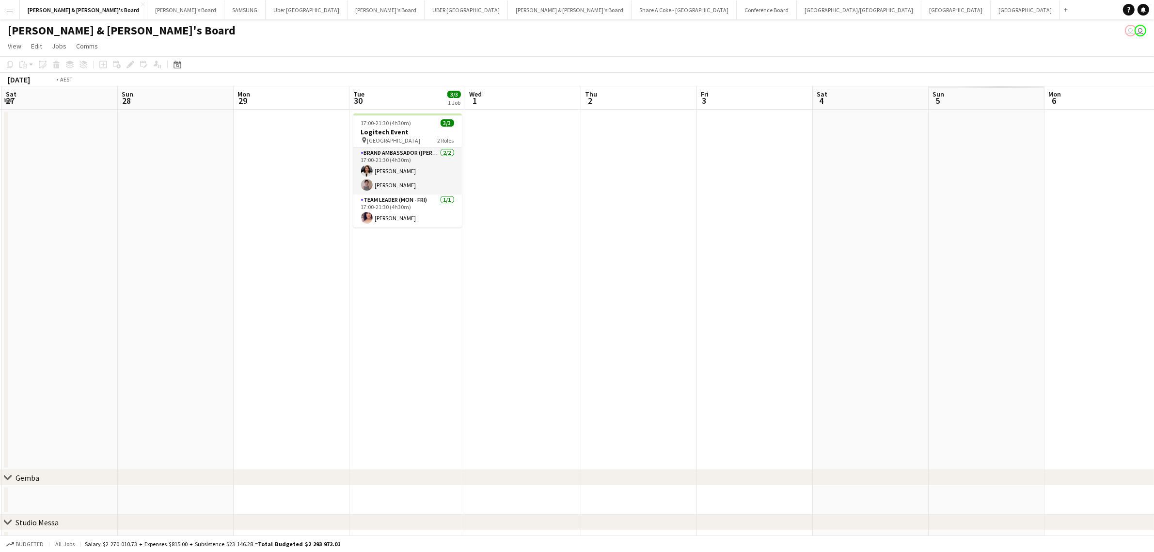
drag, startPoint x: 396, startPoint y: 344, endPoint x: 1007, endPoint y: 268, distance: 616.1
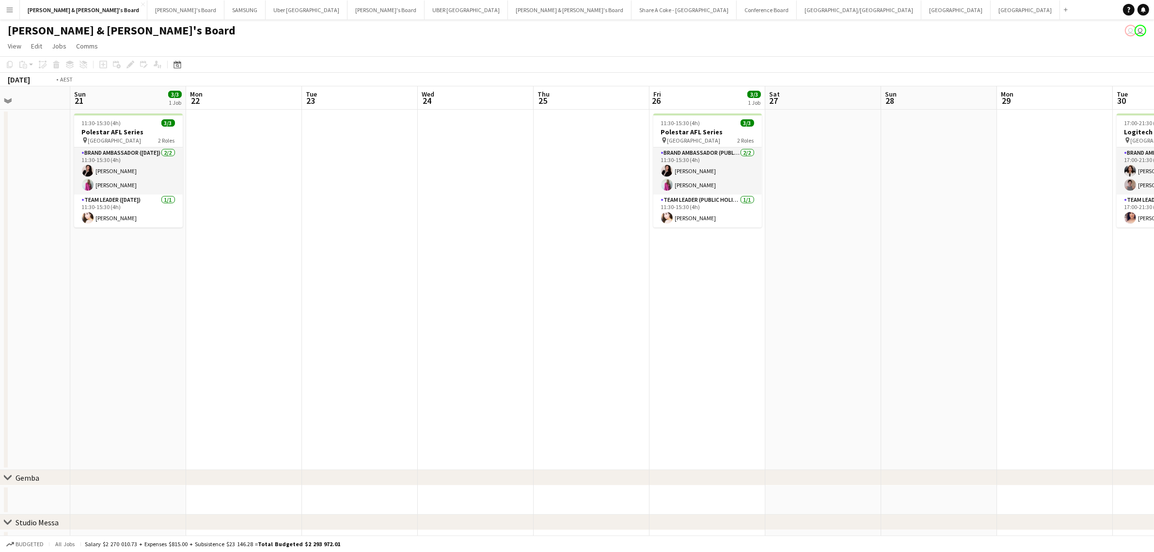
drag, startPoint x: 309, startPoint y: 333, endPoint x: 1261, endPoint y: 258, distance: 955.0
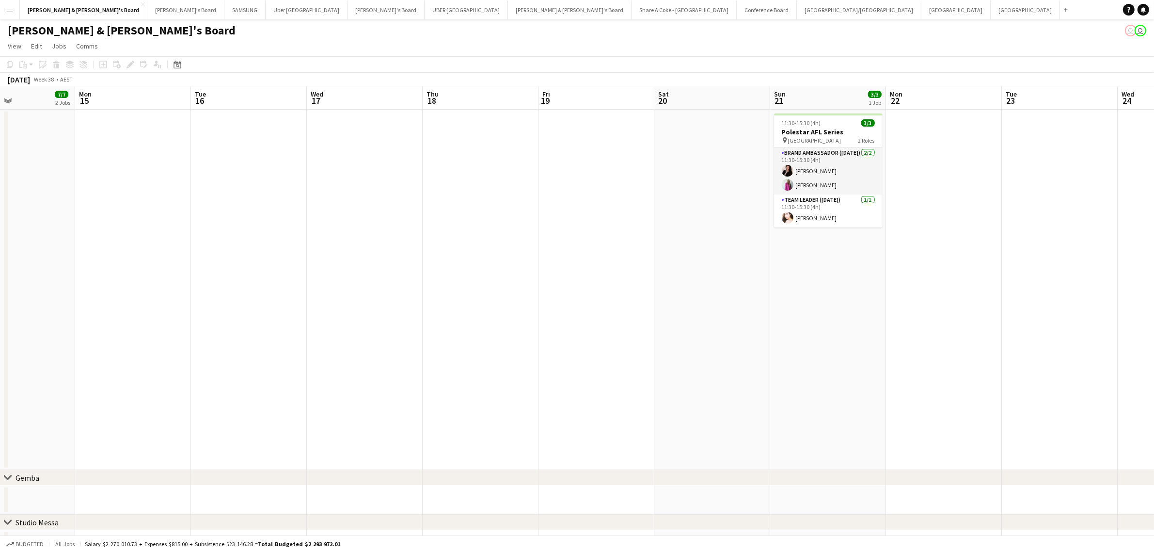
scroll to position [0, 0]
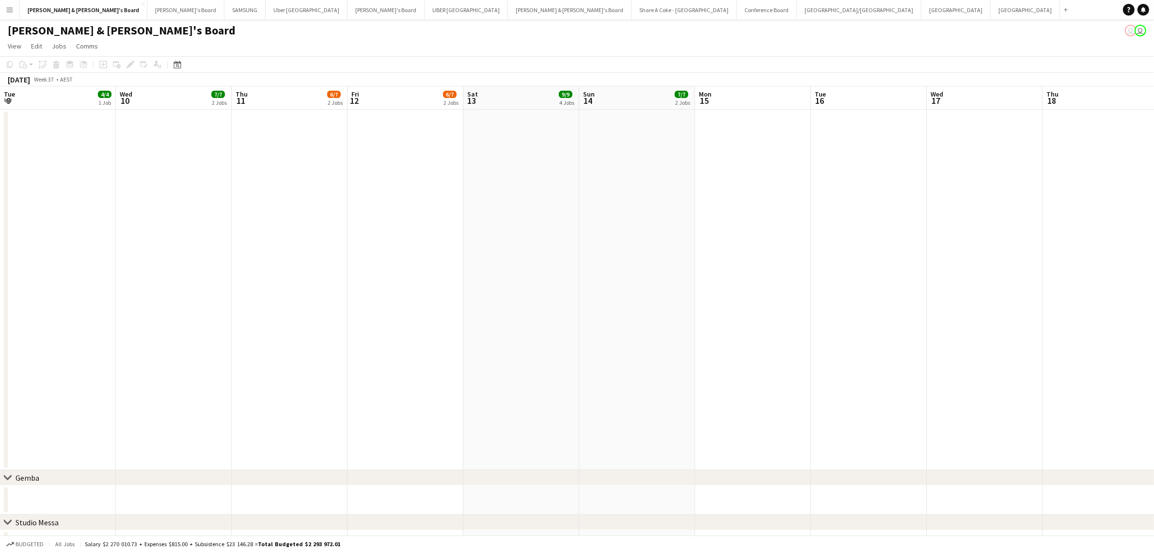
drag, startPoint x: 318, startPoint y: 366, endPoint x: 1215, endPoint y: 276, distance: 901.8
drag, startPoint x: 228, startPoint y: 345, endPoint x: 1149, endPoint y: 291, distance: 922.6
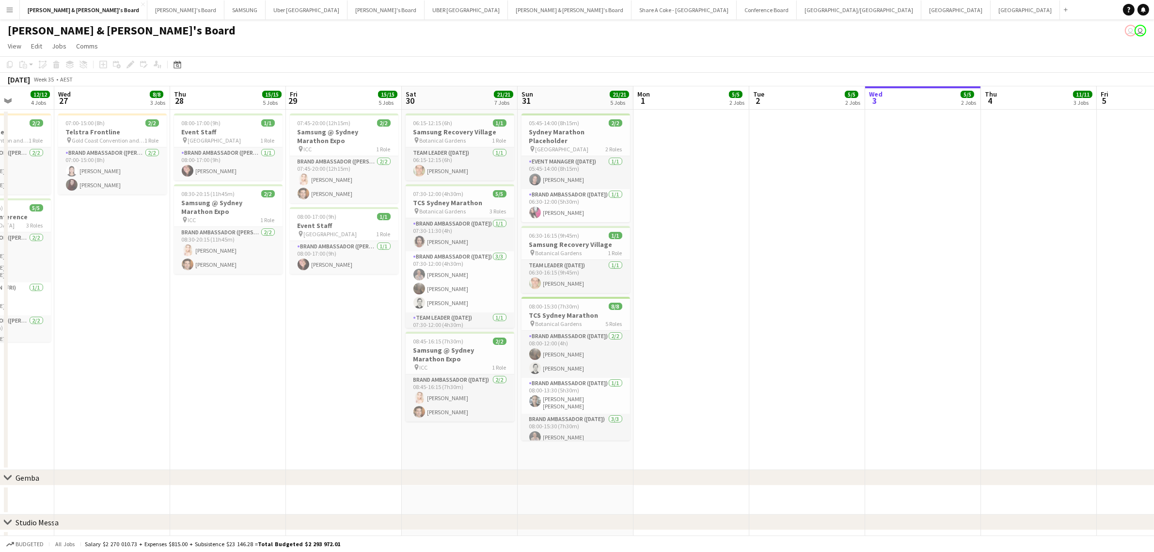
drag, startPoint x: 424, startPoint y: 351, endPoint x: 937, endPoint y: 318, distance: 514.0
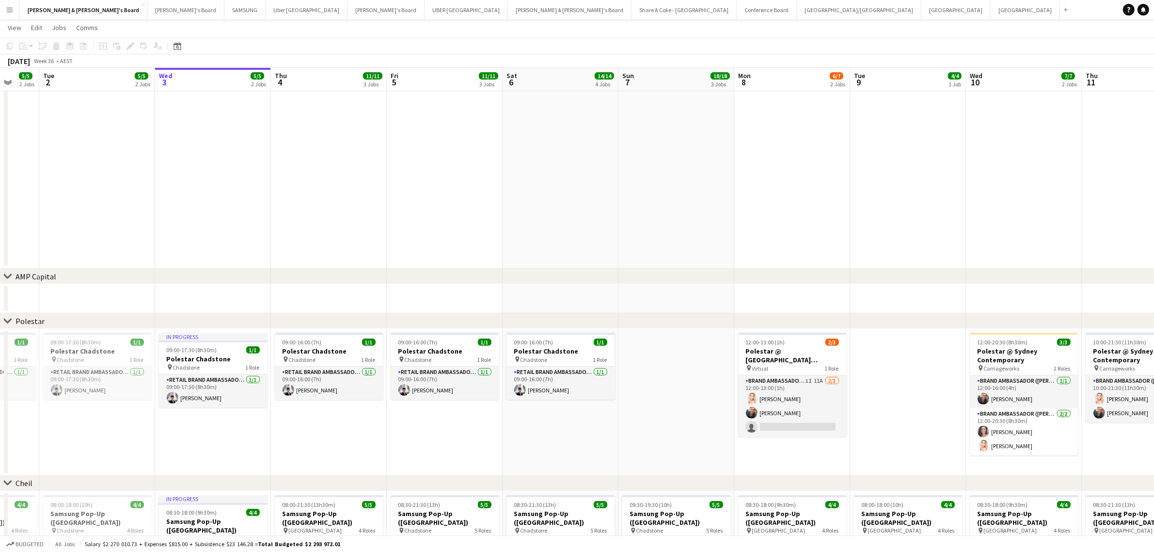
scroll to position [0, 331]
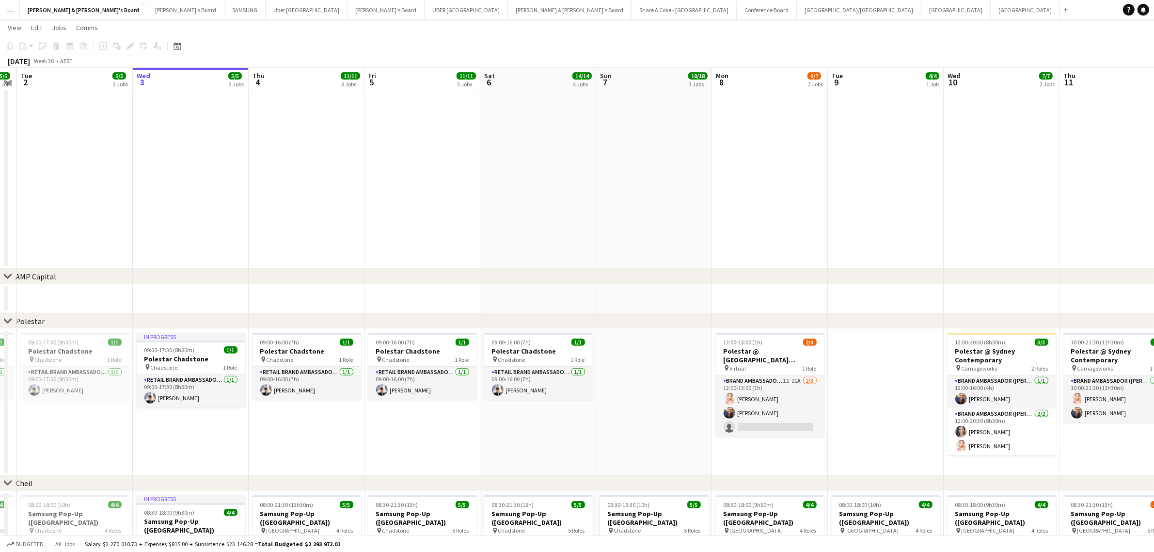
drag, startPoint x: 884, startPoint y: 430, endPoint x: 383, endPoint y: 427, distance: 500.3
click at [383, 427] on app-calendar-viewport "Sat 30 21/21 7 Jobs Sun 31 21/21 5 Jobs Mon 1 5/5 2 Jobs Tue 2 5/5 2 Jobs Wed 3…" at bounding box center [577, 306] width 1154 height 1506
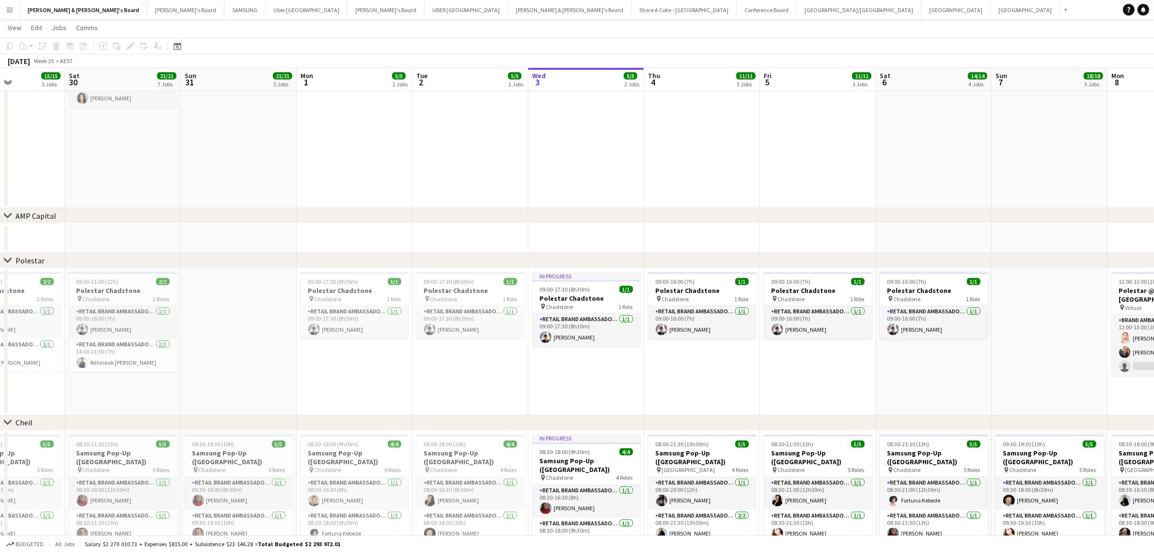
scroll to position [0, 282]
drag, startPoint x: 355, startPoint y: 391, endPoint x: 751, endPoint y: 383, distance: 396.6
click at [751, 383] on app-calendar-viewport "Wed 27 8/8 3 Jobs Thu 28 15/15 5 Jobs Fri 29 15/15 5 Jobs Sat 30 21/21 7 Jobs S…" at bounding box center [577, 245] width 1154 height 1506
click at [425, 374] on app-date-cell "09:00-17:30 (8h30m) 1/1 Polestar Chadstone pin Chadstone 1 Role RETAIL Brand Am…" at bounding box center [472, 341] width 116 height 147
click at [342, 295] on div "pin Chadstone 1 Role" at bounding box center [356, 299] width 109 height 8
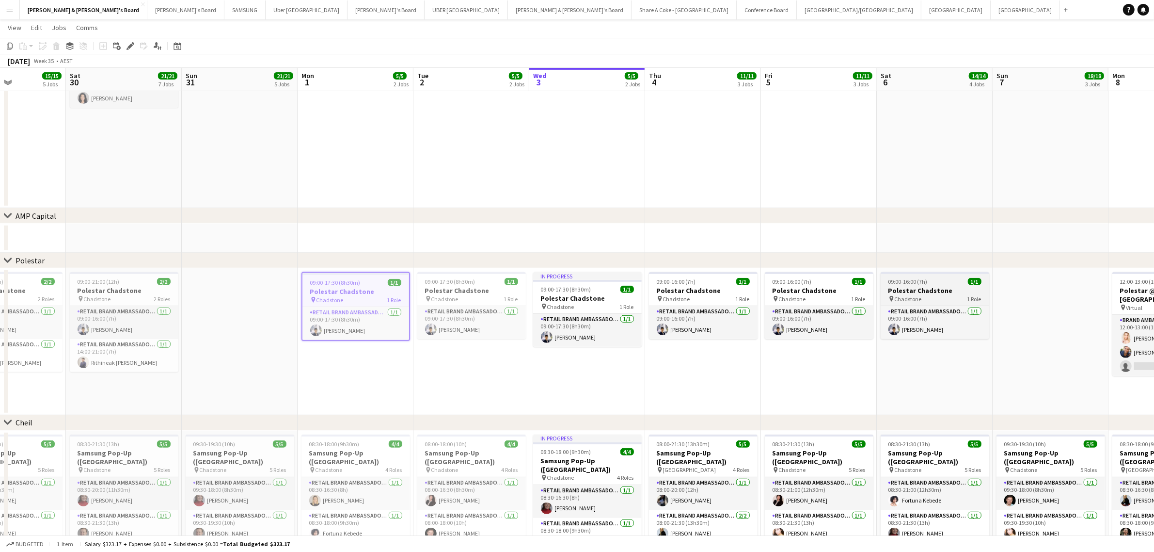
click at [930, 287] on h3 "Polestar Chadstone" at bounding box center [935, 290] width 109 height 9
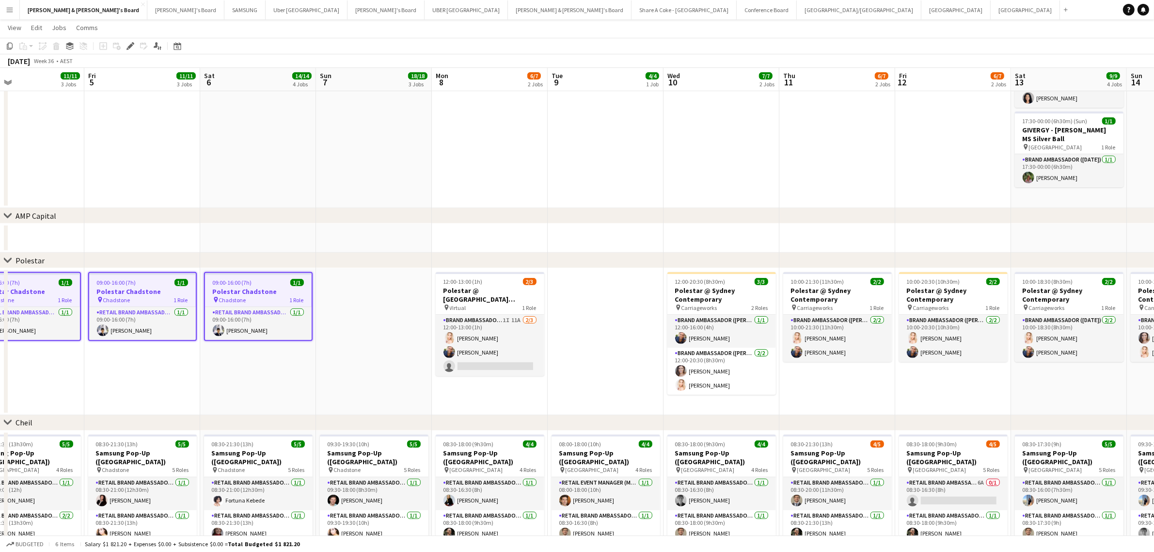
scroll to position [0, 314]
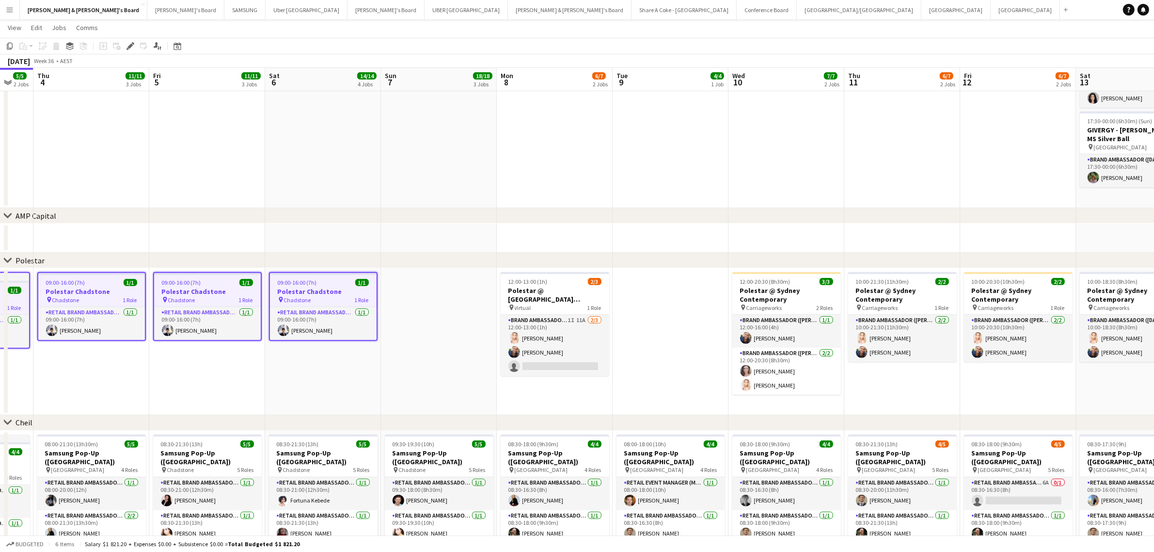
drag, startPoint x: 975, startPoint y: 382, endPoint x: 364, endPoint y: 394, distance: 611.9
click at [364, 394] on app-calendar-viewport "Mon 1 5/5 2 Jobs Tue 2 5/5 2 Jobs Wed 3 5/5 2 Jobs Thu 4 11/11 3 Jobs Fri 5 11/…" at bounding box center [577, 245] width 1154 height 1506
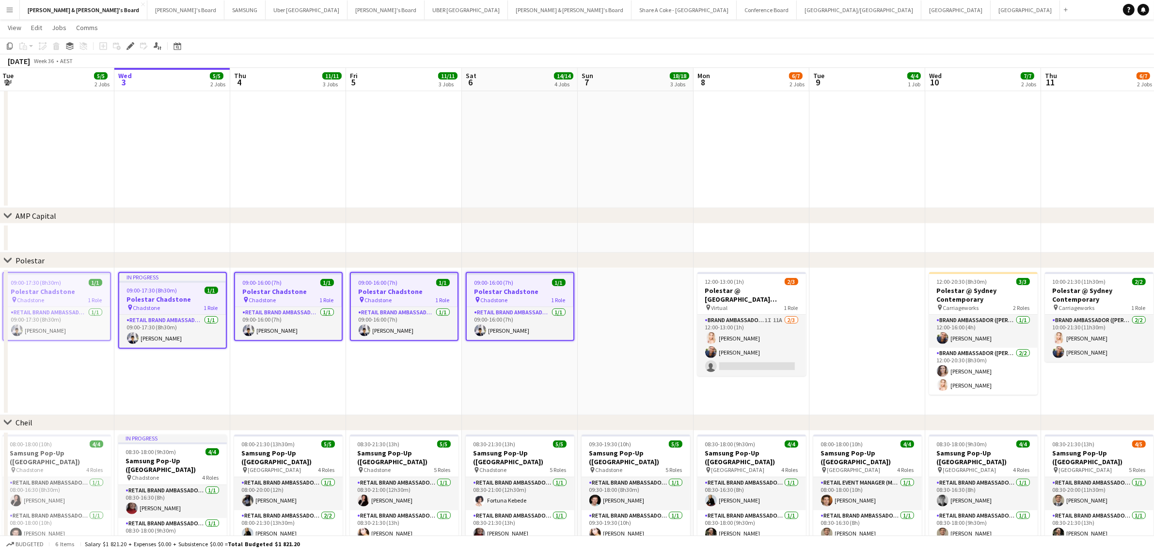
drag, startPoint x: 955, startPoint y: 390, endPoint x: 1153, endPoint y: 308, distance: 213.6
click at [1153, 308] on app-calendar-viewport "Sun 31 21/21 5 Jobs Mon 1 5/5 2 Jobs Tue 2 5/5 2 Jobs Wed 3 5/5 2 Jobs Thu 4 11…" at bounding box center [577, 245] width 1154 height 1506
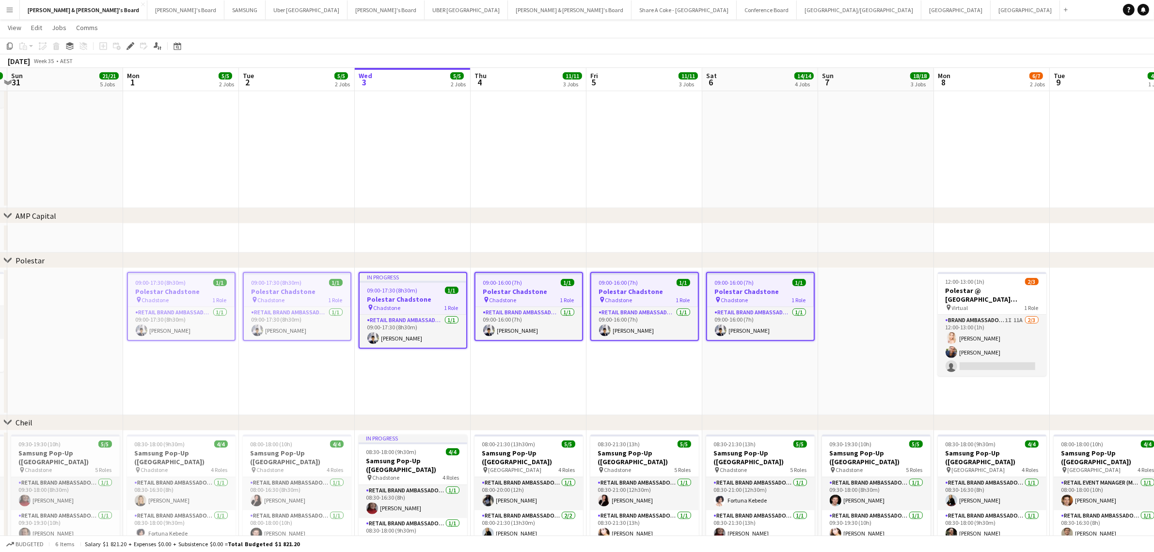
scroll to position [0, 219]
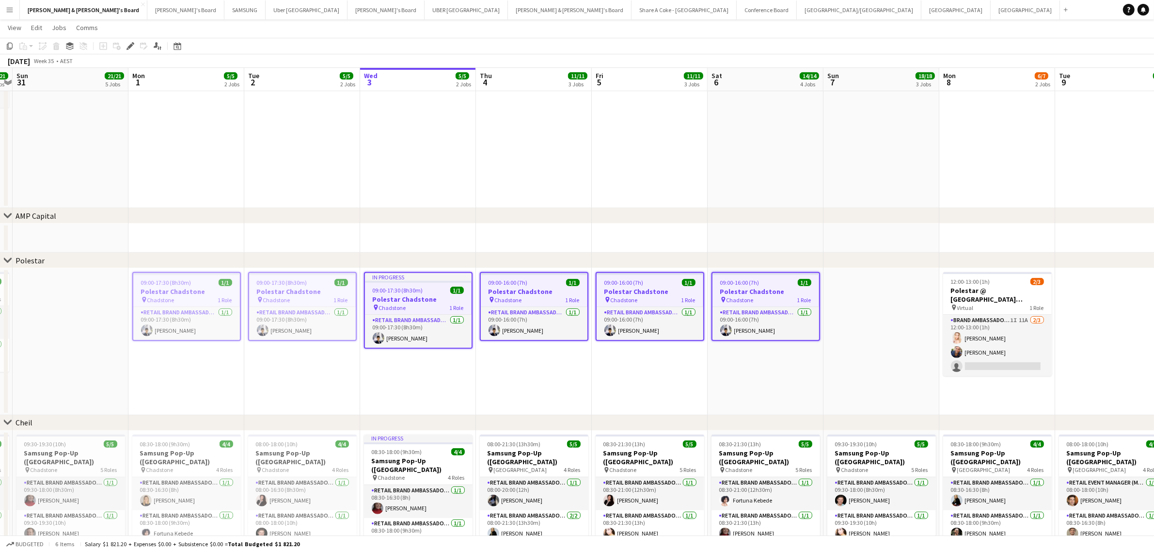
drag, startPoint x: 410, startPoint y: 374, endPoint x: 655, endPoint y: 360, distance: 246.2
click at [655, 360] on app-calendar-viewport "Fri 29 15/15 5 Jobs Sat 30 21/21 7 Jobs Sun 31 21/21 5 Jobs Mon 1 5/5 2 Jobs Tu…" at bounding box center [577, 245] width 1154 height 1506
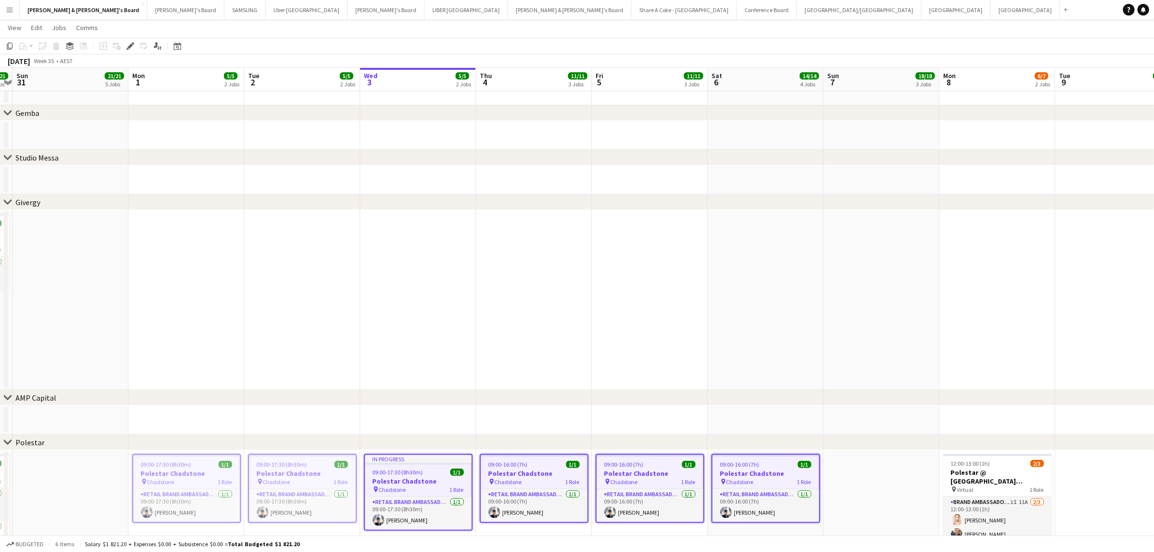
scroll to position [0, 0]
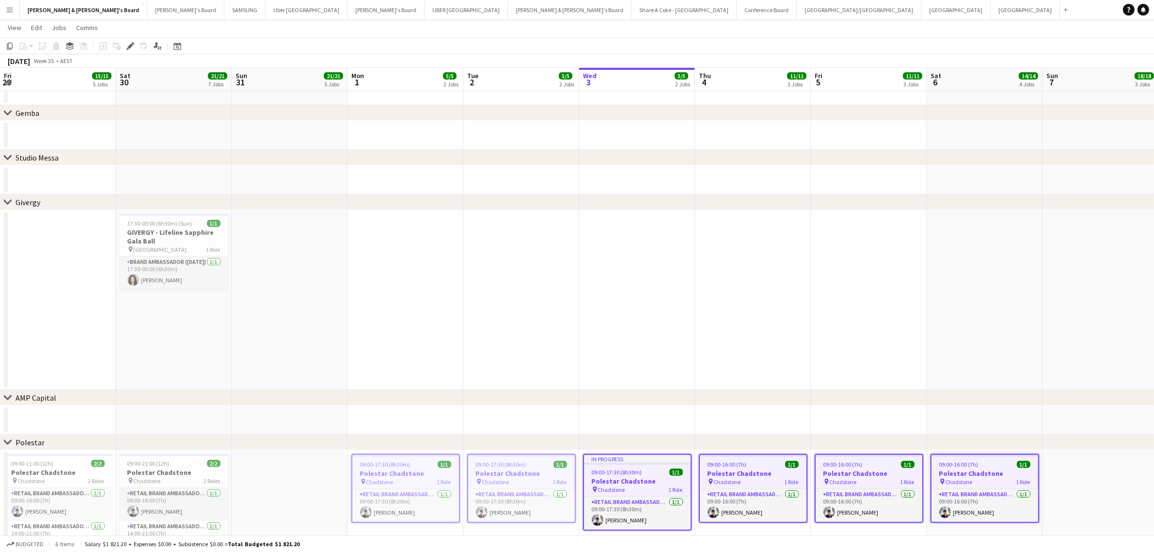
drag, startPoint x: 147, startPoint y: 310, endPoint x: 1098, endPoint y: 239, distance: 953.8
click at [1098, 239] on app-calendar-viewport "Fri 29 15/15 5 Jobs Sat 30 21/21 7 Jobs Sun 31 21/21 5 Jobs Mon 1 5/5 2 Jobs Tu…" at bounding box center [577, 427] width 1154 height 1506
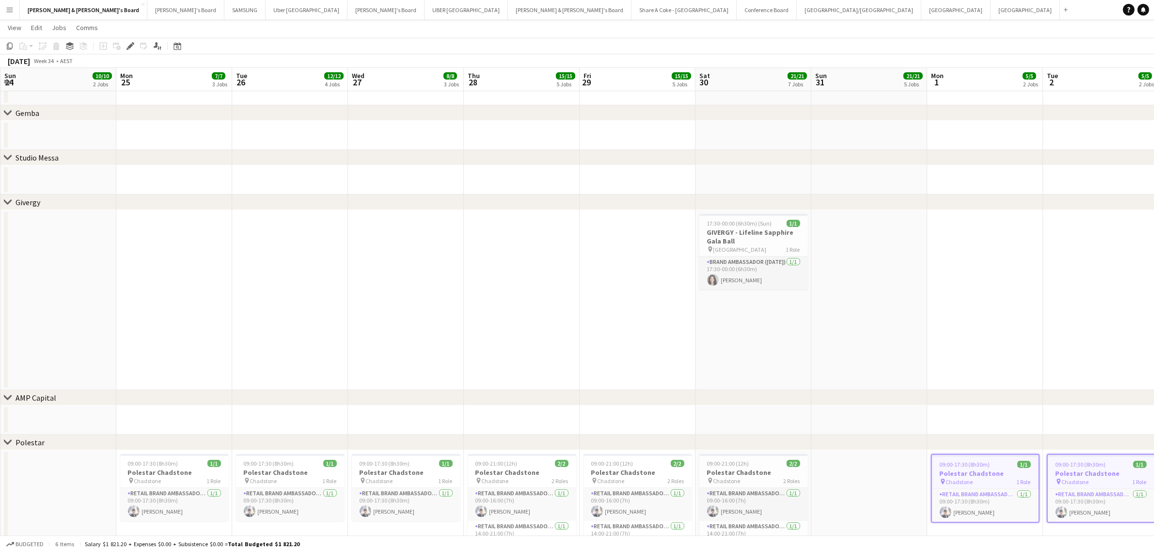
scroll to position [0, 231]
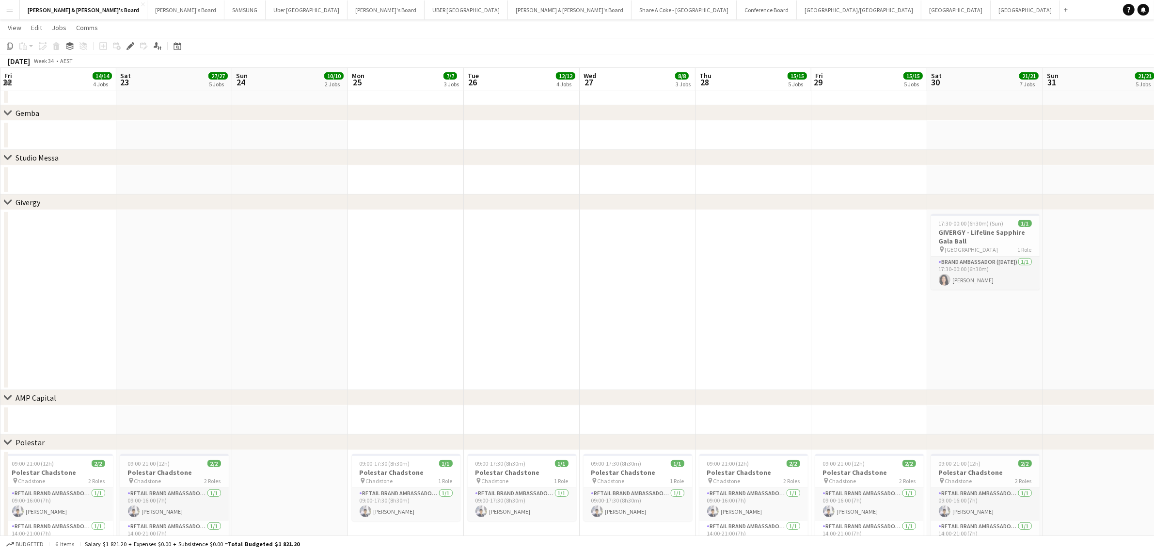
drag, startPoint x: 414, startPoint y: 350, endPoint x: 901, endPoint y: 301, distance: 488.6
click at [1019, 289] on app-calendar-viewport "Wed 20 19/19 4 Jobs Thu 21 15/15 5 Jobs Fri 22 14/14 4 Jobs Sat 23 27/27 5 Jobs…" at bounding box center [577, 427] width 1154 height 1506
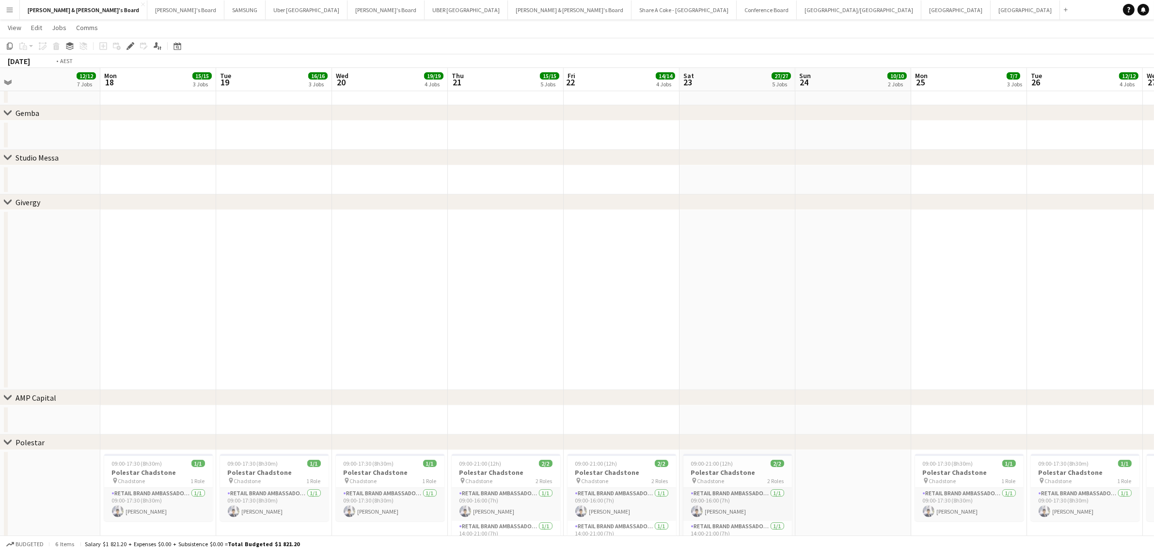
drag, startPoint x: 401, startPoint y: 325, endPoint x: 839, endPoint y: 306, distance: 438.2
click at [839, 306] on app-calendar-viewport "Sat 16 Sun 17 12/12 7 Jobs Mon 18 15/15 3 Jobs Tue 19 16/16 3 Jobs Wed 20 19/19…" at bounding box center [577, 427] width 1154 height 1506
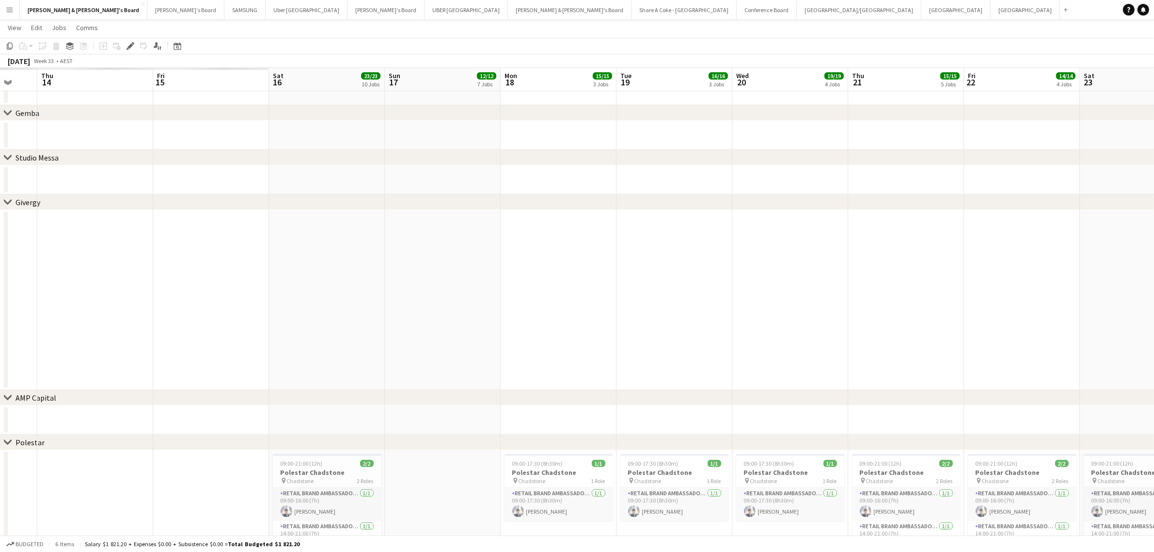
drag, startPoint x: 366, startPoint y: 342, endPoint x: 947, endPoint y: 252, distance: 587.2
click at [980, 262] on app-calendar-viewport "Wed 13 Thu 14 Fri 15 Sat 16 23/23 10 Jobs Sun 17 12/12 7 Jobs Mon 18 15/15 3 Jo…" at bounding box center [577, 427] width 1154 height 1506
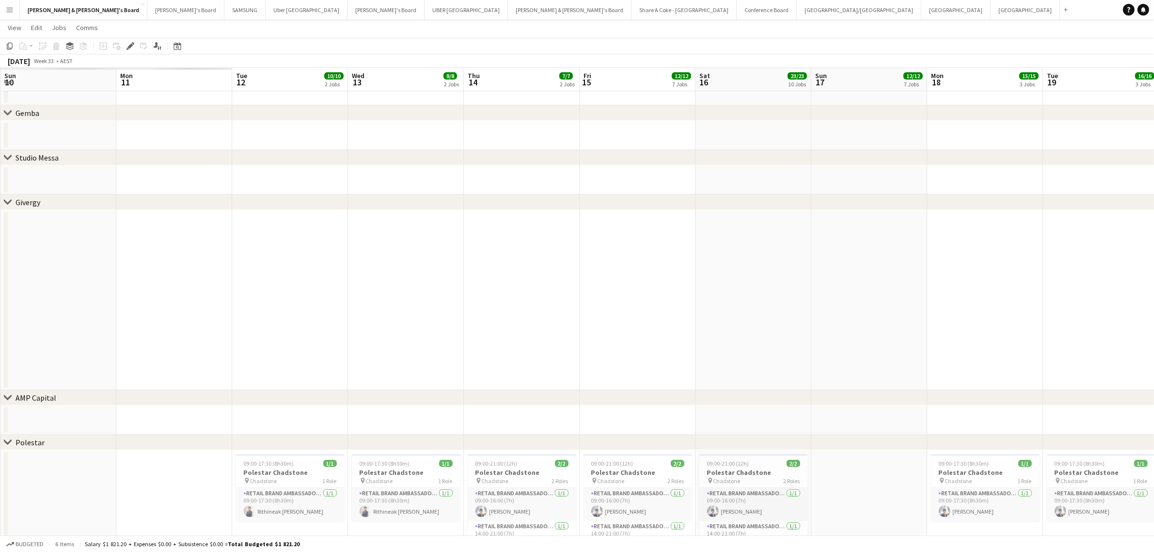
scroll to position [368, 0]
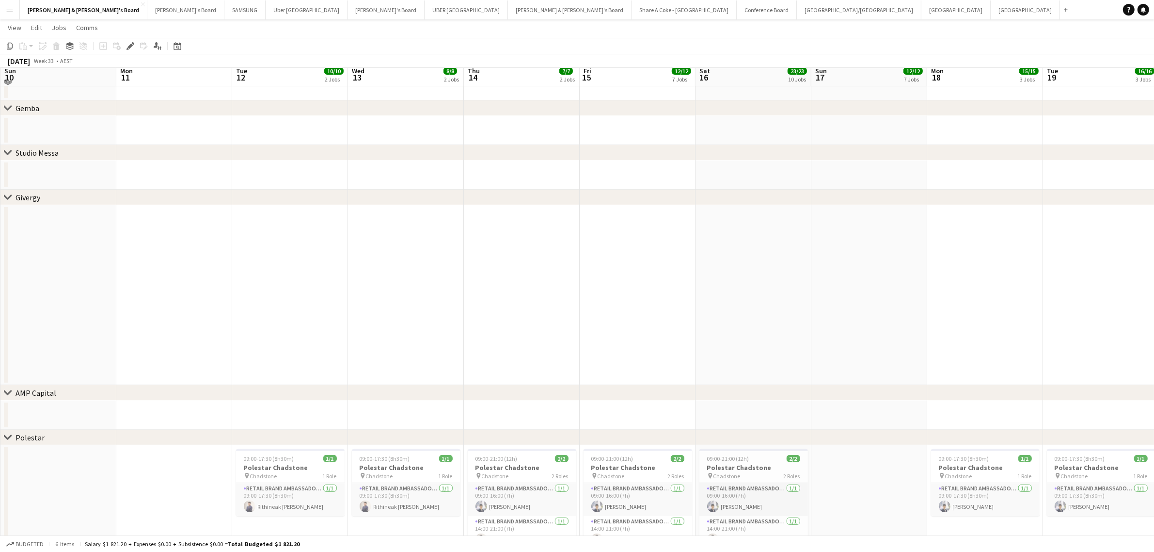
drag, startPoint x: 317, startPoint y: 304, endPoint x: 878, endPoint y: 260, distance: 563.6
click at [905, 260] on app-calendar-viewport "Fri 8 Sat 9 Sun 10 Mon 11 Tue 12 10/10 2 Jobs Wed 13 8/8 2 Jobs Thu 14 7/7 2 Jo…" at bounding box center [577, 422] width 1154 height 1506
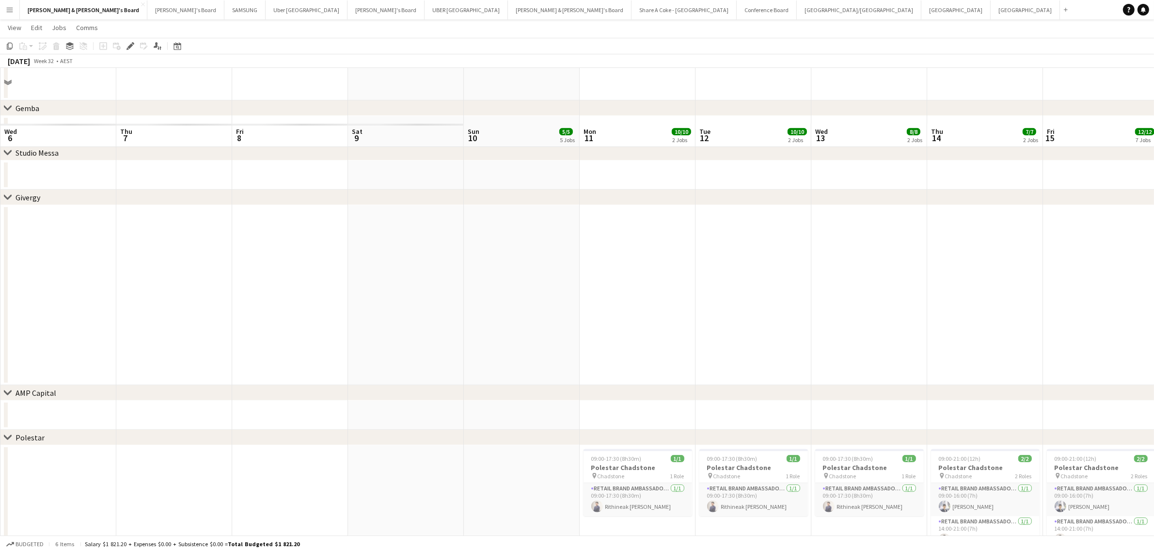
scroll to position [424, 0]
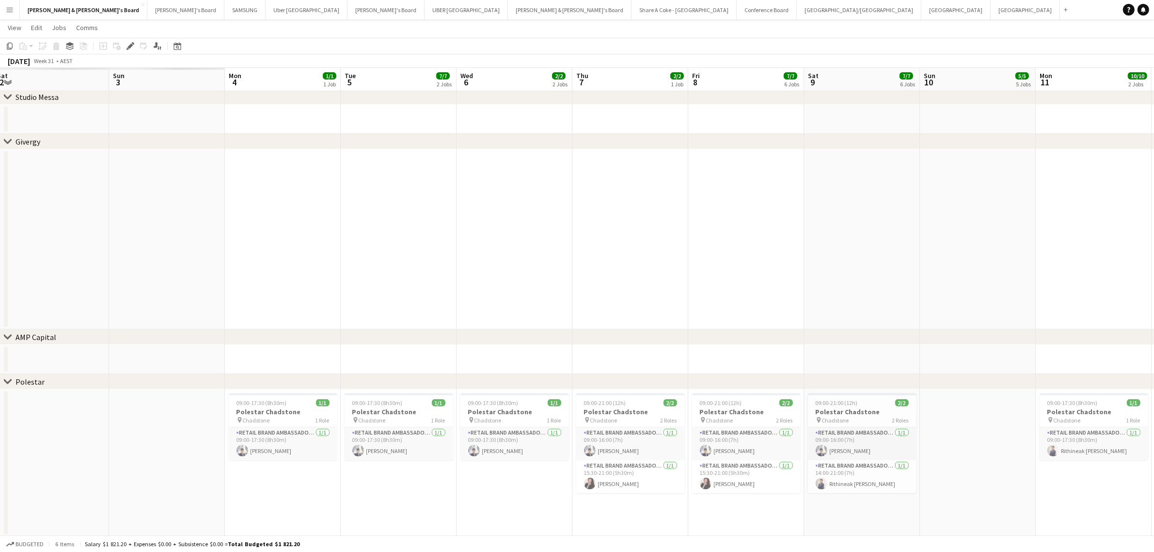
drag, startPoint x: 262, startPoint y: 251, endPoint x: 716, endPoint y: 226, distance: 454.4
click at [716, 226] on app-calendar-viewport "Thu 31 Fri 1 Sat 2 Sun 3 Mon 4 1/1 1 Job Tue 5 7/7 2 Jobs Wed 6 2/2 2 Jobs Thu …" at bounding box center [577, 367] width 1154 height 1506
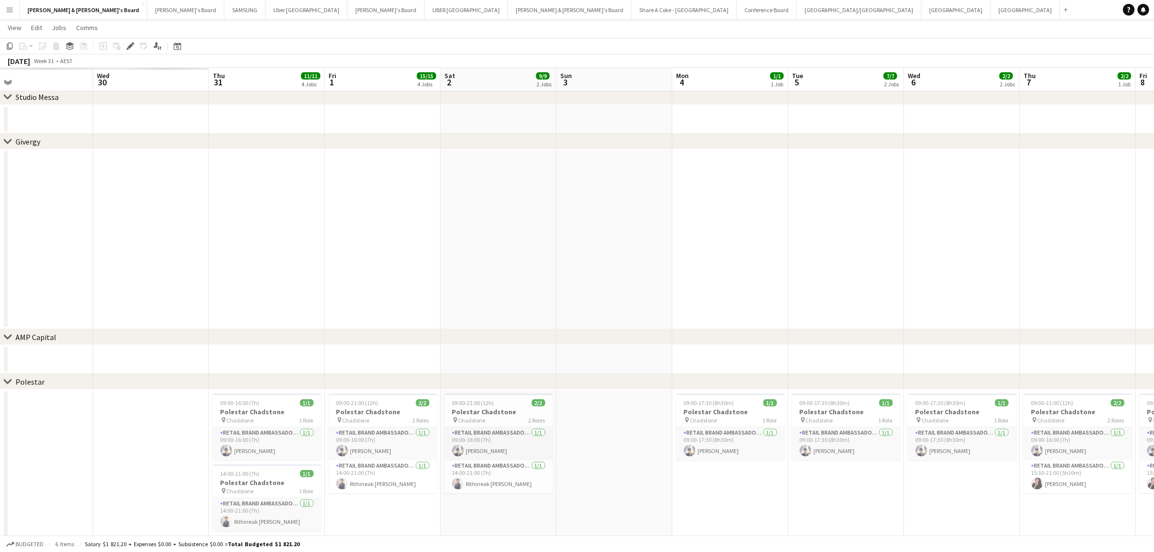
scroll to position [0, 221]
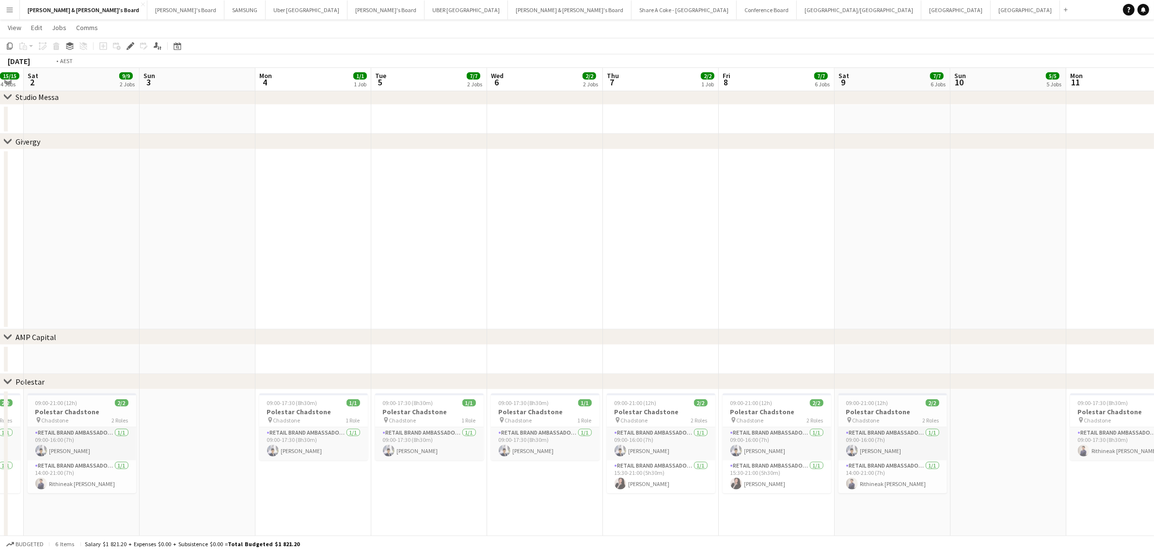
drag, startPoint x: 493, startPoint y: 257, endPoint x: 177, endPoint y: 318, distance: 321.9
click at [175, 318] on app-calendar-viewport "Tue 29 1/1 1 Job Wed 30 1/1 1 Job Thu 31 11/11 4 Jobs Fri 1 15/15 4 Jobs Sat 2 …" at bounding box center [577, 375] width 1154 height 1522
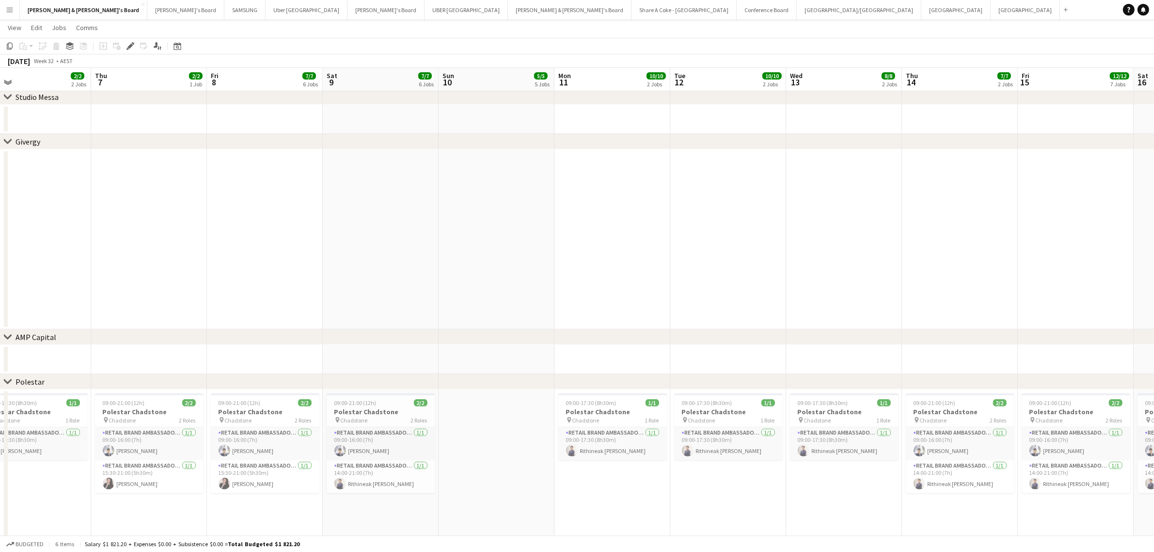
drag, startPoint x: 779, startPoint y: 247, endPoint x: 320, endPoint y: 292, distance: 460.8
click at [320, 292] on app-calendar-viewport "Sat 2 9/9 2 Jobs Sun 3 Mon 4 1/1 1 Job Tue 5 7/7 2 Jobs Wed 6 2/2 2 Jobs Thu 7 …" at bounding box center [577, 375] width 1154 height 1522
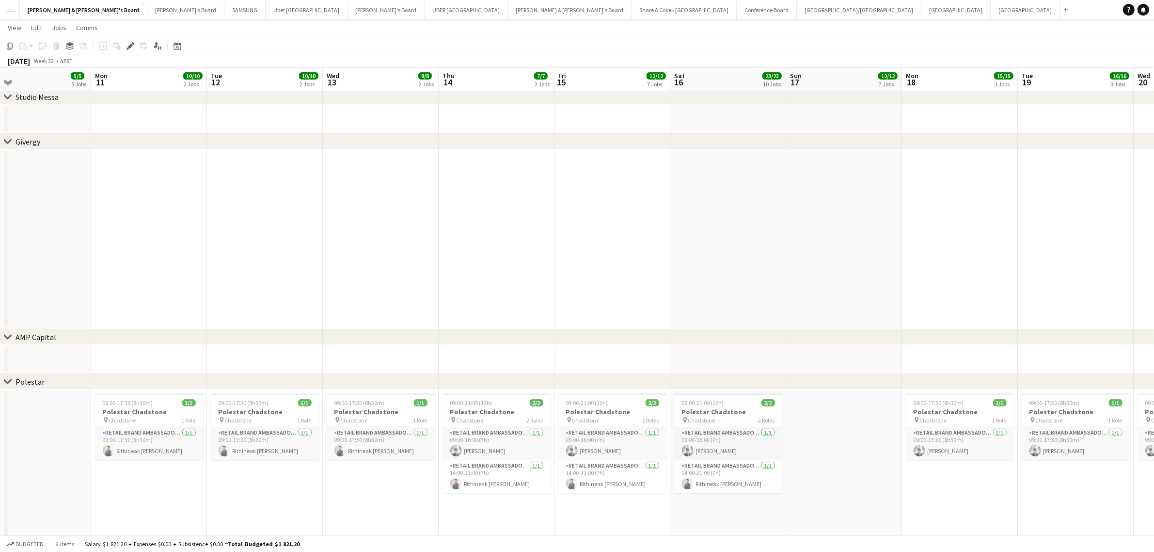
scroll to position [0, 320]
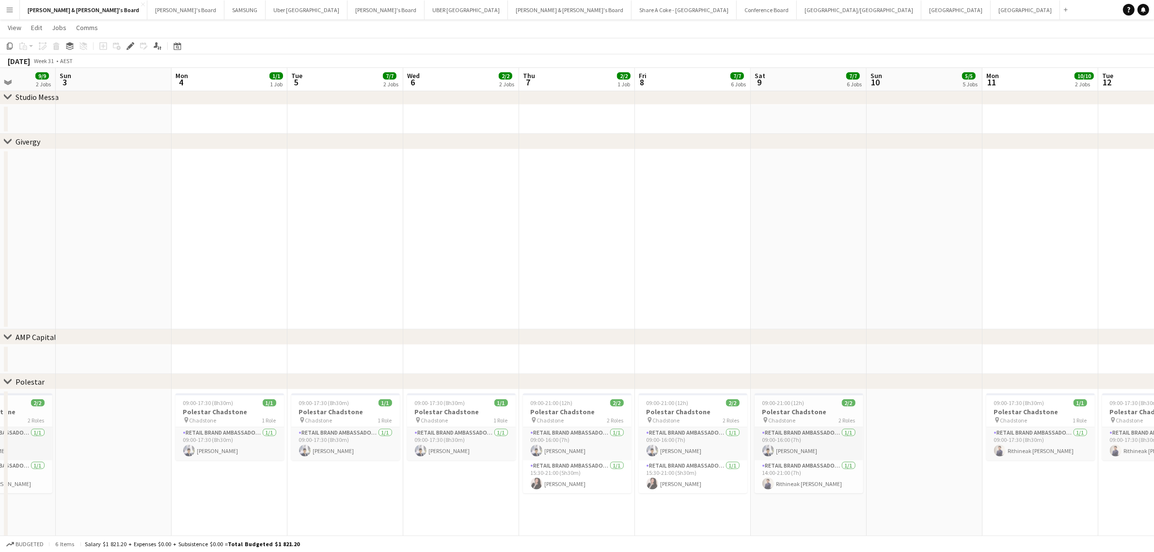
drag, startPoint x: 170, startPoint y: 306, endPoint x: 987, endPoint y: 229, distance: 820.0
click at [1009, 233] on app-calendar-viewport "Thu 31 11/11 4 Jobs Fri 1 15/15 4 Jobs Sat 2 9/9 2 Jobs Sun 3 Mon 4 1/1 1 Job T…" at bounding box center [577, 375] width 1154 height 1522
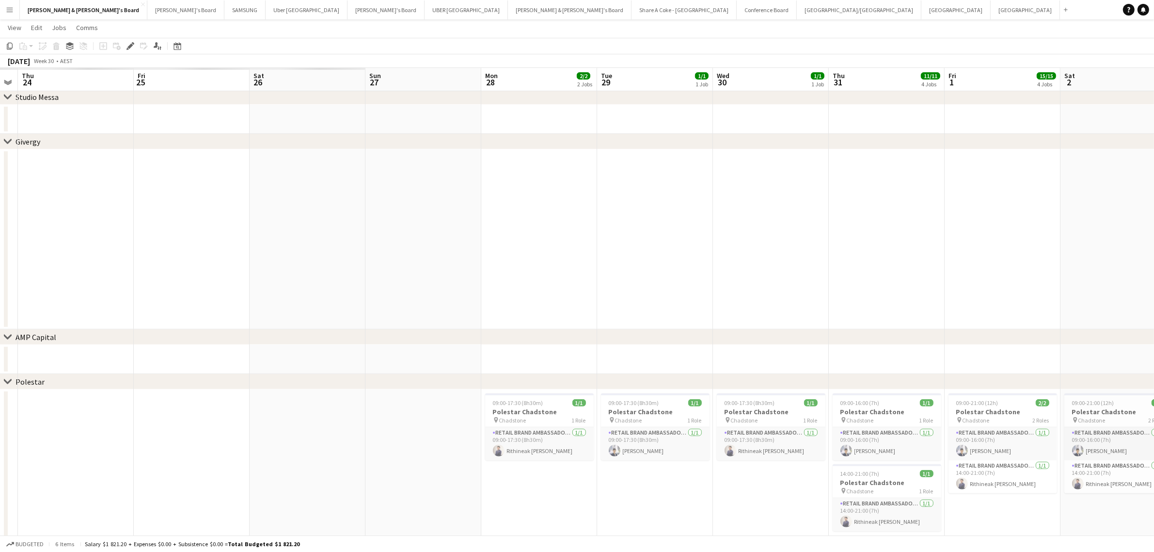
drag, startPoint x: 217, startPoint y: 292, endPoint x: 978, endPoint y: 236, distance: 763.2
click at [978, 236] on app-calendar-viewport "Wed 23 Thu 24 Fri 25 Sat 26 Sun 27 Mon 28 2/2 2 Jobs Tue 29 1/1 1 Job Wed 30 1/…" at bounding box center [577, 375] width 1154 height 1522
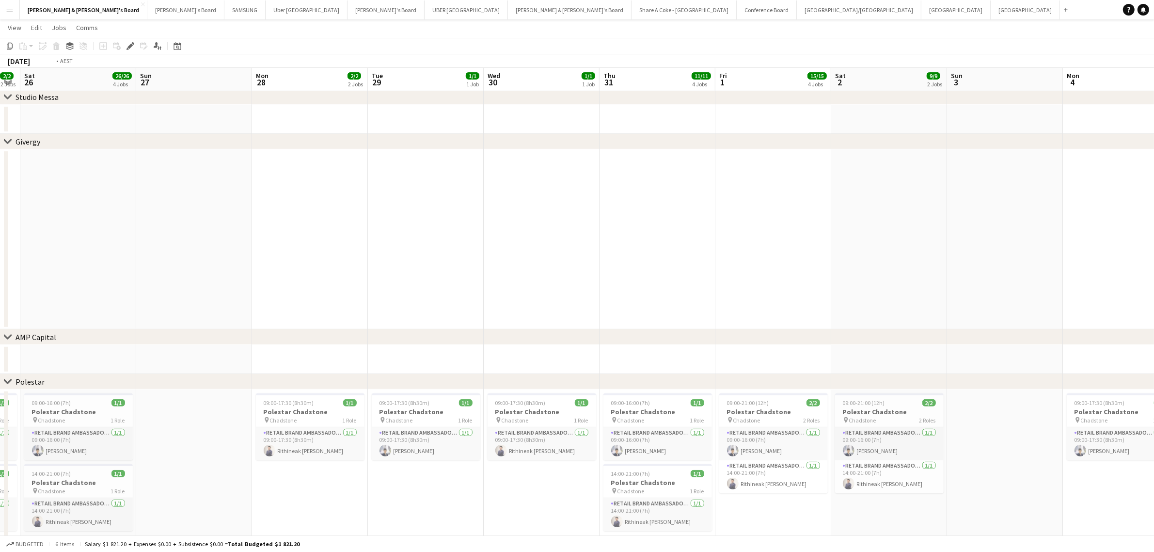
drag, startPoint x: 943, startPoint y: 223, endPoint x: 240, endPoint y: 278, distance: 705.1
click at [134, 276] on app-calendar-viewport "Wed 23 1/1 1 Job Thu 24 3/3 3 Jobs Fri 25 2/2 2 Jobs Sat 26 26/26 4 Jobs Sun 27…" at bounding box center [577, 375] width 1154 height 1522
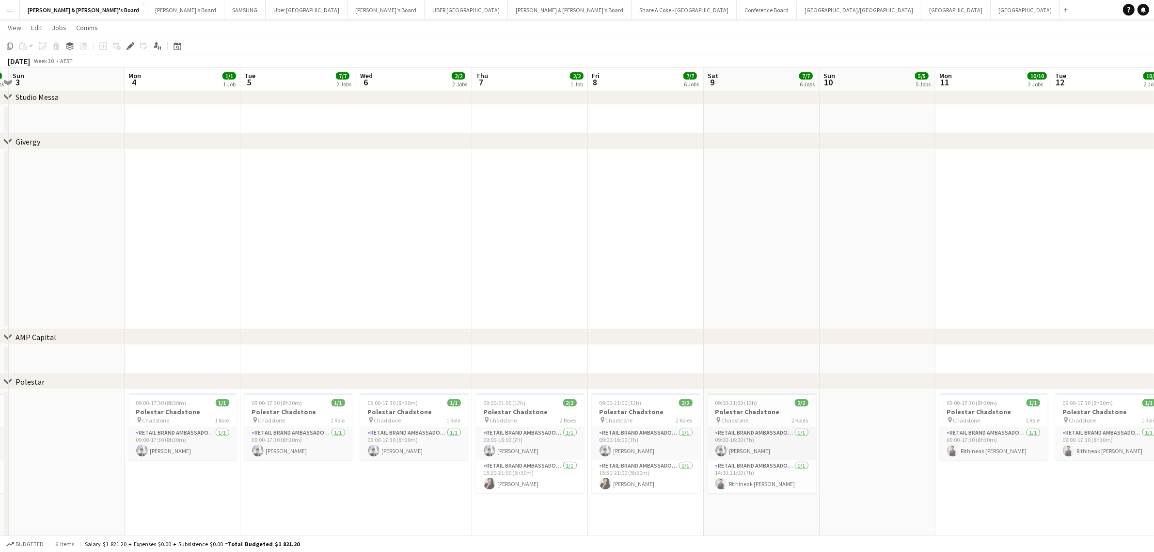
drag, startPoint x: 813, startPoint y: 228, endPoint x: 190, endPoint y: 255, distance: 624.0
click at [192, 248] on app-calendar-viewport "Wed 30 1/1 1 Job Thu 31 11/11 4 Jobs Fri 1 15/15 4 Jobs Sat 2 9/9 2 Jobs Sun 3 …" at bounding box center [577, 375] width 1154 height 1522
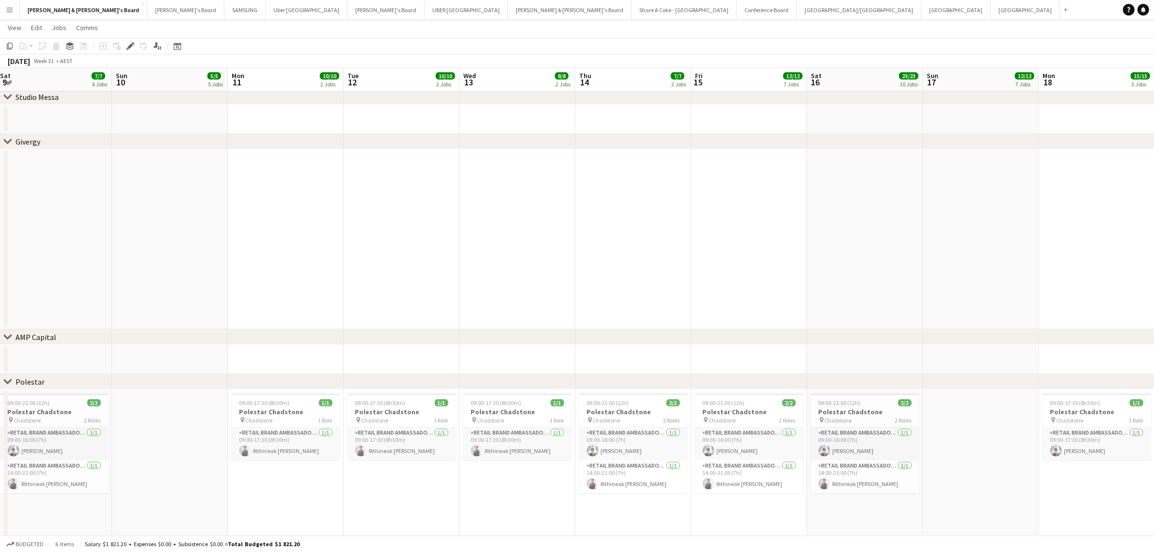
drag, startPoint x: 850, startPoint y: 259, endPoint x: 153, endPoint y: 306, distance: 698.7
click at [153, 304] on app-calendar-viewport "Mon 4 1/1 1 Job Tue 5 7/7 2 Jobs Wed 6 2/2 2 Jobs Thu 7 2/2 1 Job Fri 8 7/7 6 J…" at bounding box center [577, 375] width 1154 height 1522
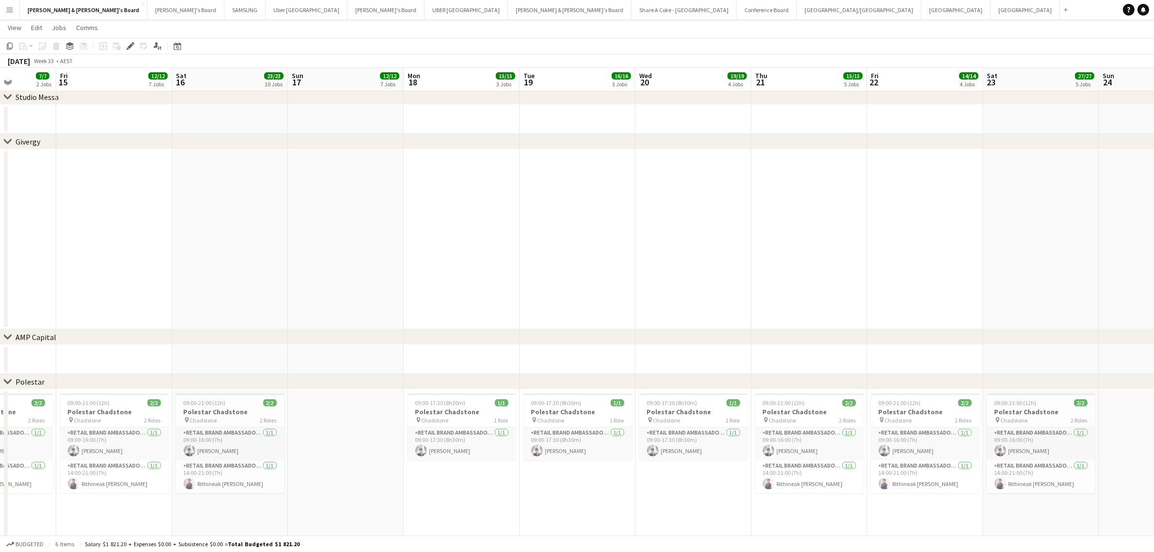
drag, startPoint x: 831, startPoint y: 278, endPoint x: 254, endPoint y: 306, distance: 578.5
click at [190, 303] on app-calendar-viewport "Mon 11 10/10 2 Jobs Tue 12 10/10 2 Jobs Wed 13 8/8 2 Jobs Thu 14 7/7 2 Jobs Fri…" at bounding box center [577, 375] width 1154 height 1522
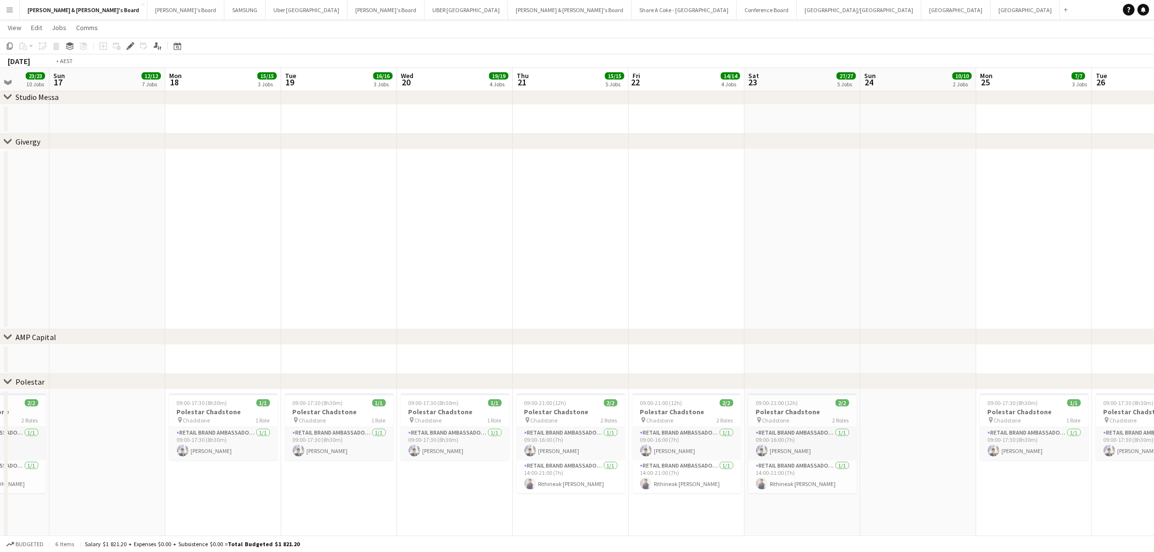
drag, startPoint x: 742, startPoint y: 275, endPoint x: 173, endPoint y: 302, distance: 569.8
click at [180, 302] on app-calendar-viewport "Thu 14 7/7 2 Jobs Fri 15 12/12 7 Jobs Sat 16 23/23 10 Jobs Sun 17 12/12 7 Jobs …" at bounding box center [577, 375] width 1154 height 1522
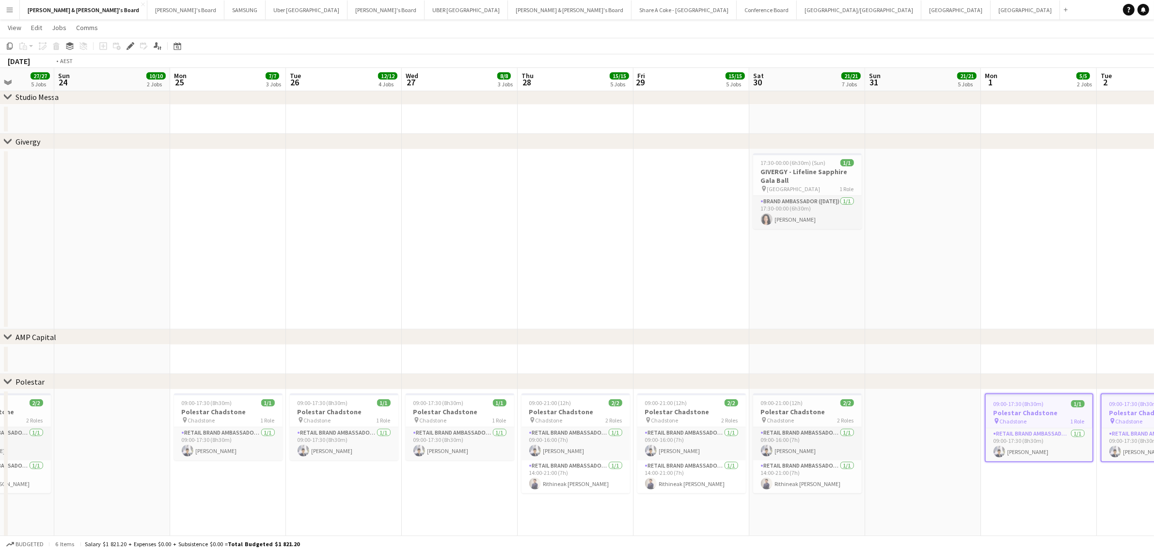
drag, startPoint x: 660, startPoint y: 280, endPoint x: 6, endPoint y: 284, distance: 654.5
click at [6, 284] on div "chevron-right Gemba chevron-right Studio Messa chevron-right Givergy chevron-ri…" at bounding box center [577, 375] width 1154 height 1522
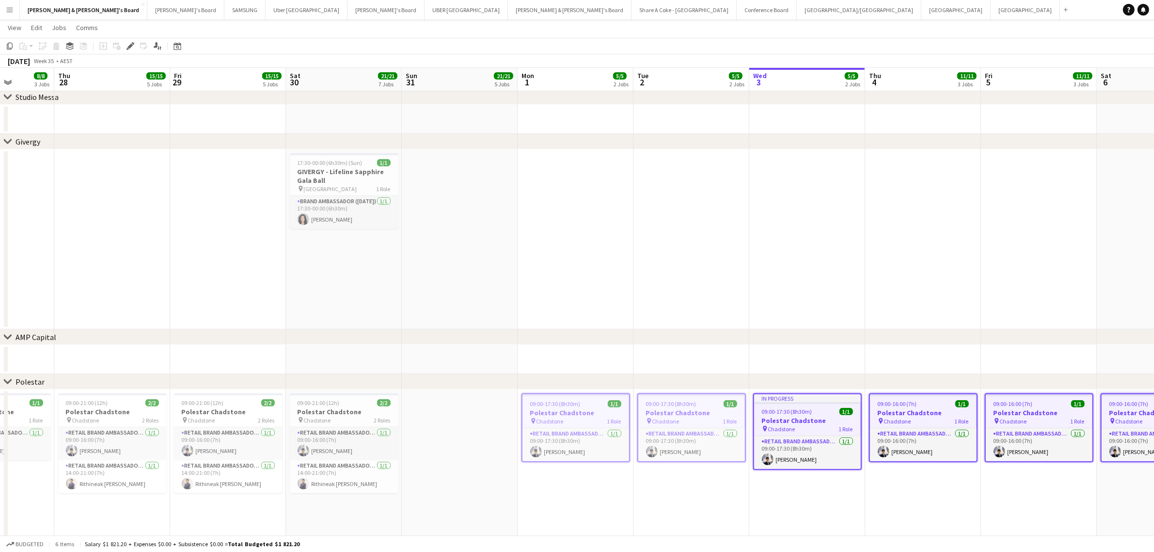
scroll to position [0, 345]
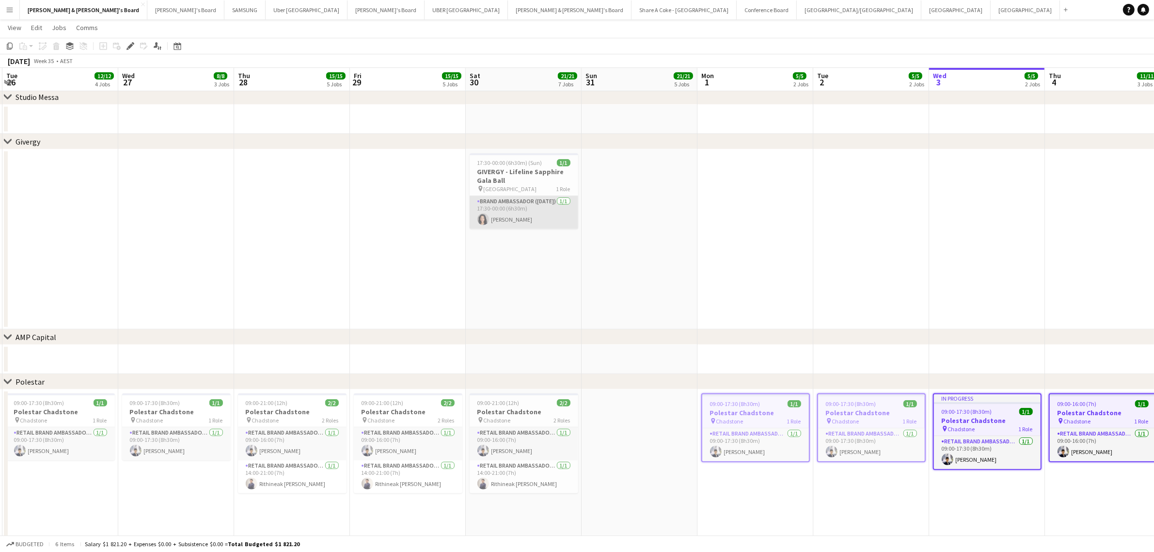
click at [514, 211] on app-card-role "Brand Ambassador (Saturday) 1/1 17:30-00:00 (6h30m) Nesia Effendi" at bounding box center [524, 212] width 109 height 33
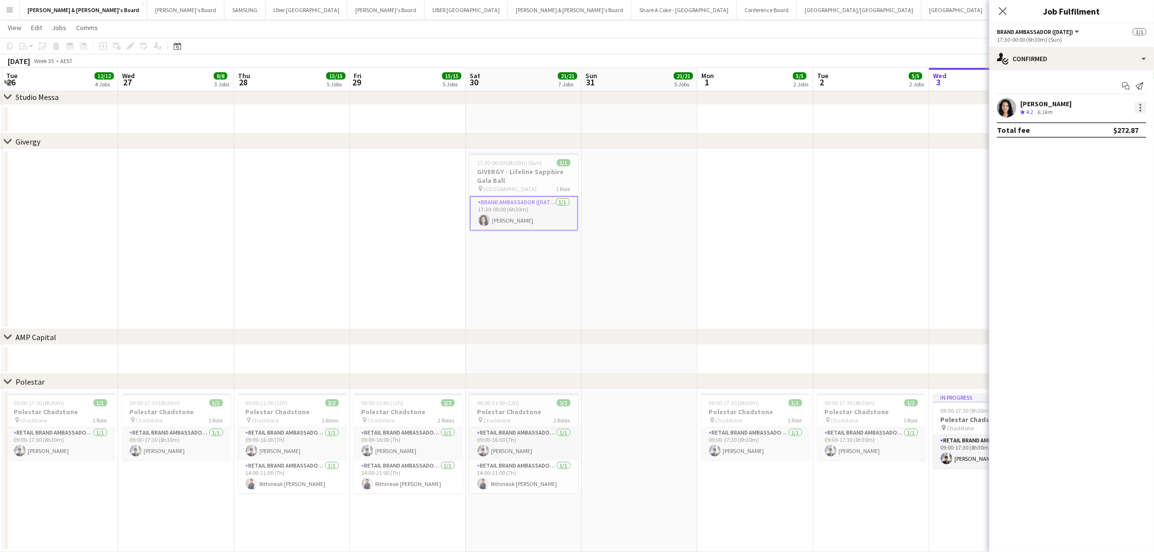
click at [1138, 107] on div at bounding box center [1141, 108] width 12 height 12
click at [1125, 122] on span "Edit fee" at bounding box center [1109, 125] width 60 height 9
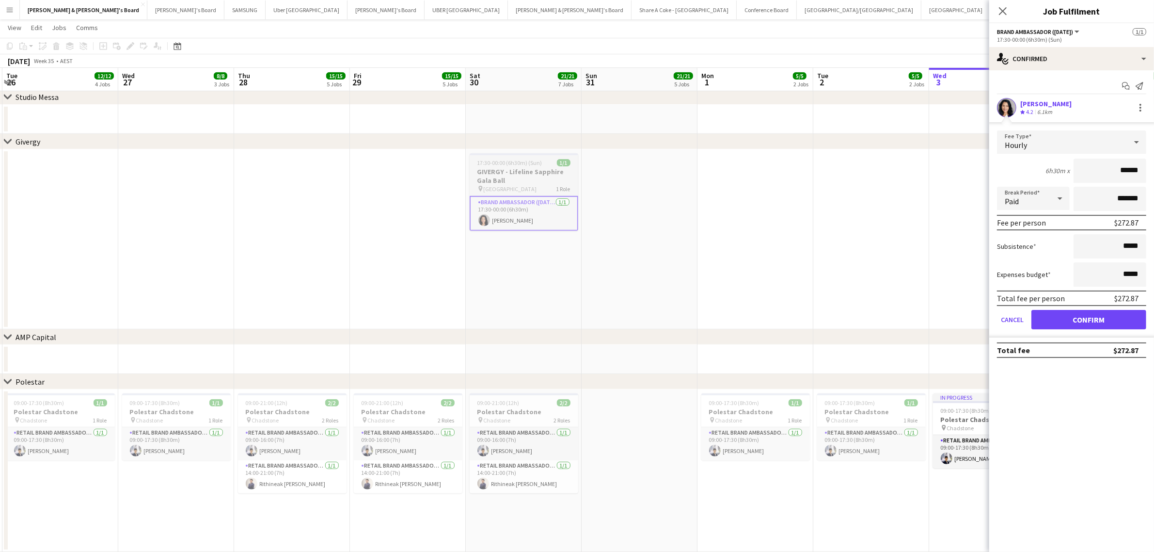
click at [498, 170] on h3 "GIVERGY - Lifeline Sapphire Gala Ball" at bounding box center [524, 175] width 109 height 17
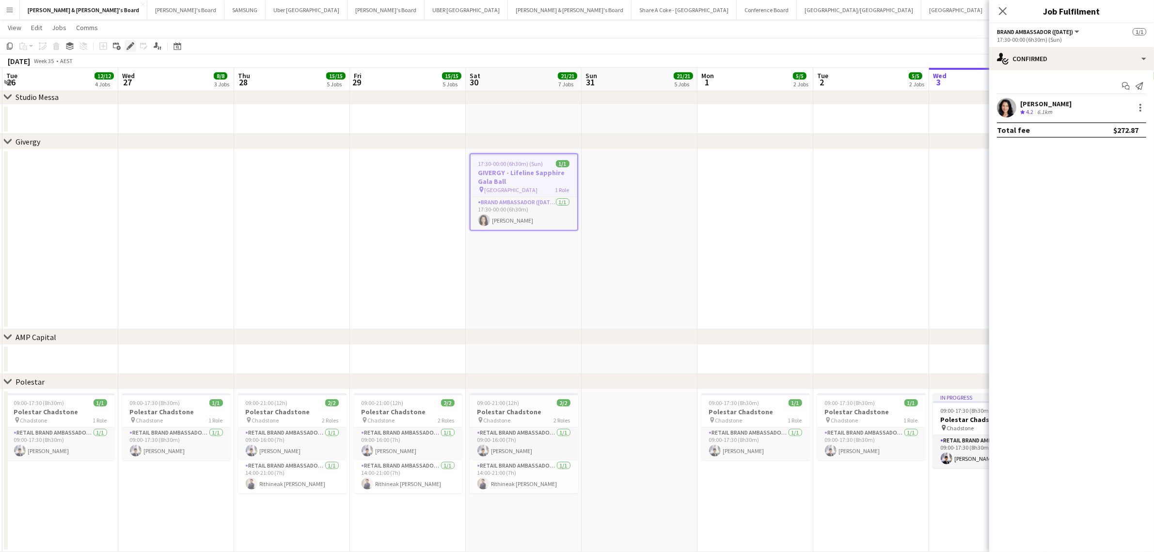
click at [130, 42] on icon "Edit" at bounding box center [131, 46] width 8 height 8
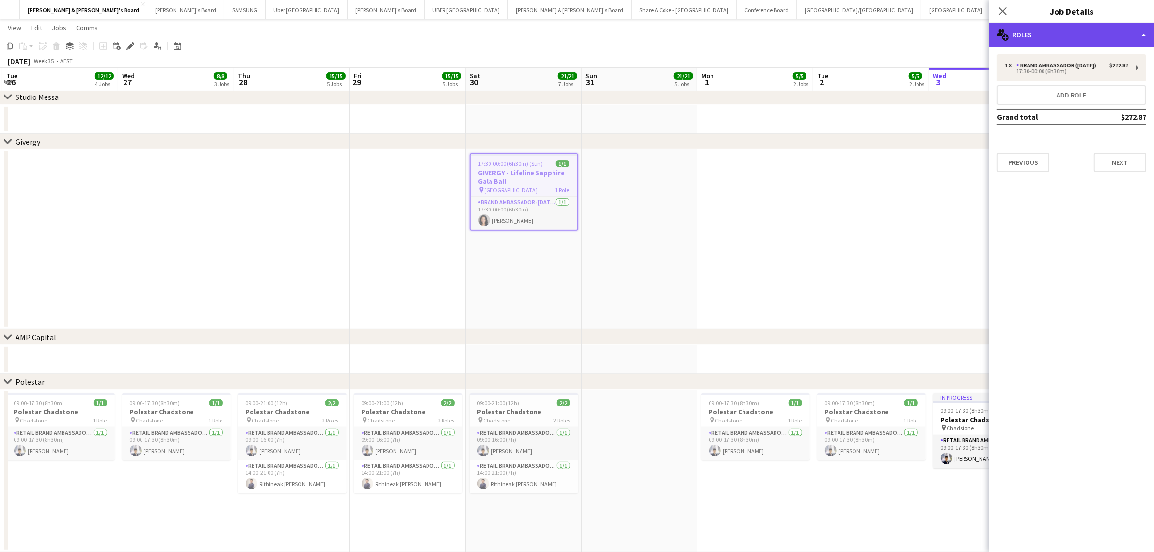
click at [1145, 32] on div "multiple-users-add Roles" at bounding box center [1071, 34] width 165 height 23
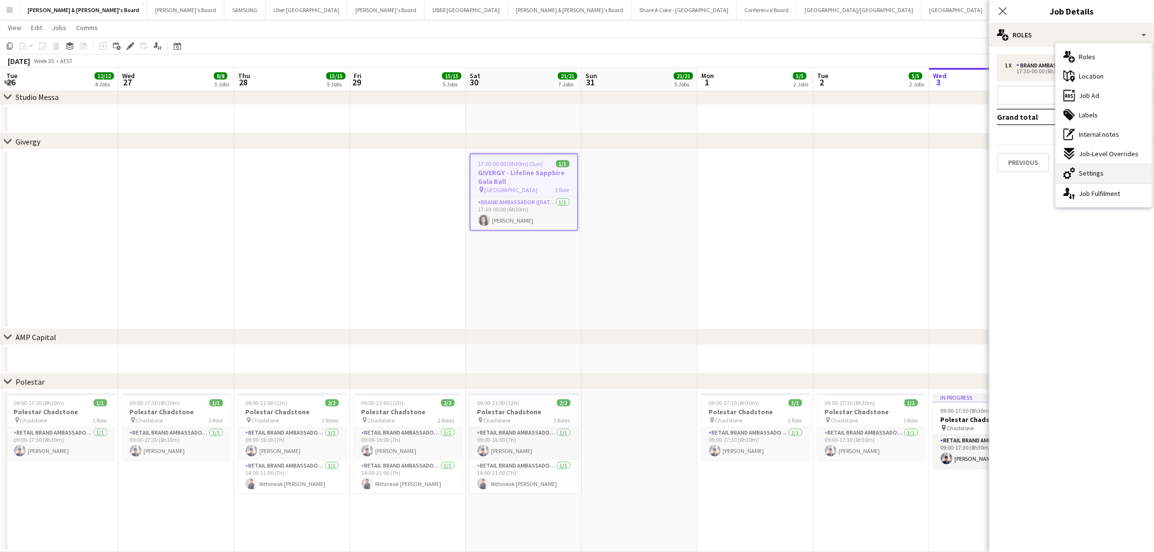
click at [1128, 167] on div "cog-double-3 Settings" at bounding box center [1104, 172] width 96 height 19
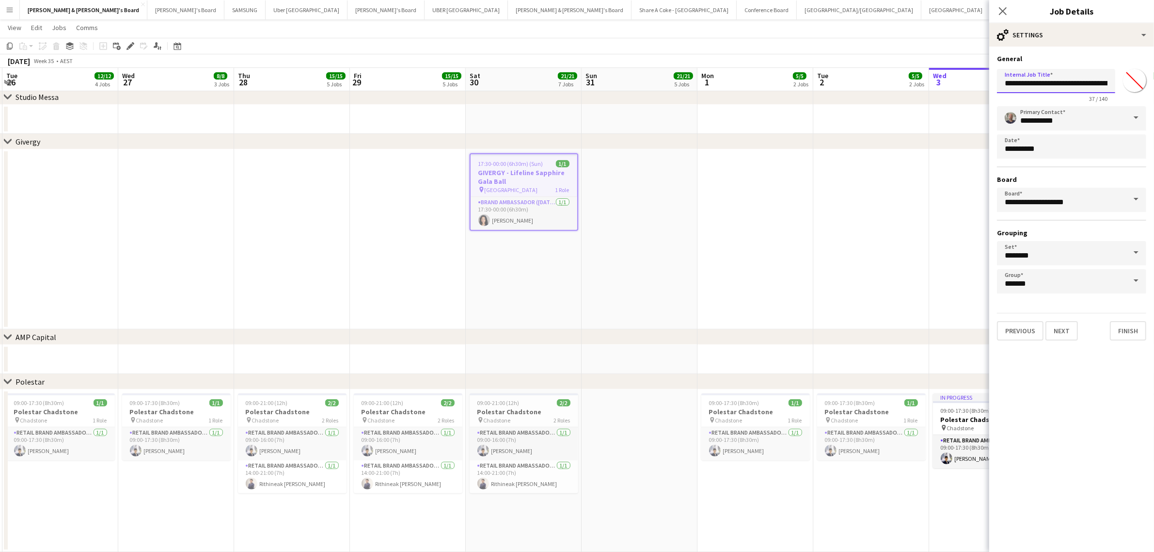
scroll to position [0, 15]
drag, startPoint x: 1038, startPoint y: 85, endPoint x: 1143, endPoint y: 81, distance: 104.8
click at [1143, 81] on div "**********" at bounding box center [1071, 83] width 149 height 37
click at [999, 12] on icon "Close pop-in" at bounding box center [1002, 10] width 9 height 9
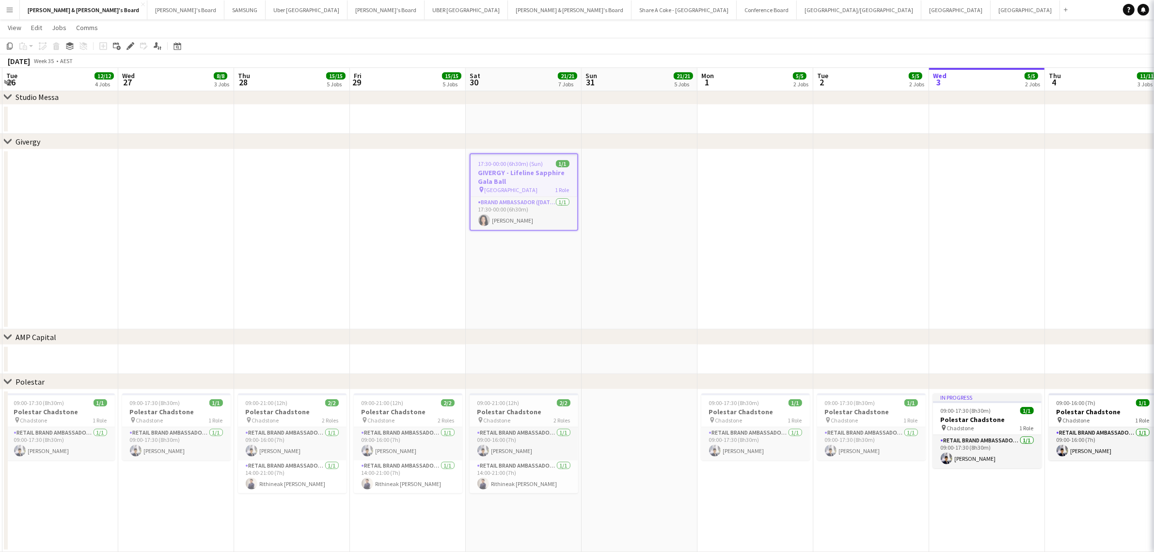
scroll to position [0, 0]
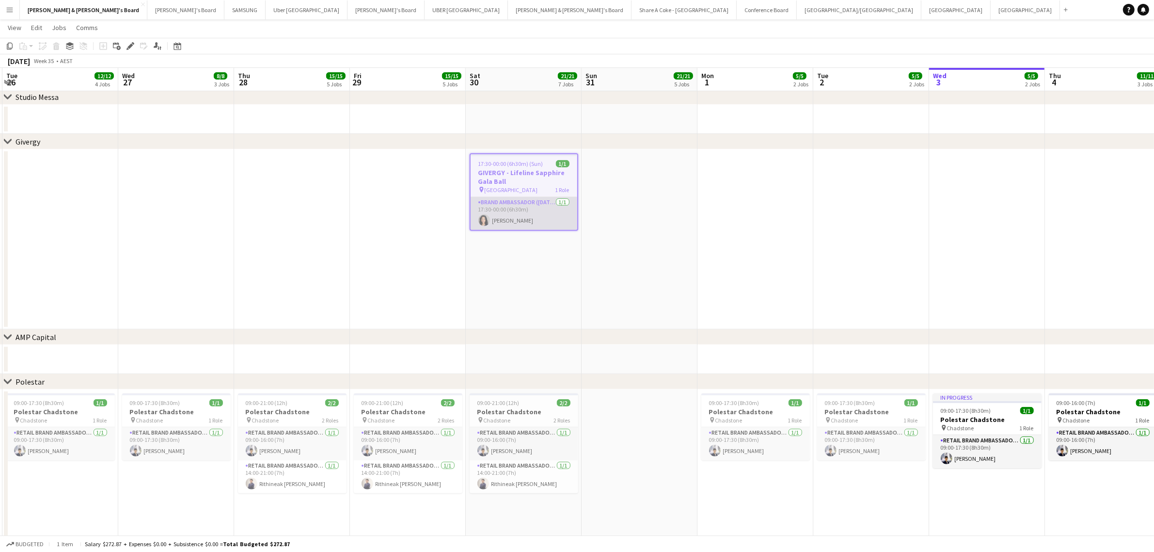
click at [500, 216] on app-card-role "Brand Ambassador (Saturday) 1/1 17:30-00:00 (6h30m) Nesia Effendi" at bounding box center [524, 213] width 107 height 33
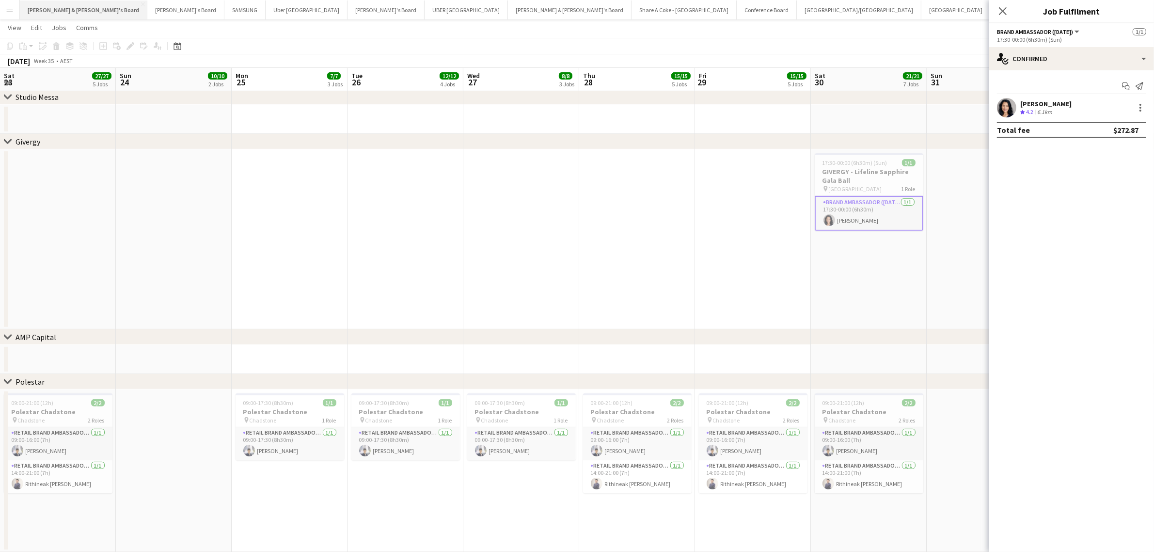
scroll to position [0, 345]
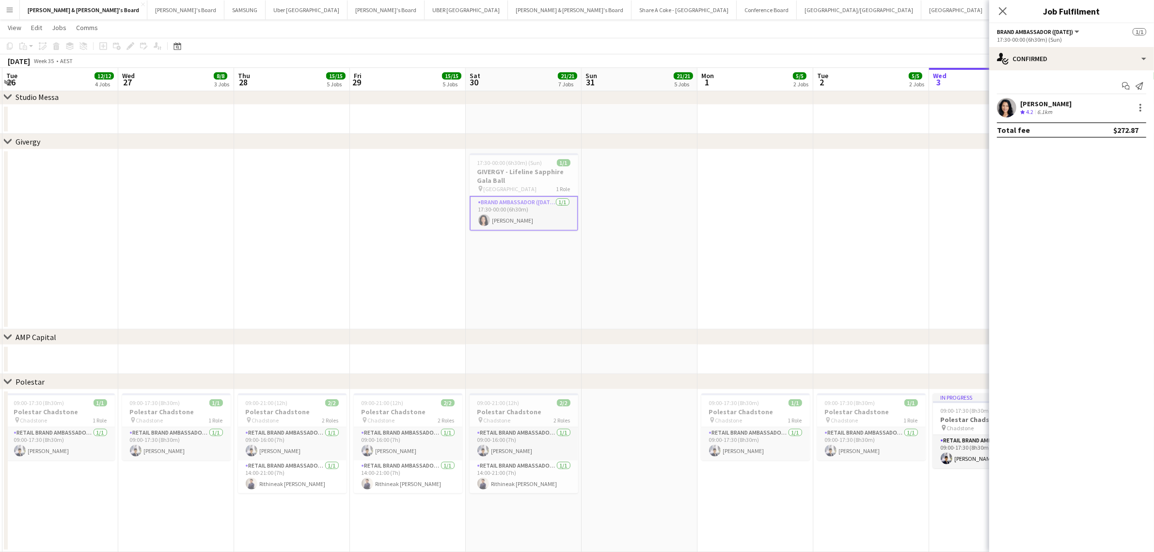
click at [14, 6] on button "Menu" at bounding box center [9, 9] width 19 height 19
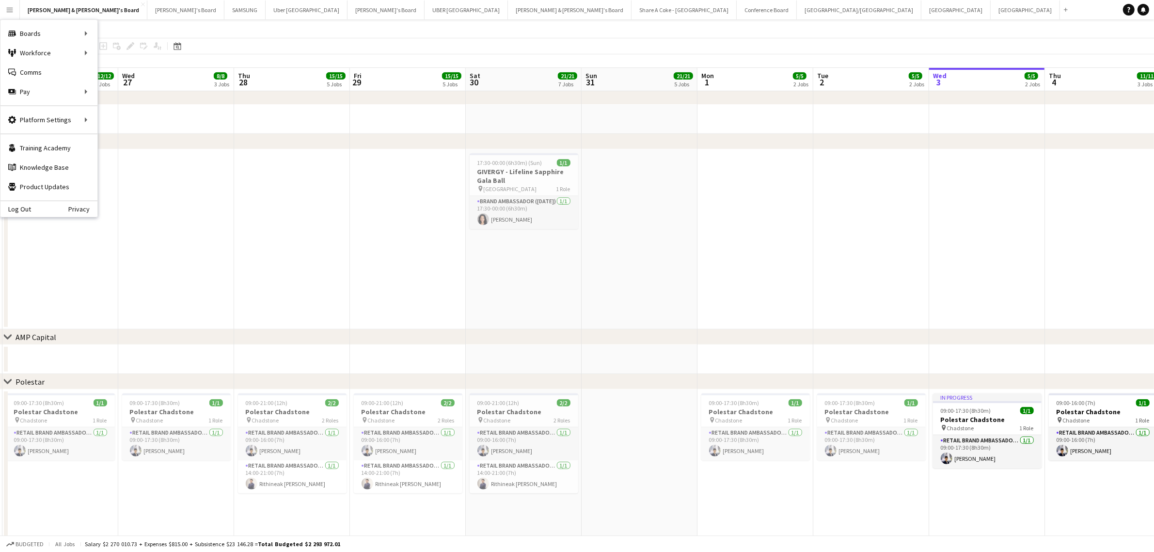
click at [733, 257] on app-date-cell at bounding box center [756, 239] width 116 height 180
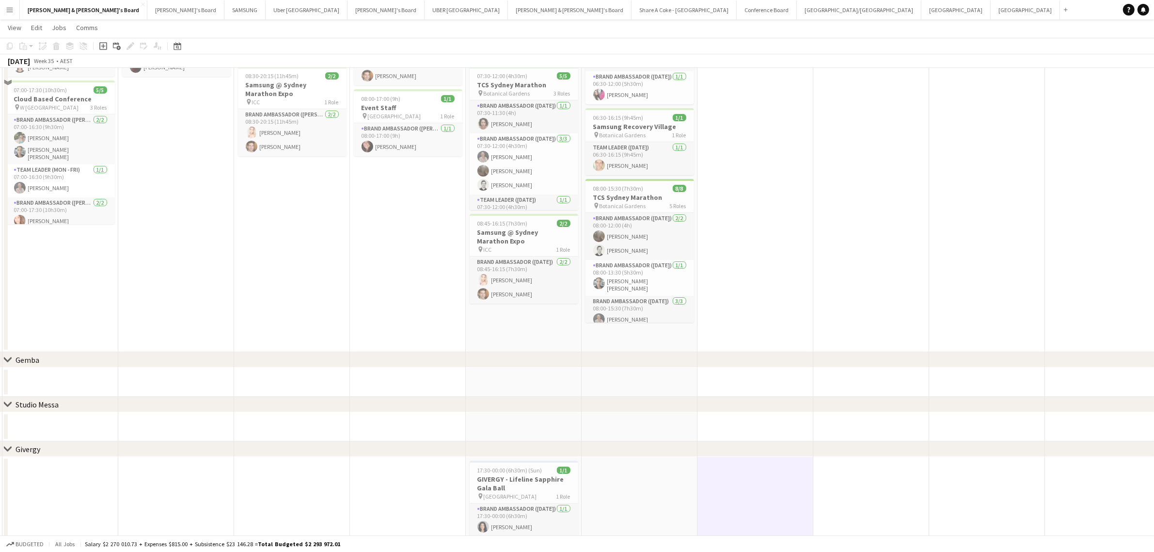
scroll to position [61, 0]
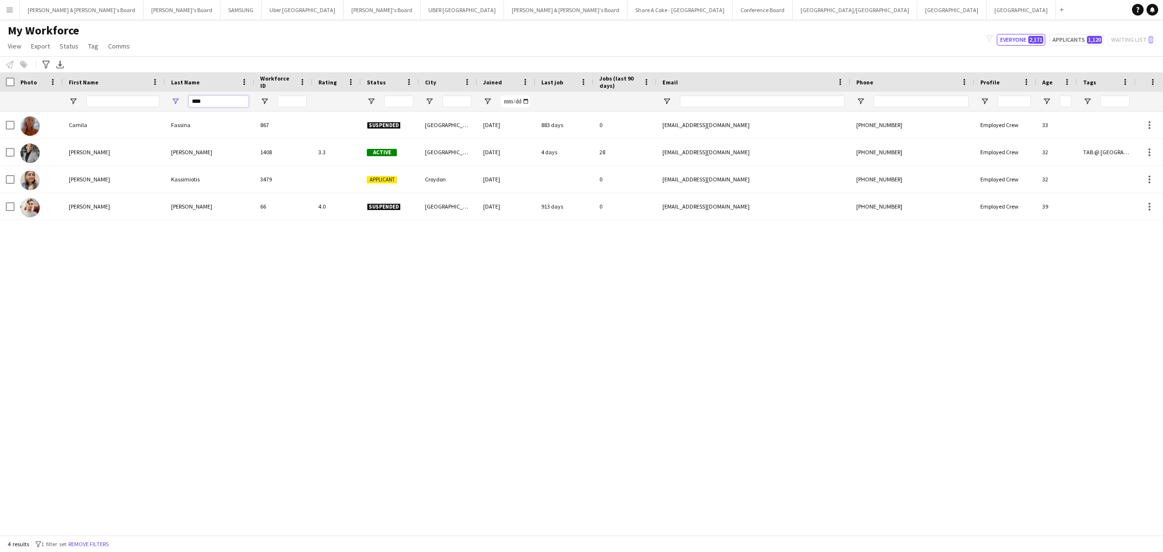
drag, startPoint x: 212, startPoint y: 98, endPoint x: 99, endPoint y: 103, distance: 112.6
click at [99, 103] on div "****" at bounding box center [568, 101] width 1136 height 19
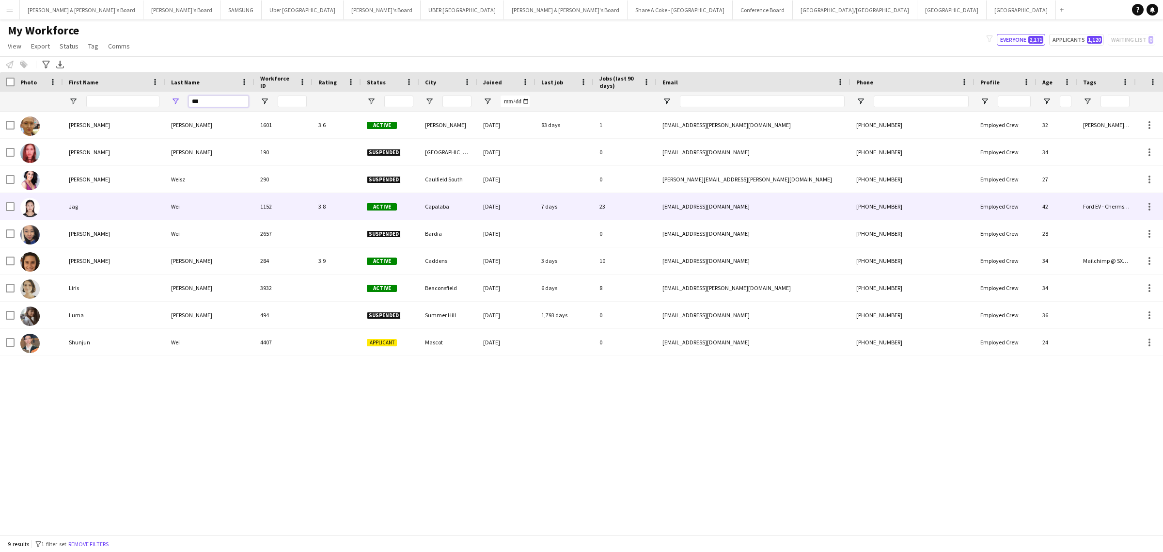
type input "***"
click at [111, 197] on div "Jag" at bounding box center [114, 206] width 102 height 27
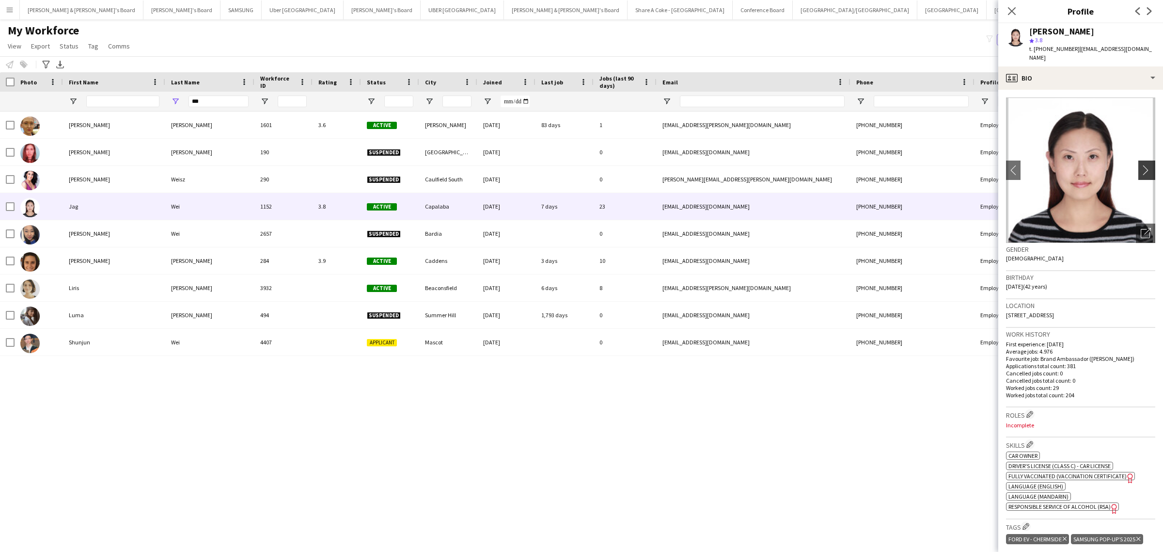
click at [1144, 165] on app-icon "chevron-right" at bounding box center [1148, 170] width 15 height 10
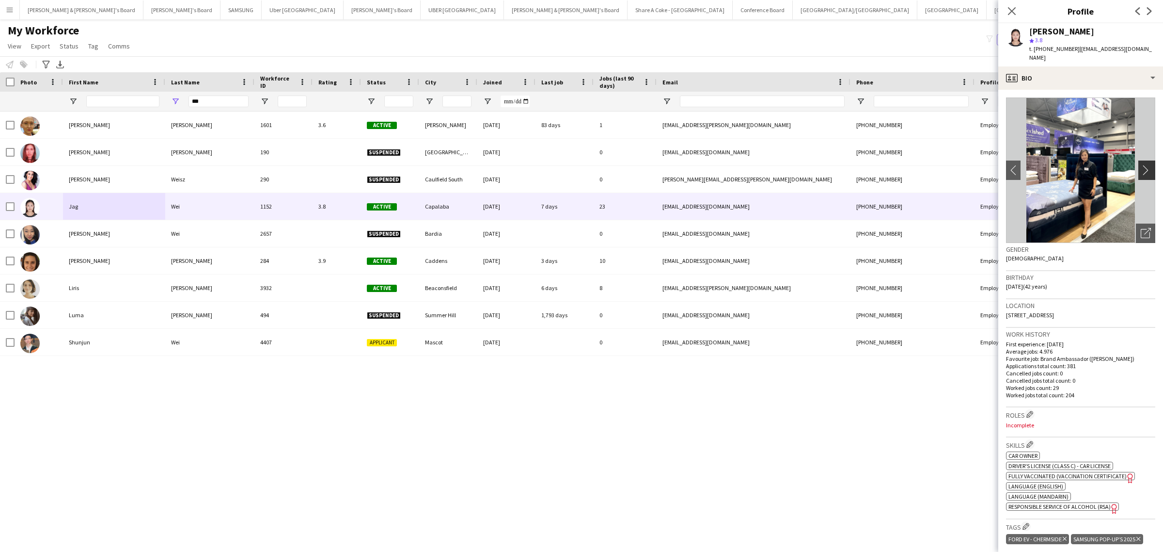
click at [1145, 165] on app-icon "chevron-right" at bounding box center [1148, 170] width 15 height 10
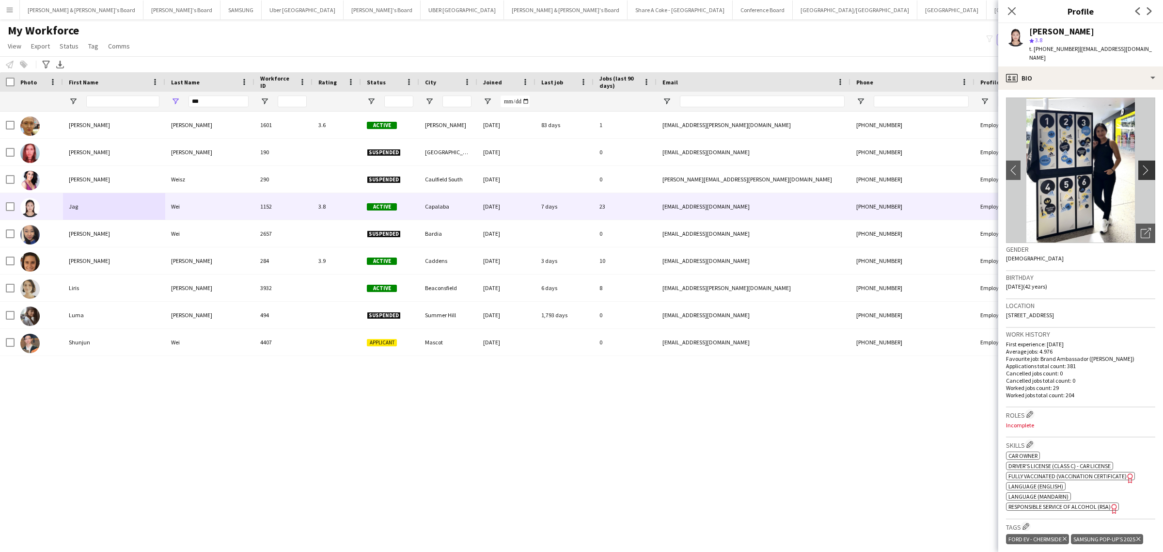
click at [1145, 165] on app-icon "chevron-right" at bounding box center [1148, 170] width 15 height 10
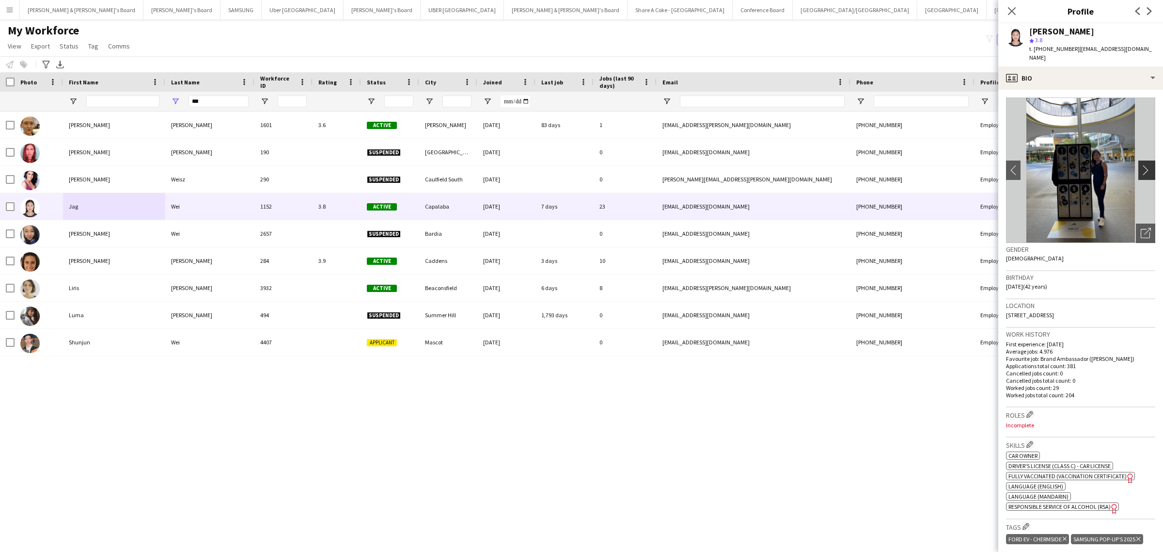
click at [1145, 165] on app-icon "chevron-right" at bounding box center [1148, 170] width 15 height 10
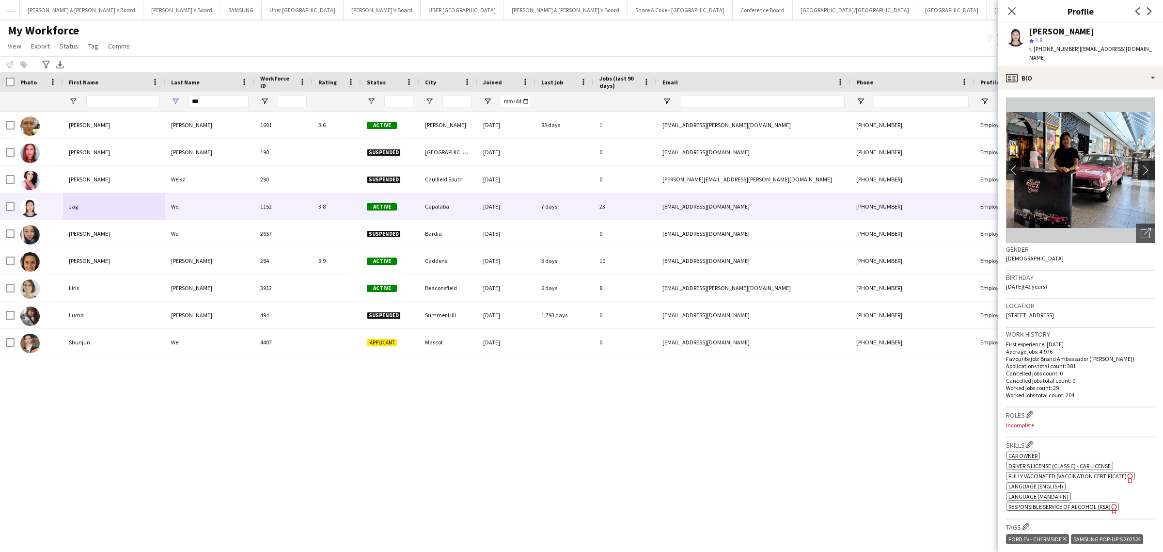
click at [1146, 165] on app-icon "chevron-right" at bounding box center [1148, 170] width 15 height 10
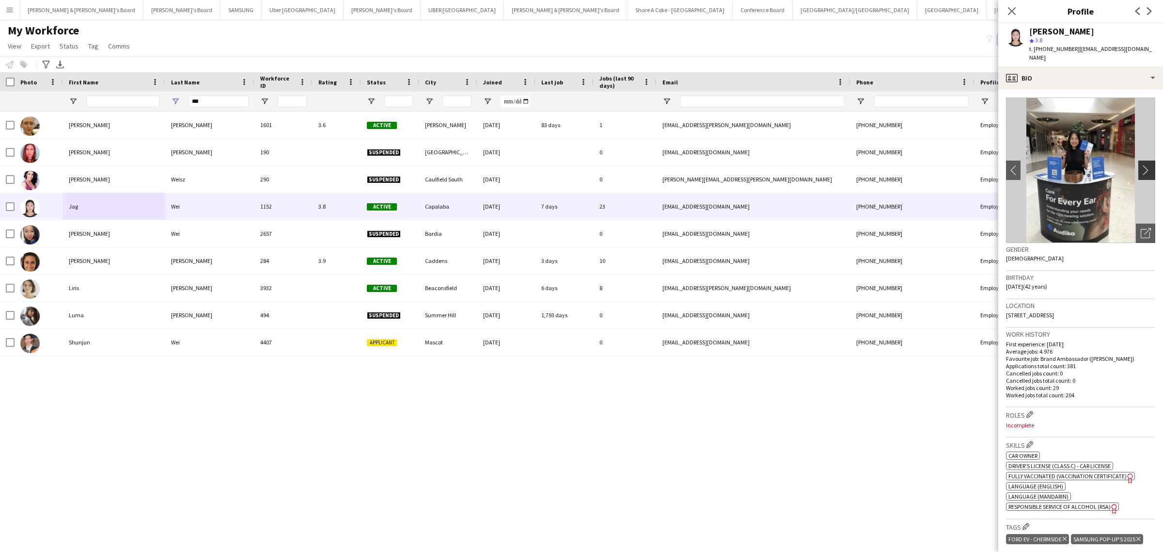
click at [1146, 165] on app-icon "chevron-right" at bounding box center [1148, 170] width 15 height 10
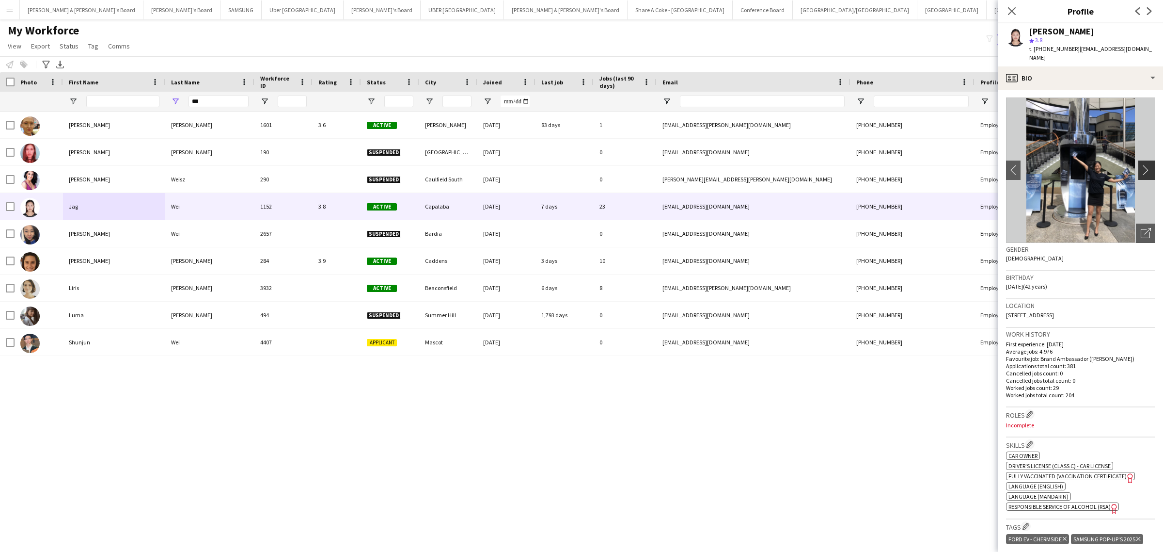
click at [1146, 165] on app-icon "chevron-right" at bounding box center [1148, 170] width 15 height 10
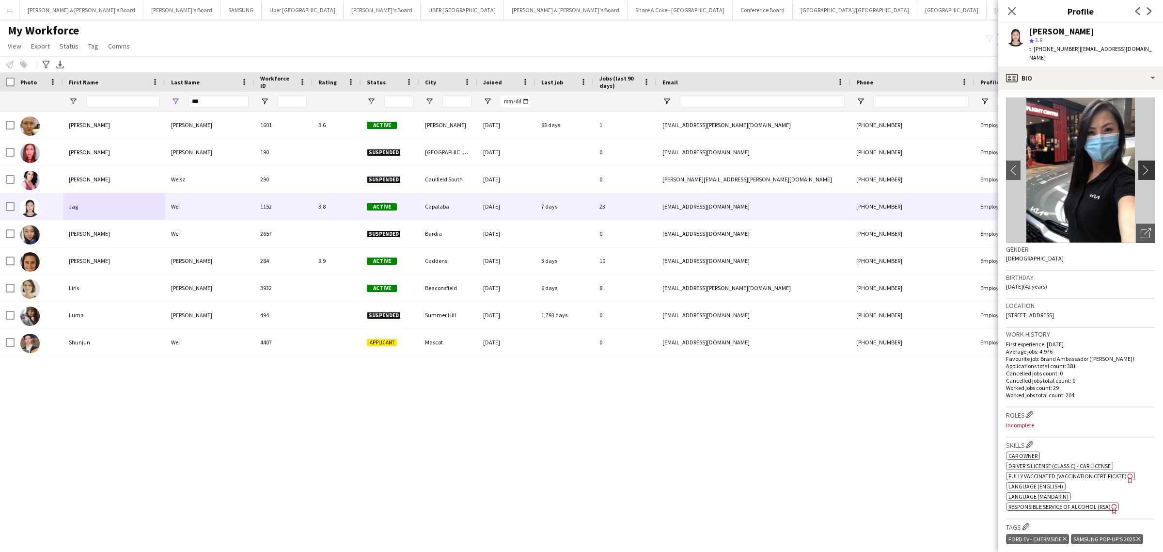
click at [1143, 165] on app-icon "chevron-right" at bounding box center [1148, 170] width 15 height 10
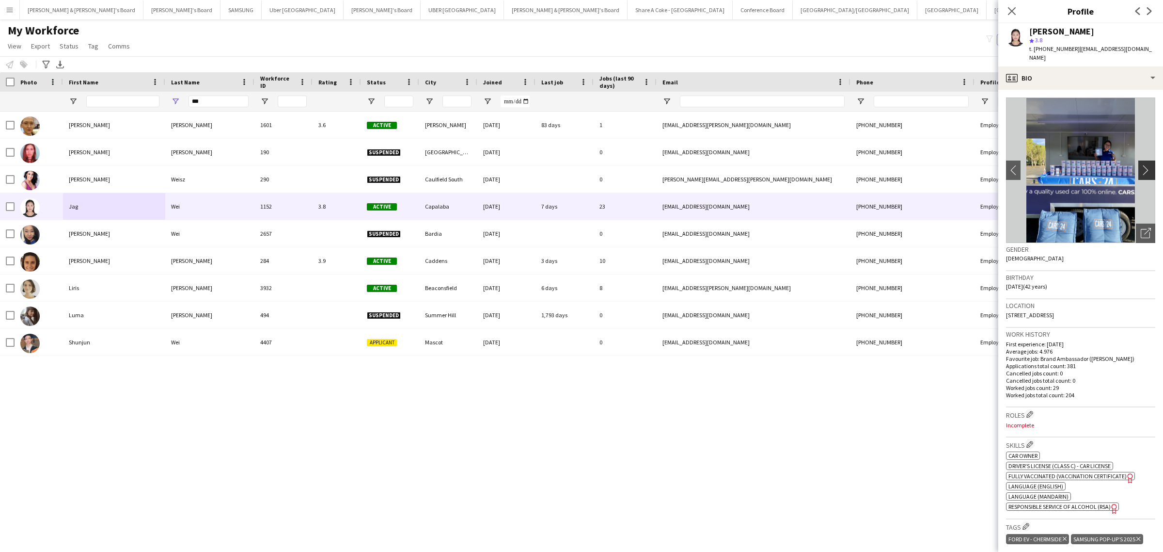
click at [1143, 165] on app-icon "chevron-right" at bounding box center [1148, 170] width 15 height 10
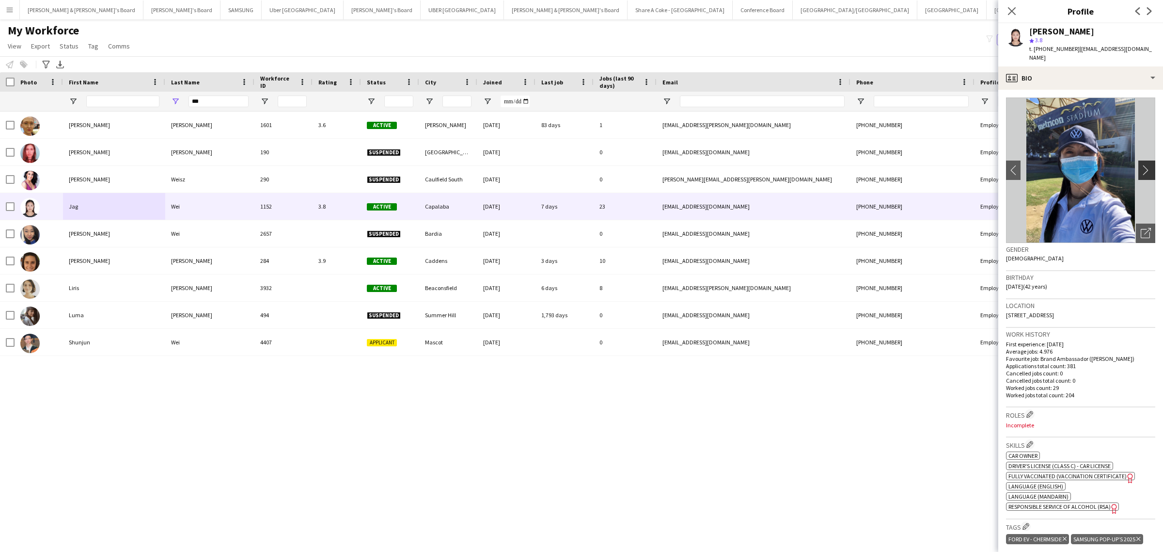
click at [1143, 165] on app-icon "chevron-right" at bounding box center [1148, 170] width 15 height 10
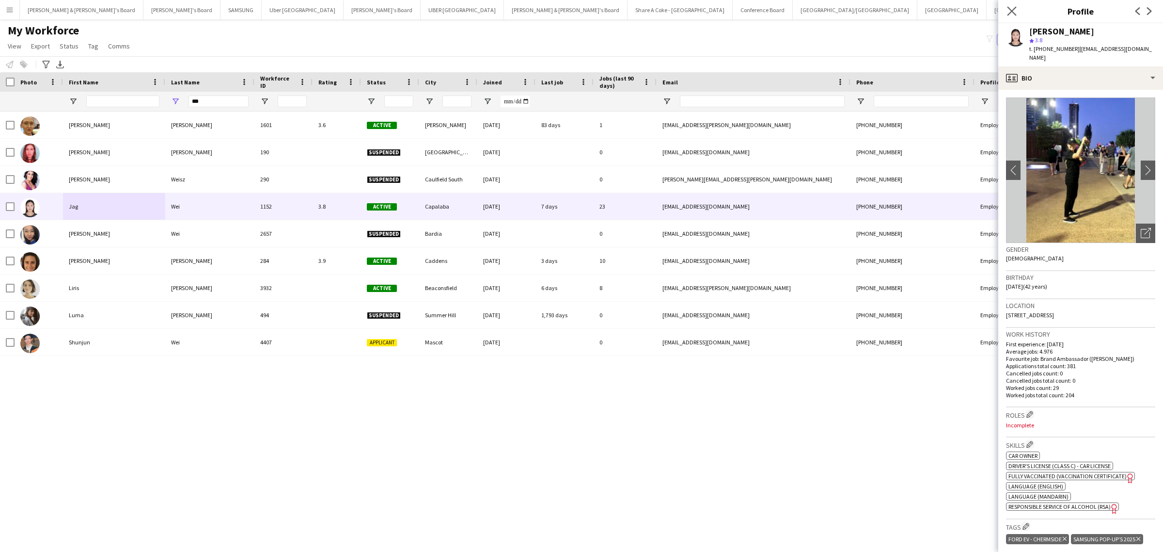
click at [1006, 10] on app-icon "Close pop-in" at bounding box center [1012, 11] width 14 height 14
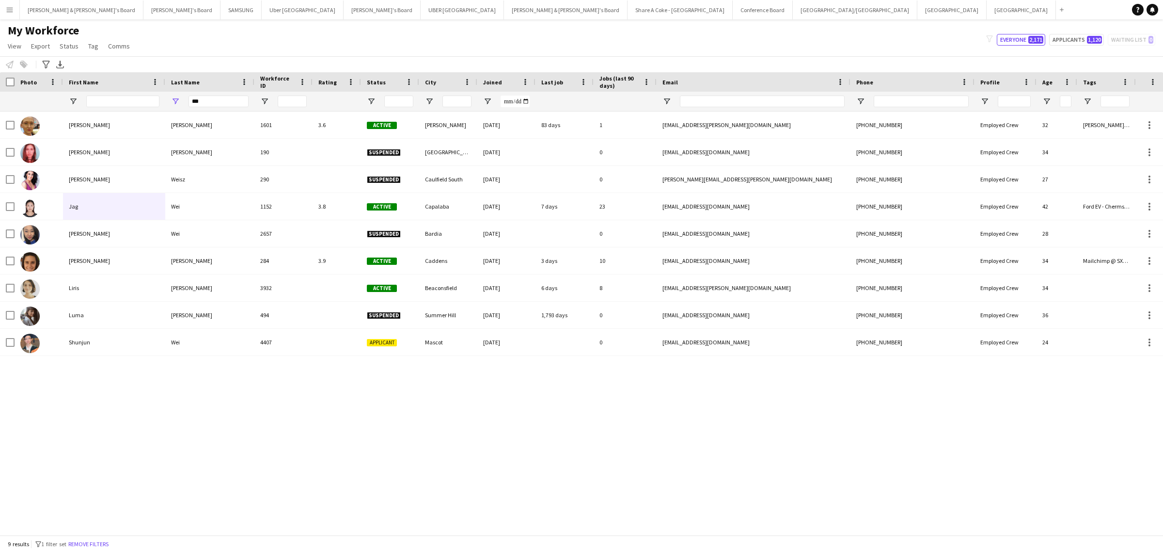
click at [415, 381] on div "Accalia-[PERSON_NAME] 1601 3.6 Active [PERSON_NAME] [DATE] 83 days 1 [EMAIL_ADD…" at bounding box center [567, 318] width 1134 height 414
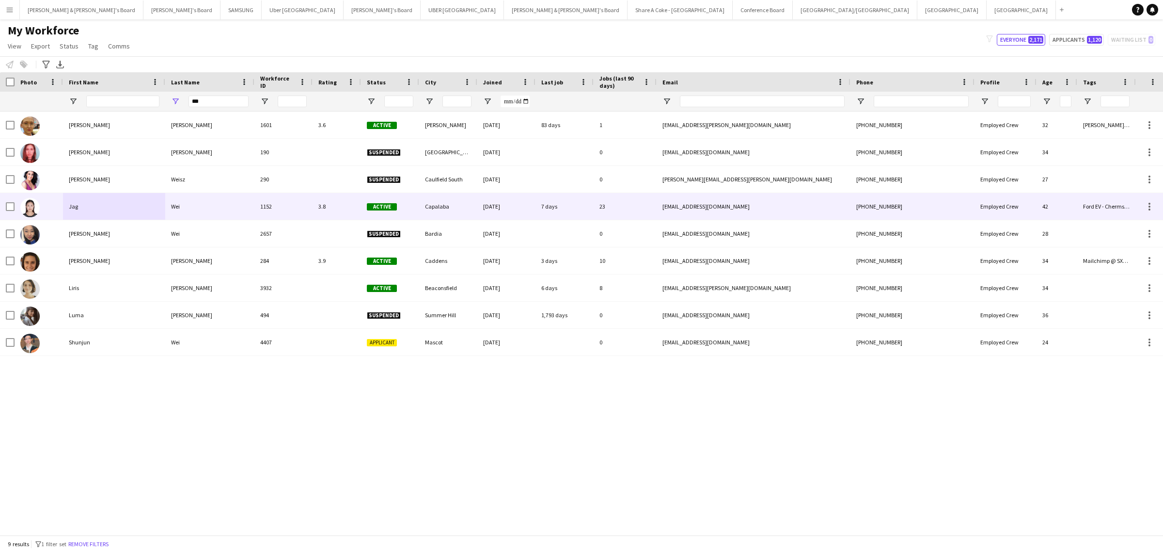
click at [87, 210] on div "Jag" at bounding box center [114, 206] width 102 height 27
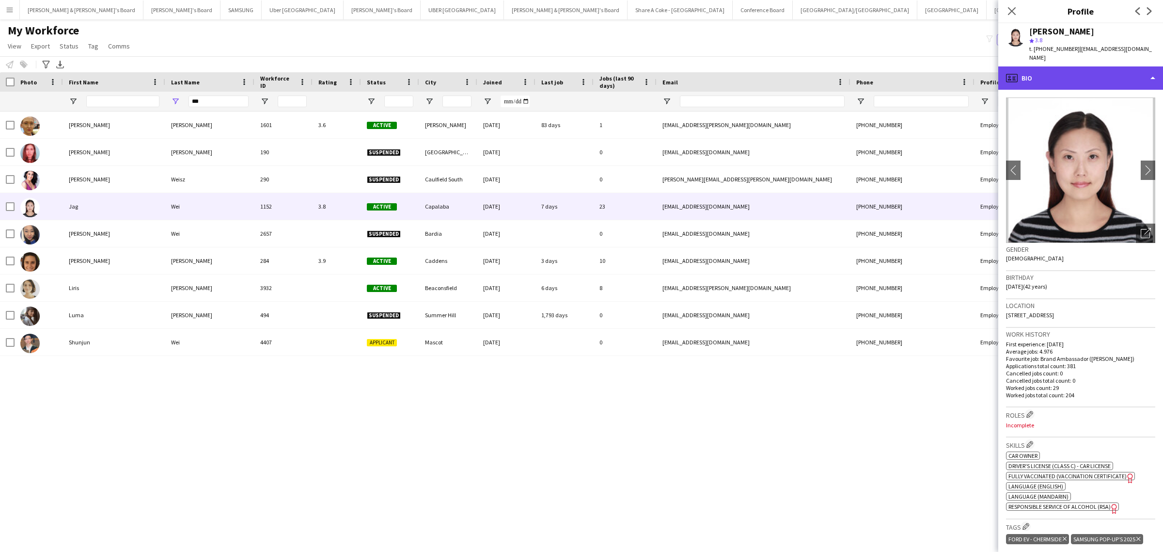
click at [1077, 66] on div "profile Bio" at bounding box center [1081, 77] width 165 height 23
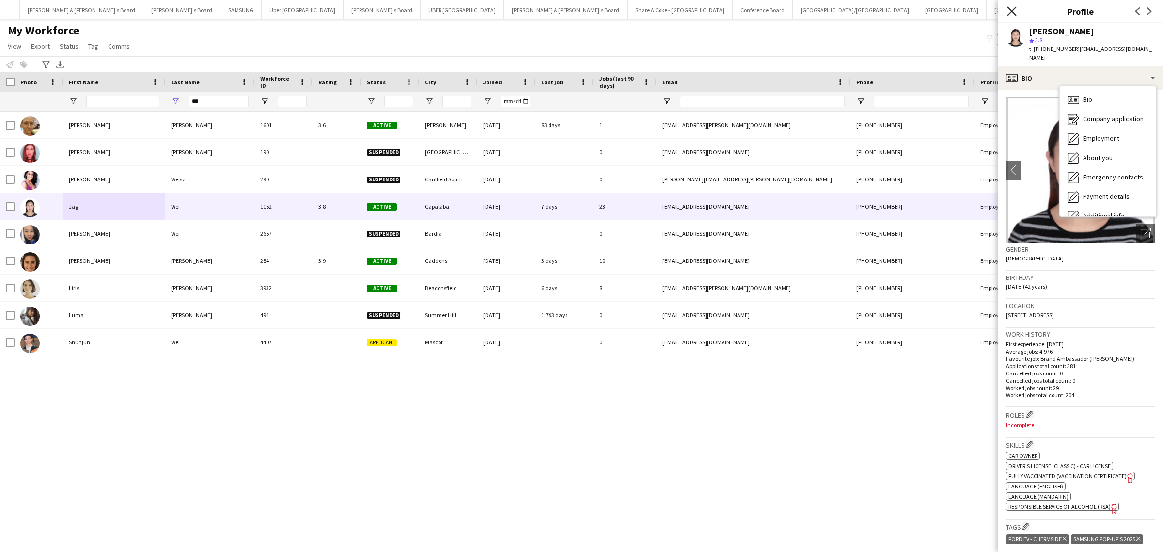
click at [1014, 11] on icon "Close pop-in" at bounding box center [1011, 10] width 9 height 9
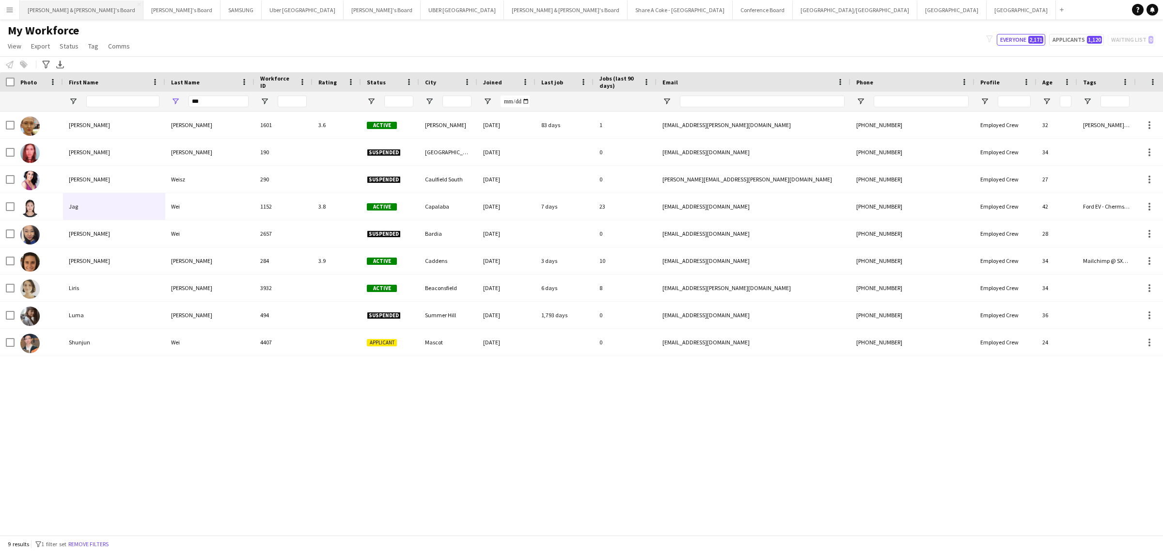
click at [56, 14] on button "[PERSON_NAME] & [PERSON_NAME]'s Board Close" at bounding box center [82, 9] width 124 height 19
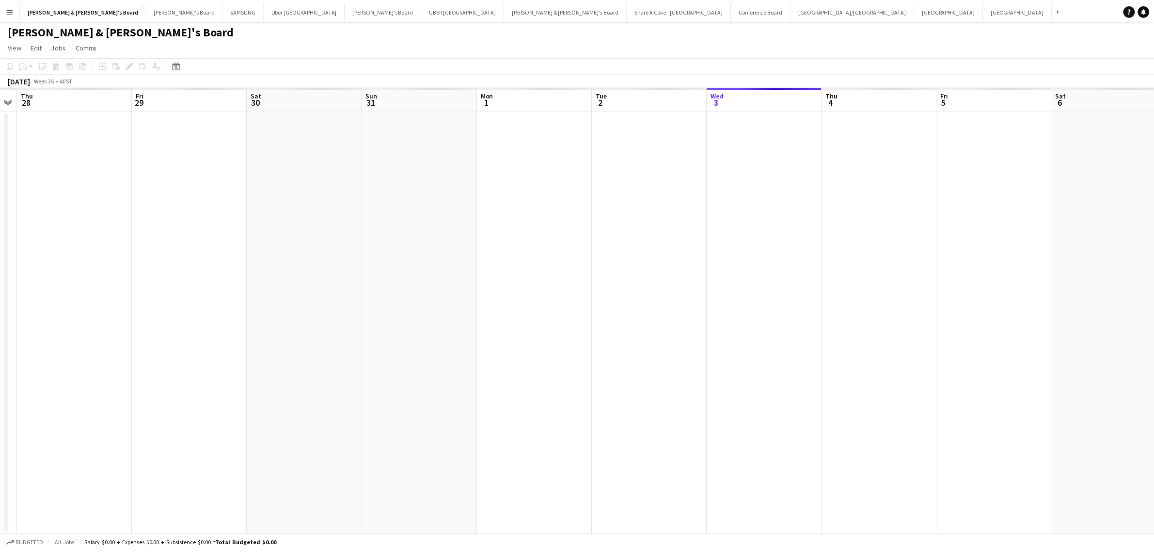
scroll to position [0, 206]
drag, startPoint x: 204, startPoint y: 405, endPoint x: 1034, endPoint y: 277, distance: 839.7
click at [1034, 277] on app-calendar-viewport "Tue 26 Wed 27 Thu 28 Fri 29 Sat 30 Sun 31 Mon 1 Tue 2 Wed 3 Thu 4 Fri 5 Sat 6 S…" at bounding box center [581, 310] width 1163 height 449
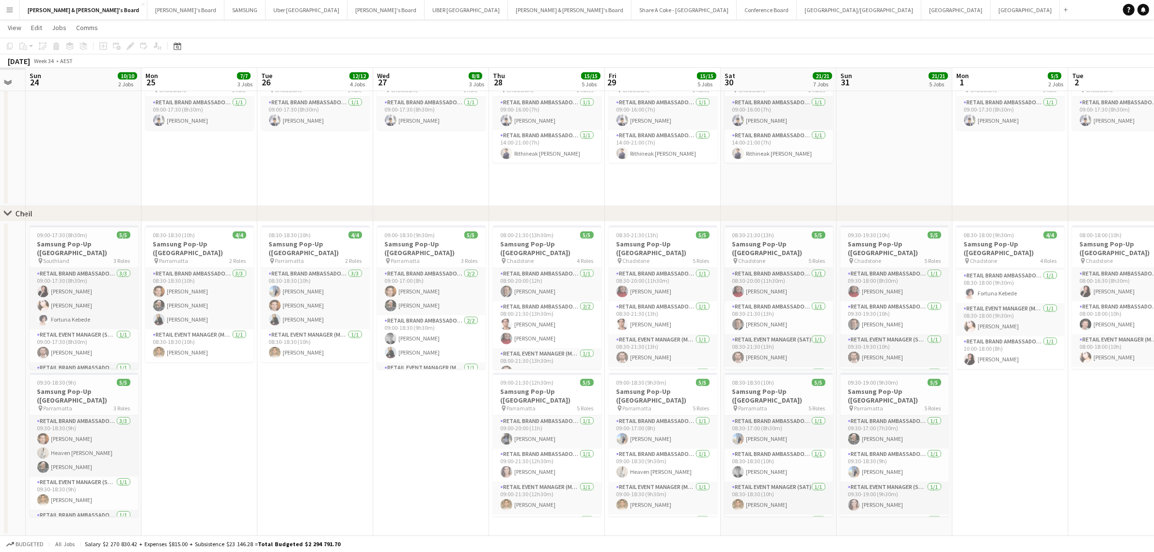
scroll to position [0, 277]
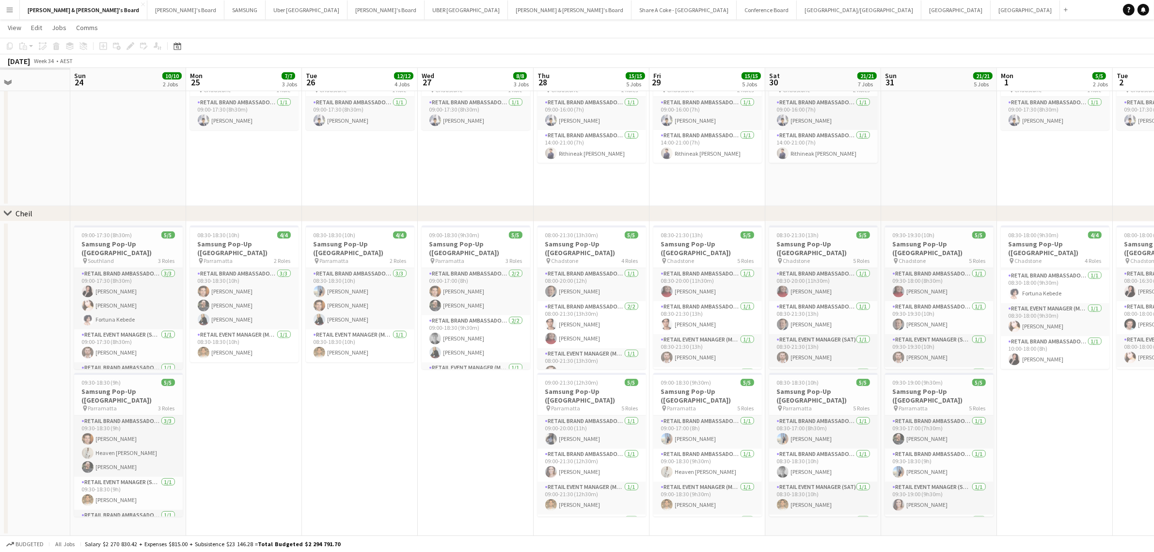
drag, startPoint x: 835, startPoint y: 434, endPoint x: 1111, endPoint y: 412, distance: 276.7
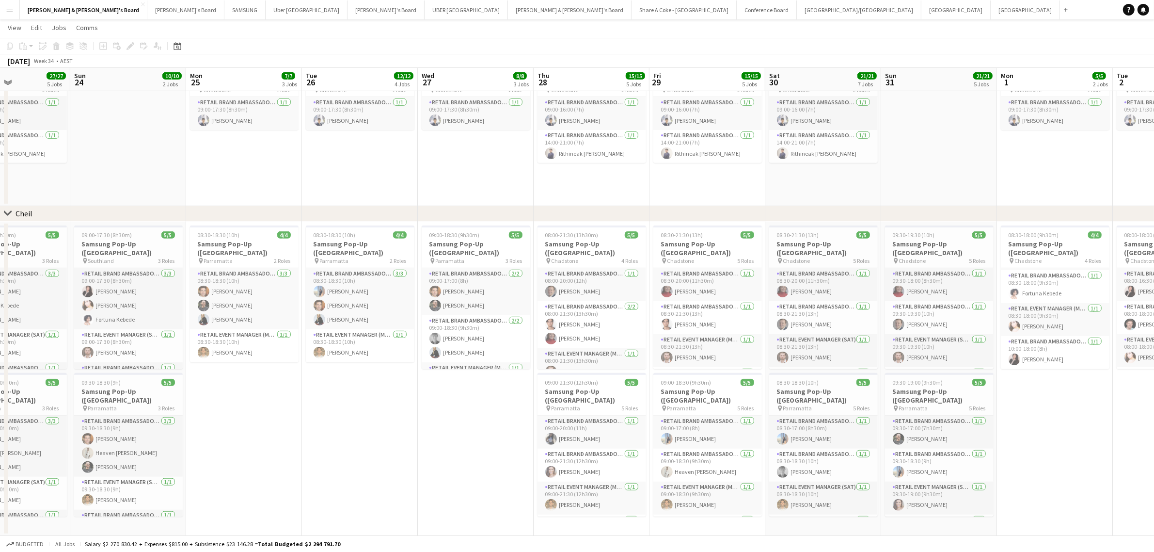
scroll to position [0, 209]
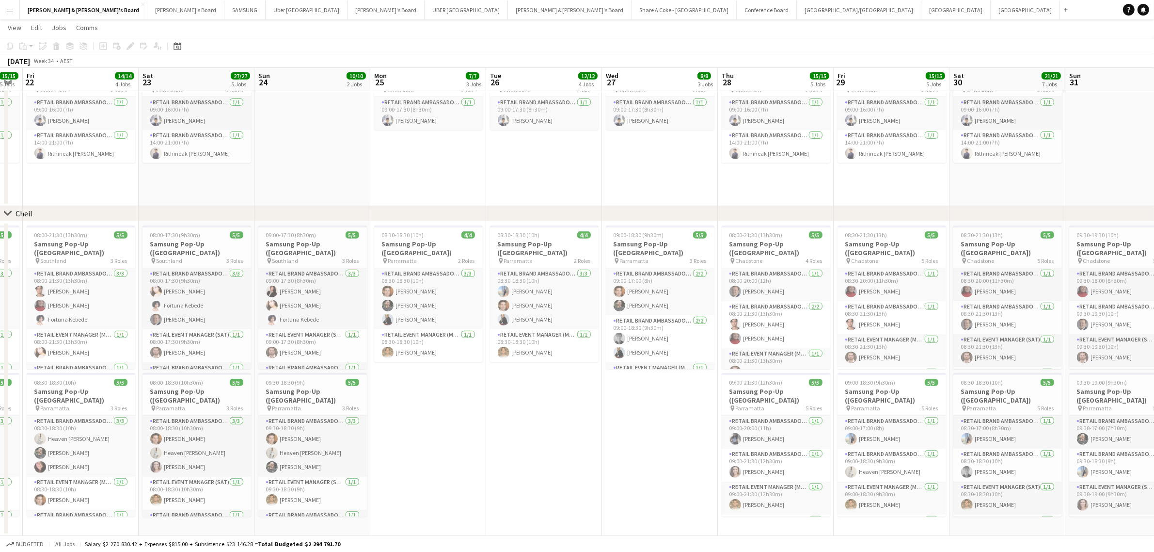
drag, startPoint x: 377, startPoint y: 427, endPoint x: 535, endPoint y: 427, distance: 157.6
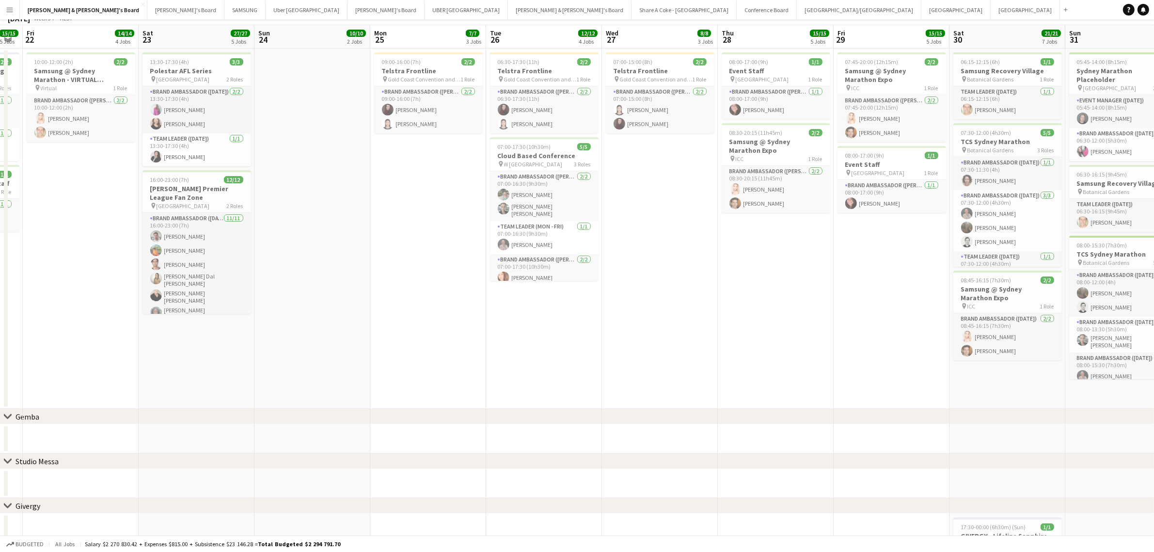
scroll to position [0, 0]
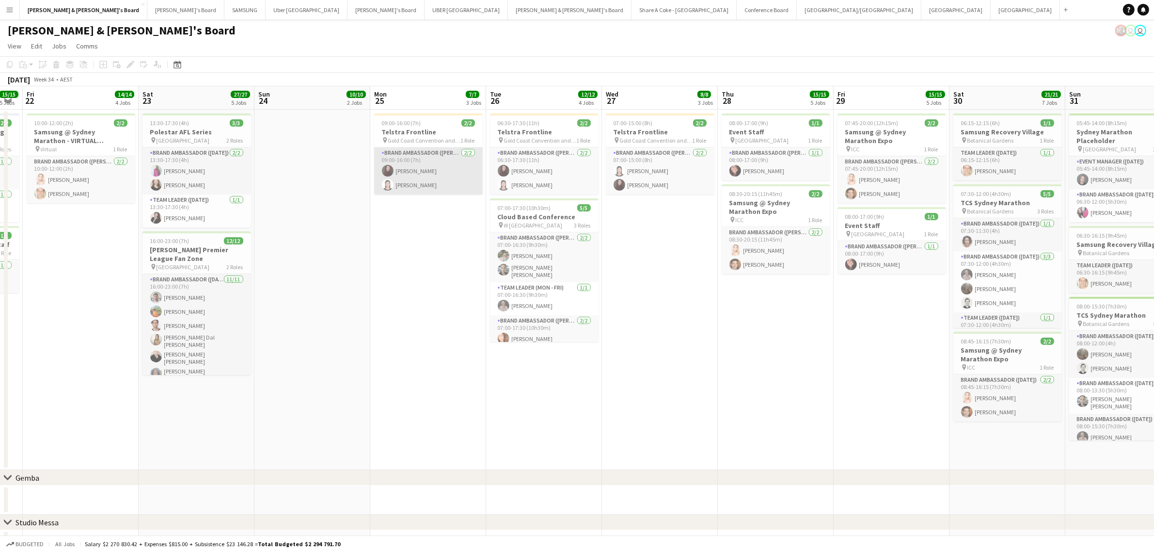
click at [412, 168] on app-card-role "Brand Ambassador (Mon - Fri) [DATE] 09:00-16:00 (7h) [PERSON_NAME] [PERSON_NAME]" at bounding box center [428, 170] width 109 height 47
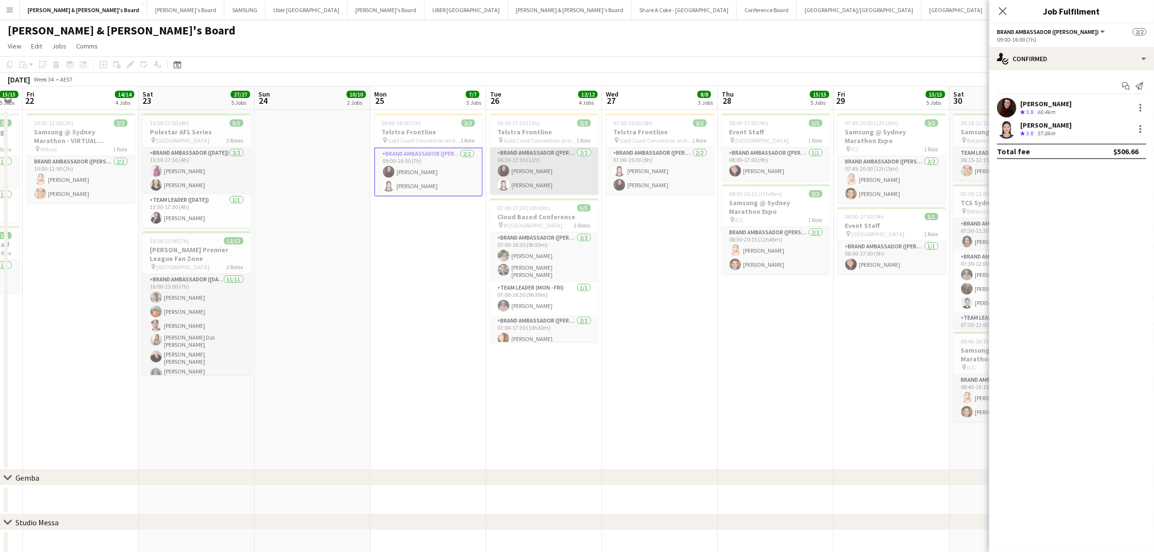
click at [515, 162] on app-card-role "Brand Ambassador (Mon - Fri) [DATE] 06:30-17:30 (11h) [PERSON_NAME] [PERSON_NAM…" at bounding box center [544, 170] width 109 height 47
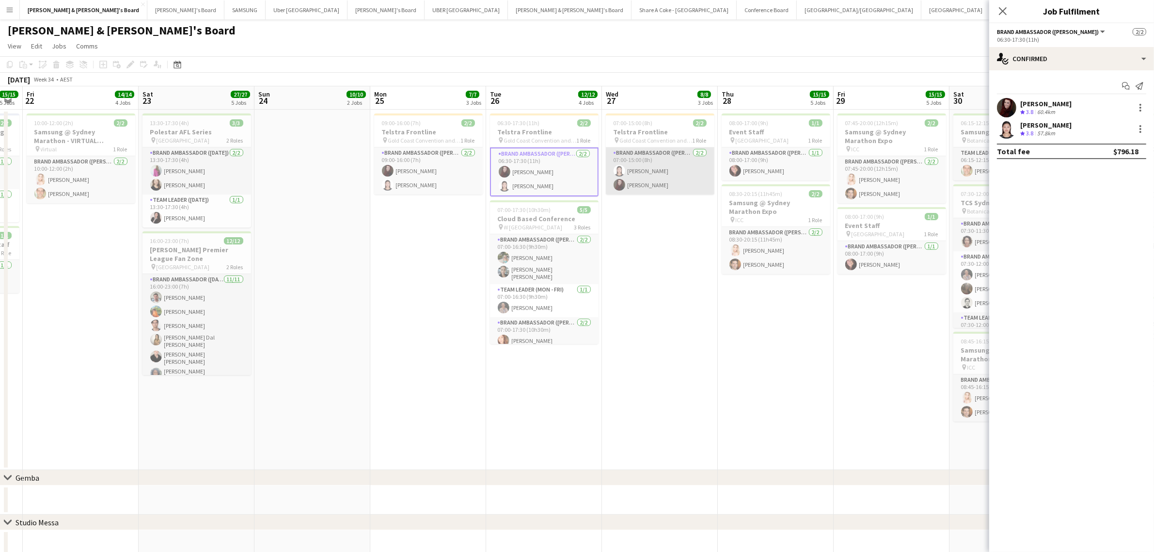
click at [646, 157] on app-card-role "Brand Ambassador (Mon - Fri) [DATE] 07:00-15:00 (8h) [PERSON_NAME]" at bounding box center [660, 170] width 109 height 47
click at [418, 126] on span "09:00-16:00 (7h)" at bounding box center [401, 122] width 39 height 7
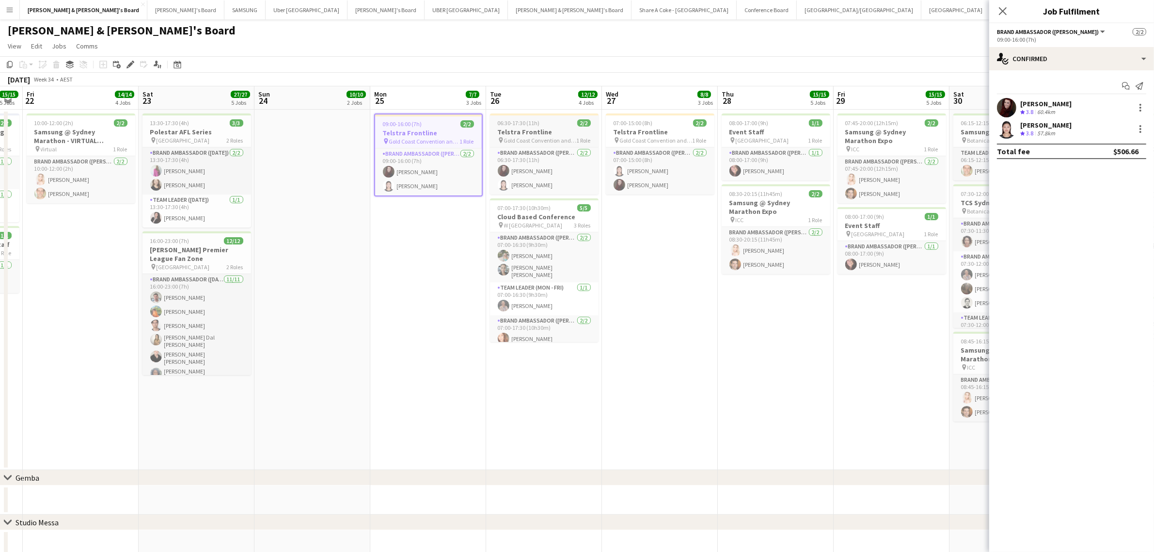
click at [525, 127] on h3 "Telstra Frontline" at bounding box center [544, 131] width 109 height 9
click at [629, 129] on h3 "Telstra Frontline" at bounding box center [660, 131] width 109 height 9
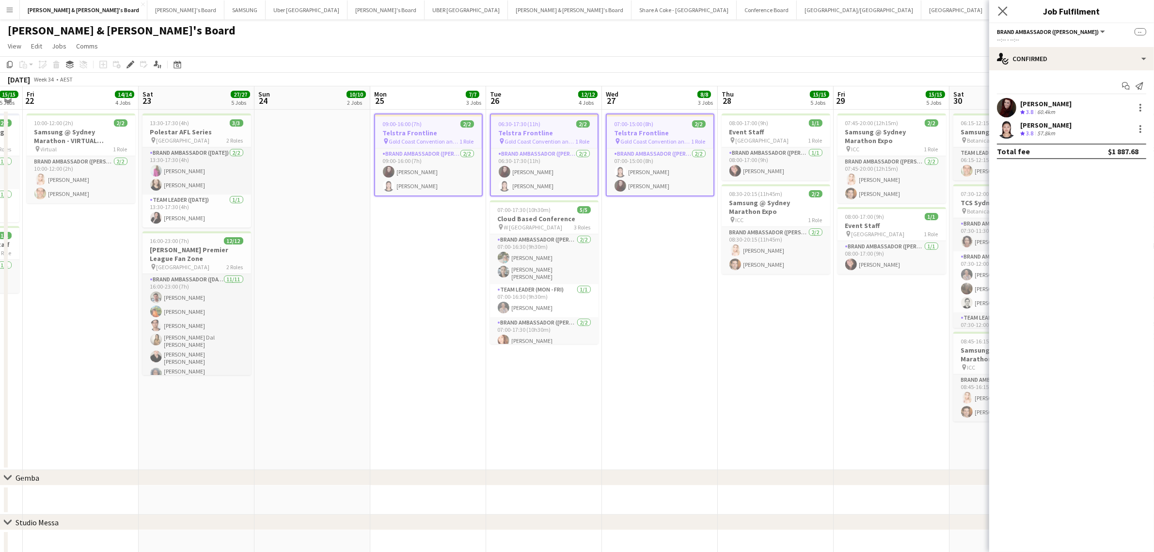
click at [1002, 5] on app-icon "Close pop-in" at bounding box center [1003, 11] width 14 height 14
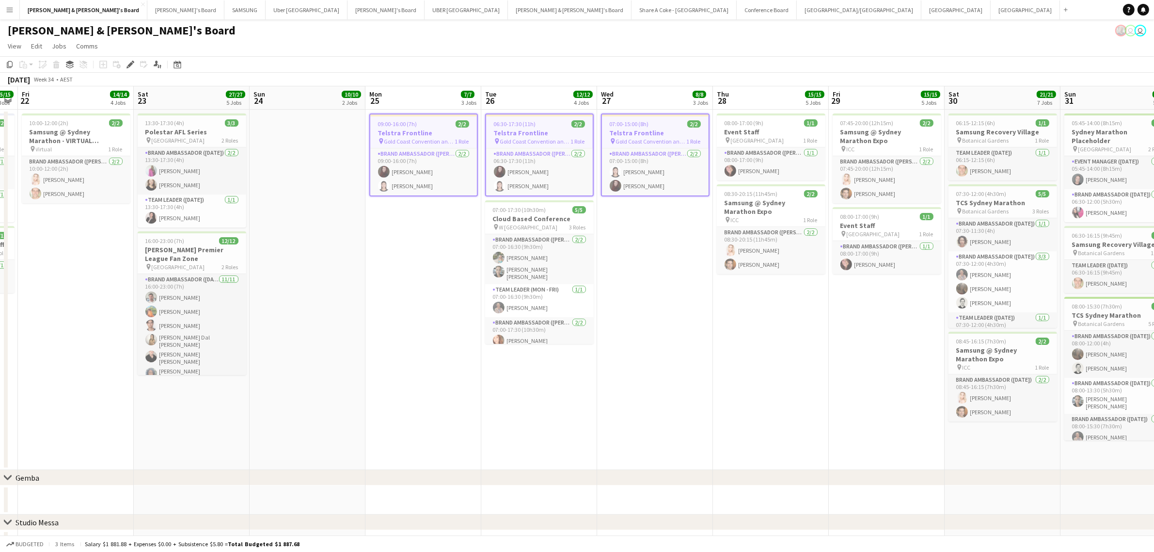
click at [418, 124] on div "09:00-16:00 (7h) 2/2" at bounding box center [423, 123] width 107 height 7
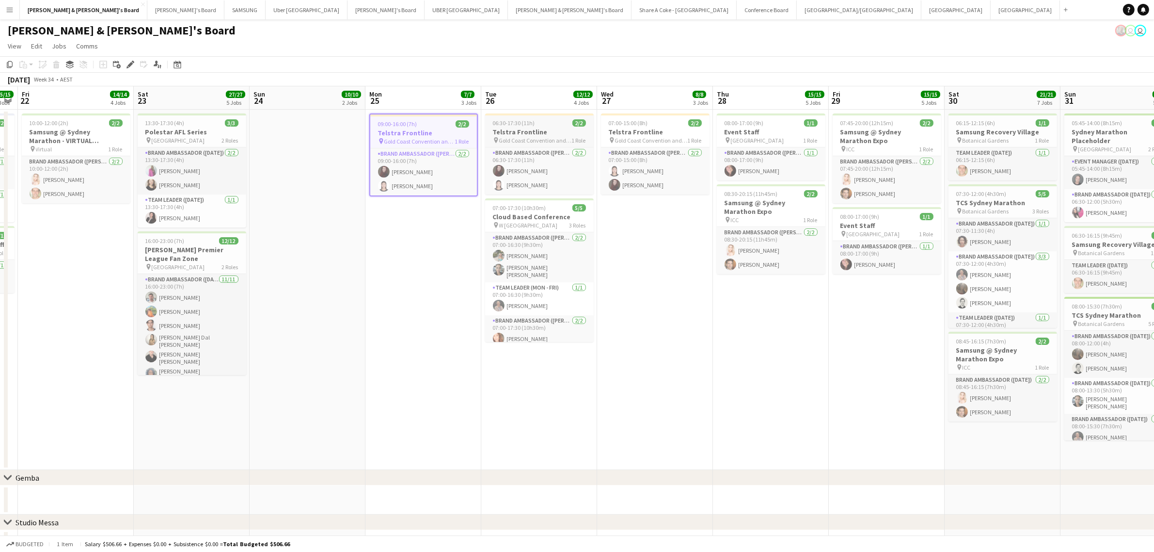
click at [534, 141] on span "Gold Coast Convention and Exhibition Centre" at bounding box center [535, 140] width 73 height 7
click at [617, 133] on h3 "Telstra Frontline" at bounding box center [655, 131] width 109 height 9
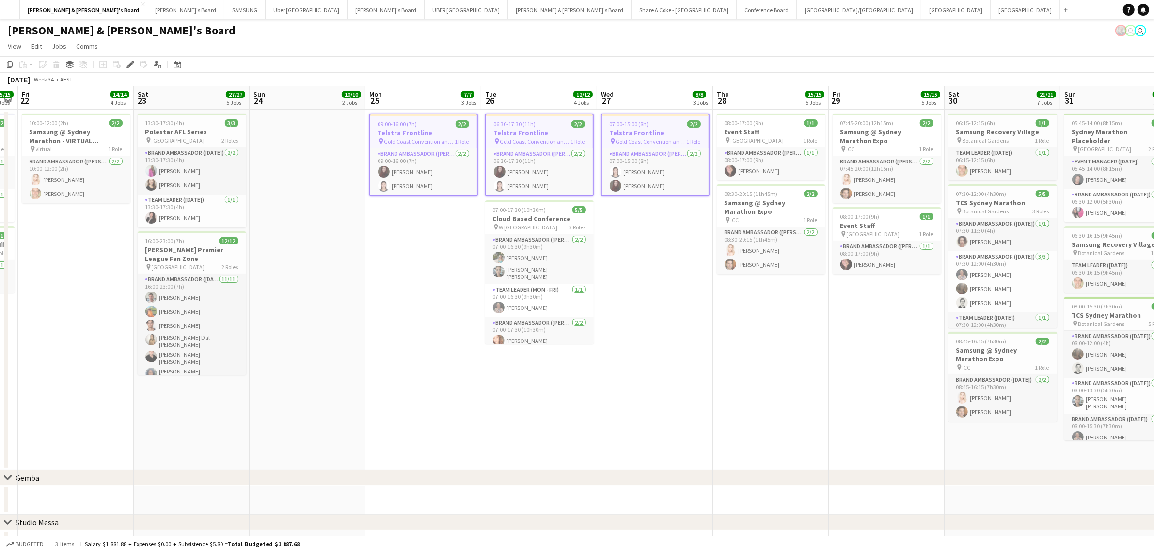
click at [762, 377] on app-date-cell "08:00-17:00 (9h) 1/1 Event Staff pin Chifley Tower 1 Role Brand Ambassador (Mon…" at bounding box center [771, 290] width 116 height 360
